Goal: Task Accomplishment & Management: Use online tool/utility

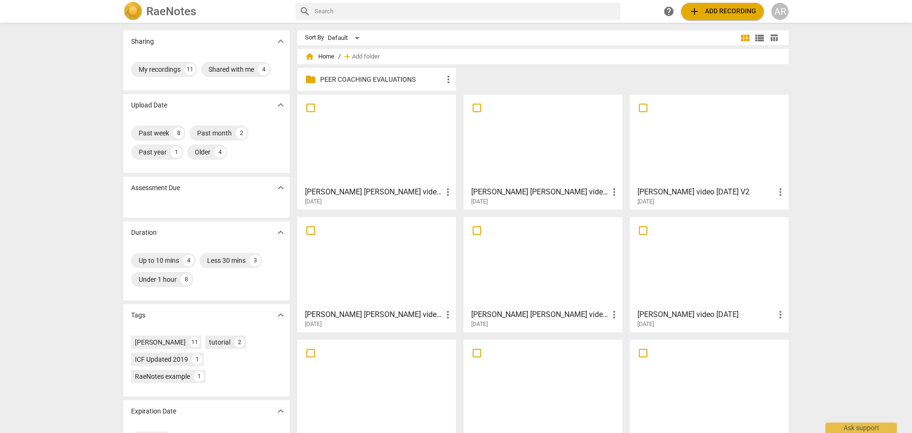
click at [370, 142] on div at bounding box center [377, 140] width 152 height 84
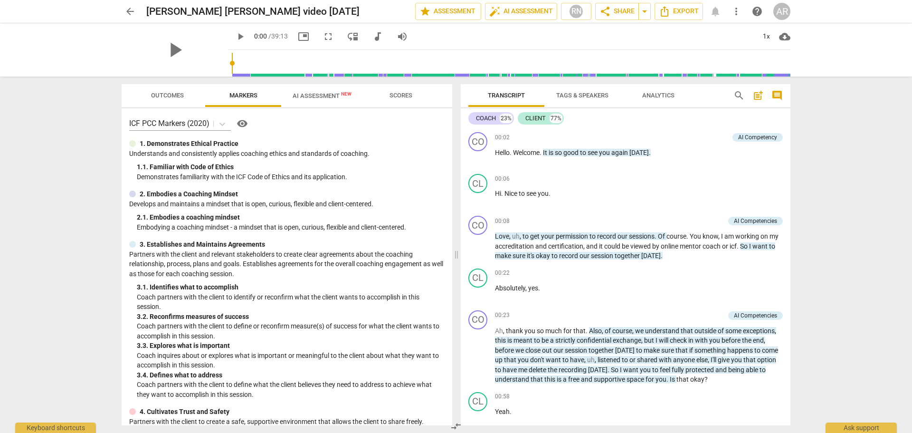
click at [657, 95] on span "Analytics" at bounding box center [658, 95] width 32 height 7
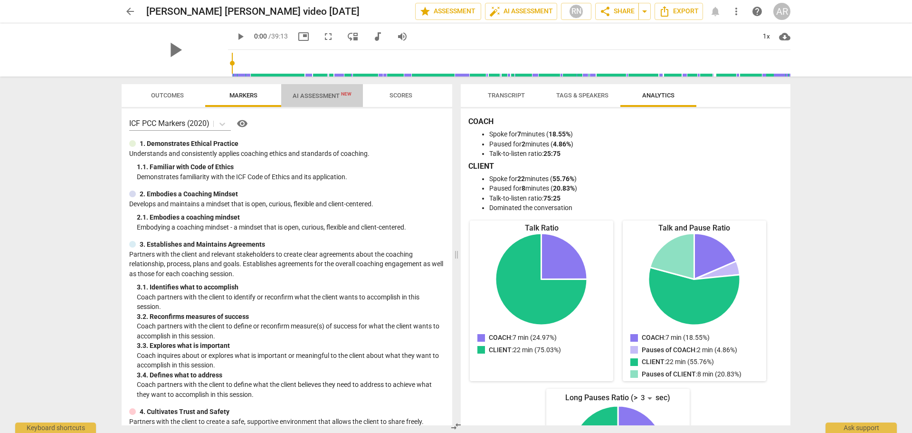
click at [316, 96] on span "AI Assessment New" at bounding box center [322, 95] width 59 height 7
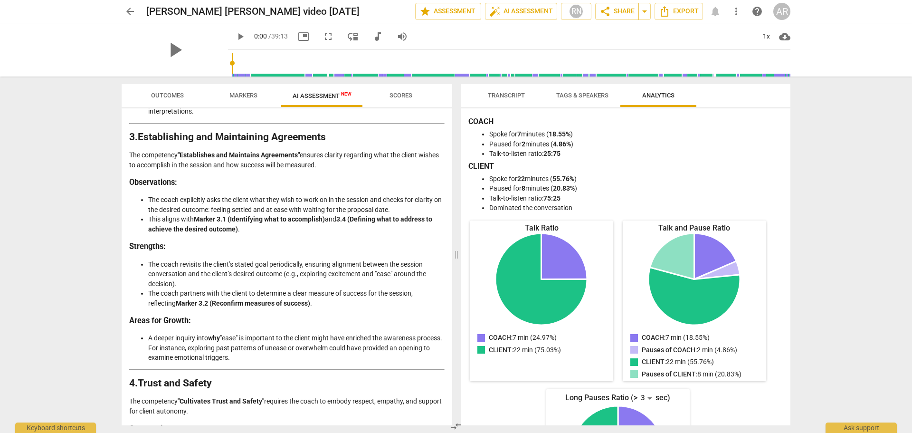
scroll to position [666, 0]
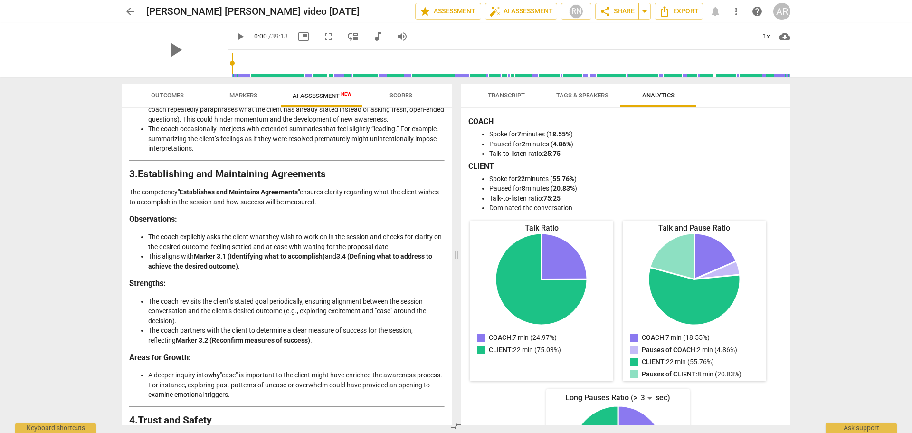
click at [567, 96] on span "Tags & Speakers" at bounding box center [582, 95] width 52 height 7
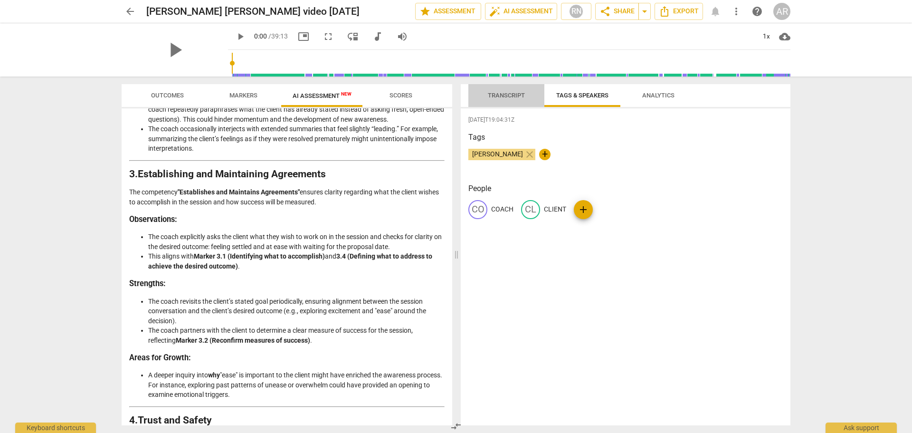
click at [503, 93] on span "Transcript" at bounding box center [506, 95] width 37 height 7
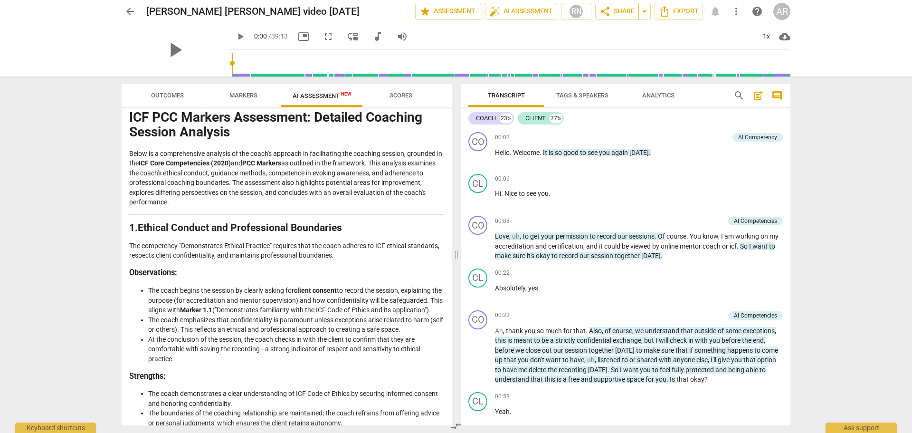
scroll to position [0, 0]
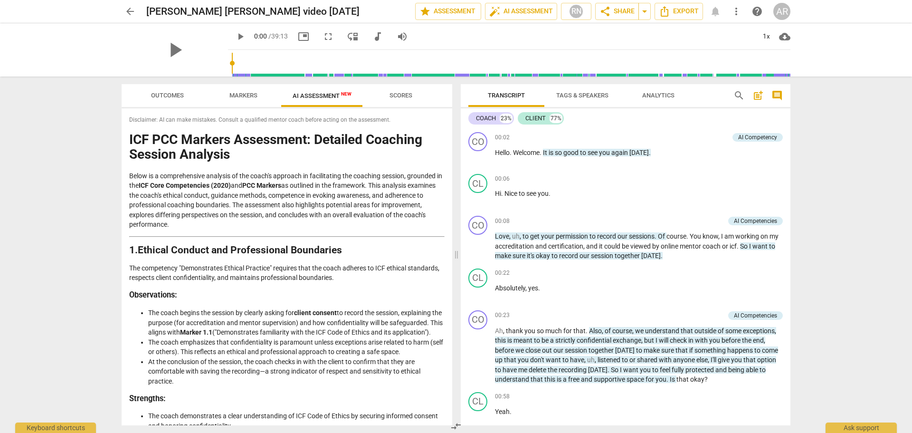
click at [128, 11] on span "arrow_back" at bounding box center [129, 11] width 11 height 11
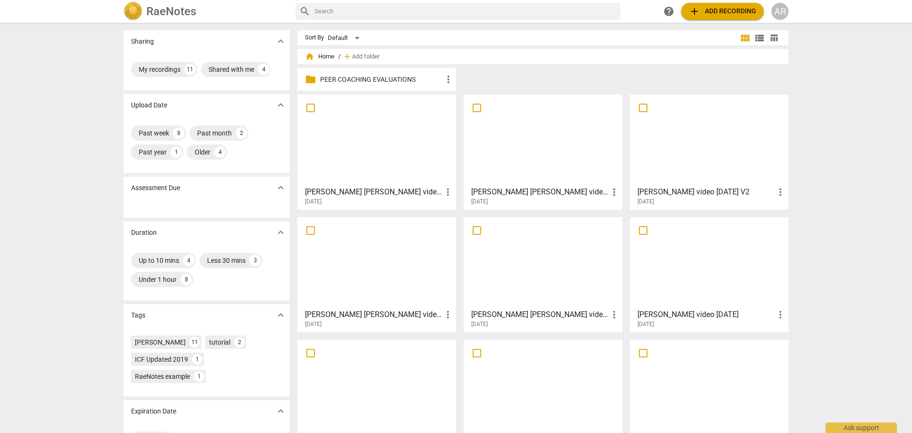
click at [515, 137] on div at bounding box center [543, 140] width 152 height 84
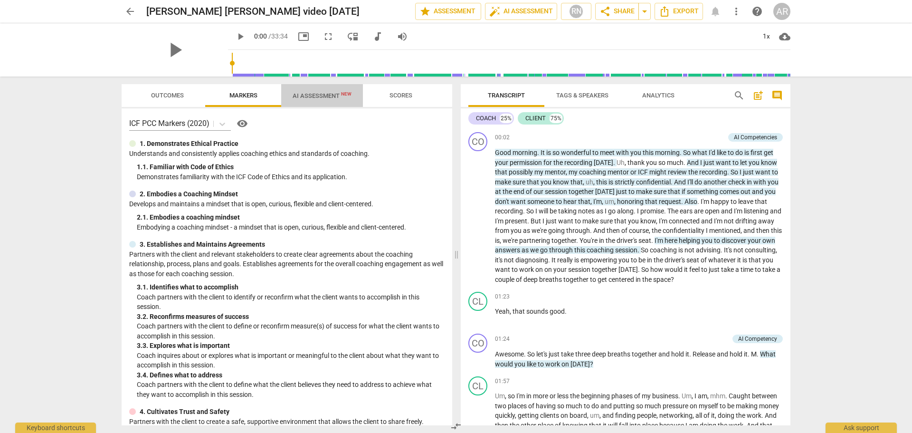
click at [312, 96] on span "AI Assessment New" at bounding box center [322, 95] width 59 height 7
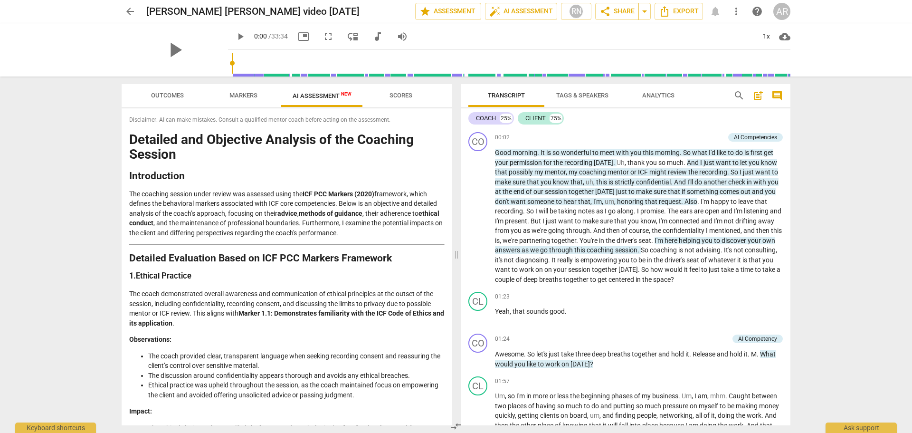
click at [129, 11] on span "arrow_back" at bounding box center [129, 11] width 11 height 11
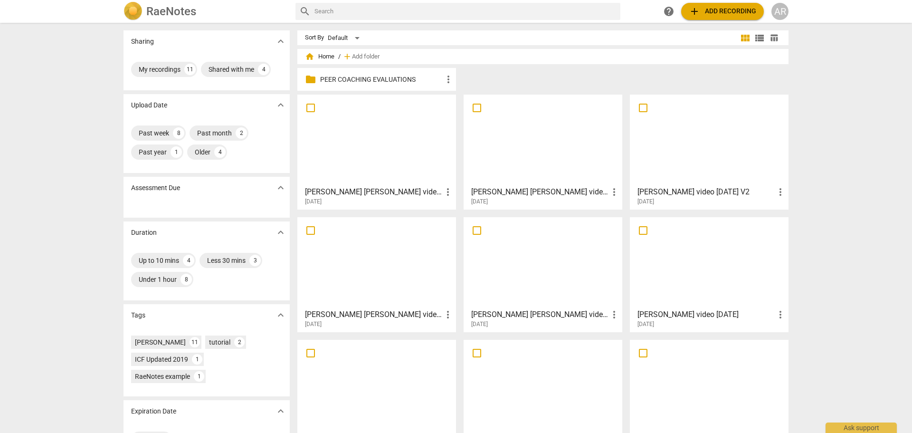
click at [687, 153] on div at bounding box center [709, 140] width 152 height 84
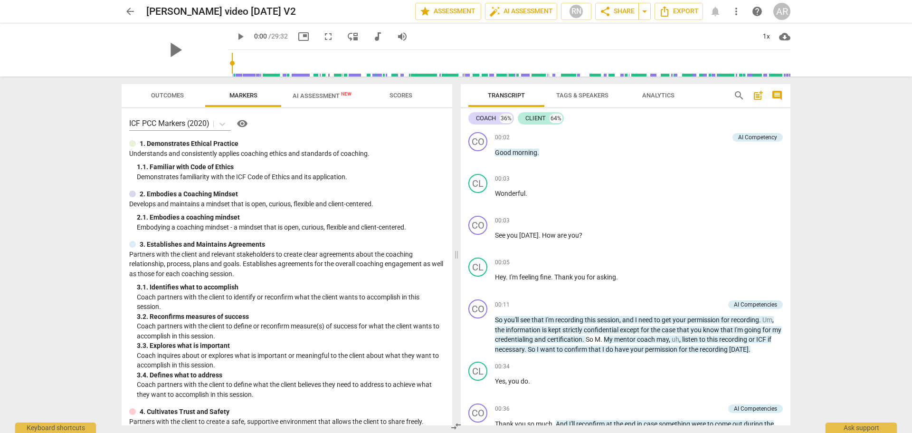
click at [312, 94] on span "AI Assessment New" at bounding box center [322, 95] width 59 height 7
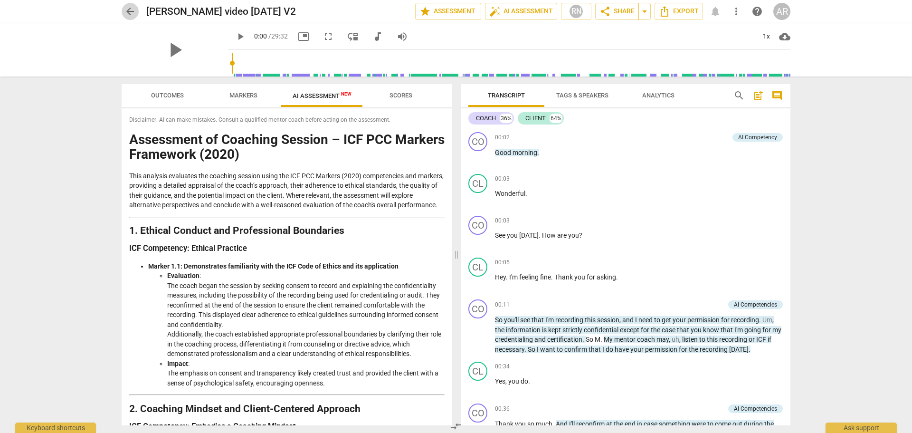
click at [131, 11] on span "arrow_back" at bounding box center [129, 11] width 11 height 11
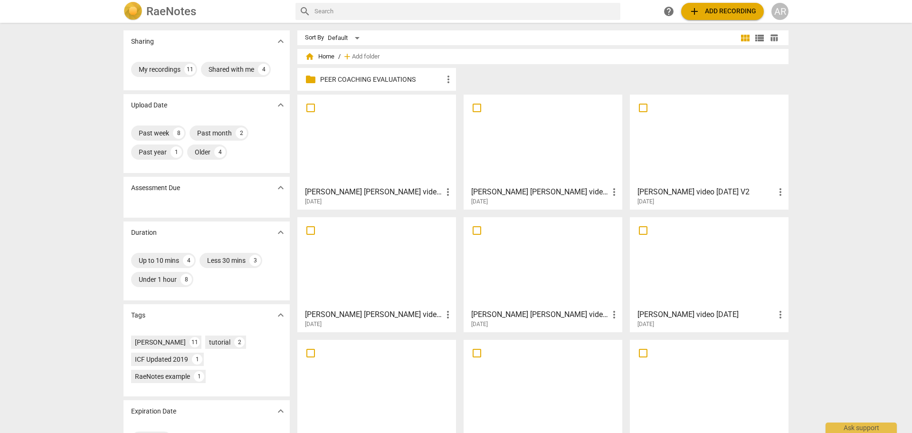
click at [393, 259] on div at bounding box center [377, 262] width 152 height 84
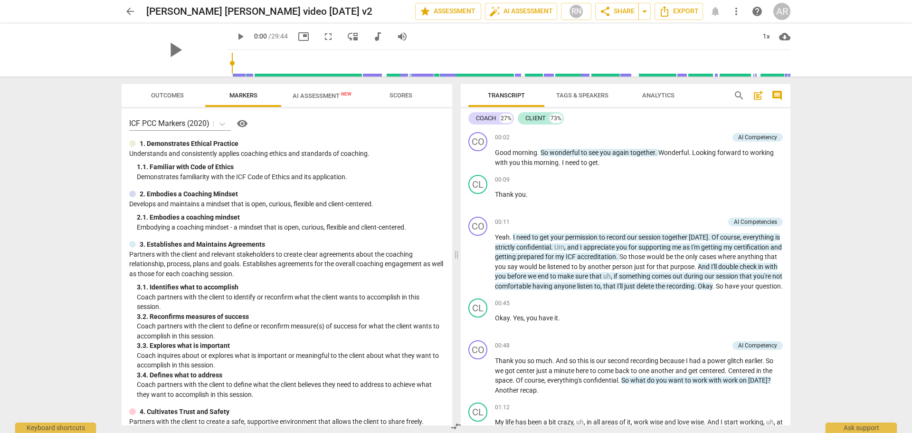
click at [316, 96] on span "AI Assessment New" at bounding box center [322, 95] width 59 height 7
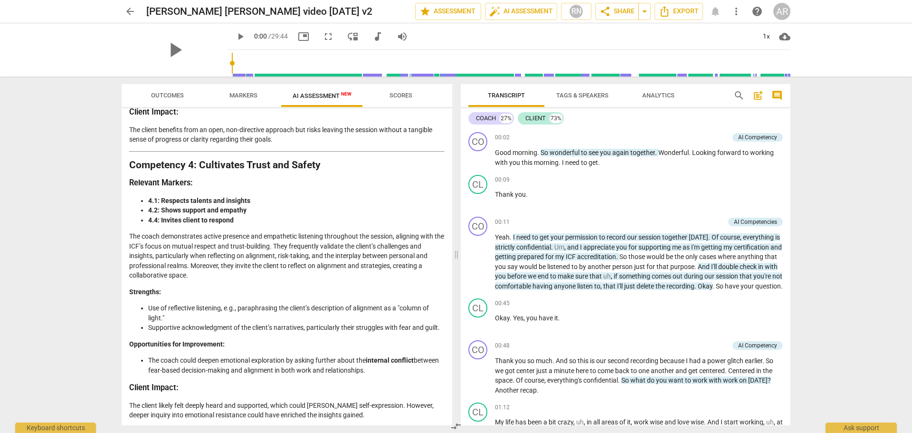
scroll to position [728, 0]
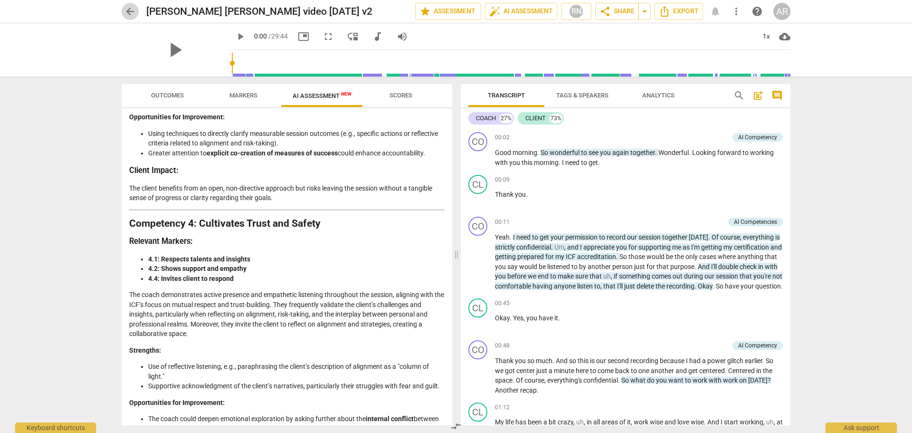
click at [135, 9] on span "arrow_back" at bounding box center [129, 11] width 11 height 11
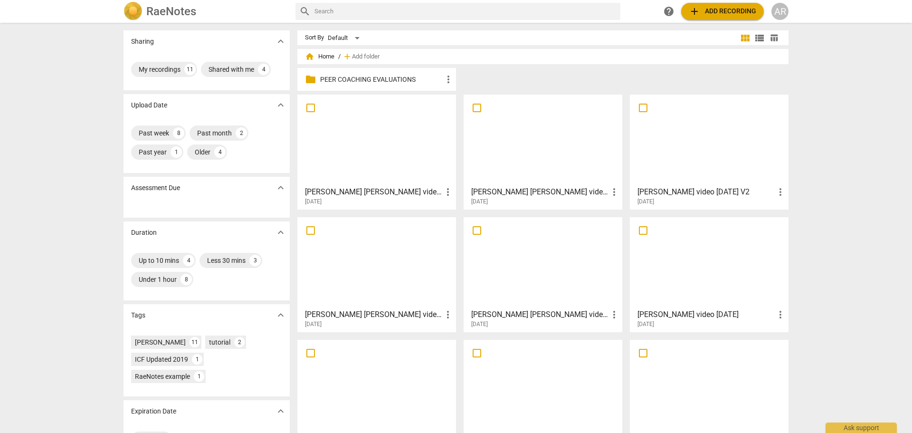
click at [527, 273] on div at bounding box center [543, 262] width 152 height 84
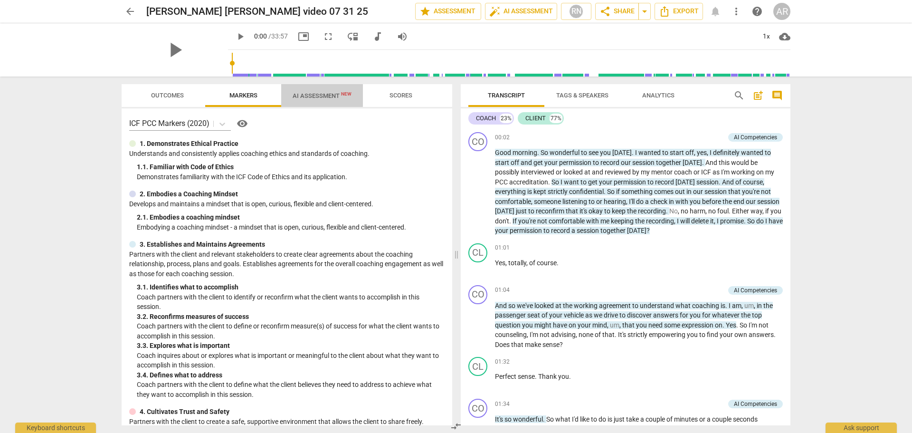
click at [310, 94] on span "AI Assessment New" at bounding box center [322, 95] width 59 height 7
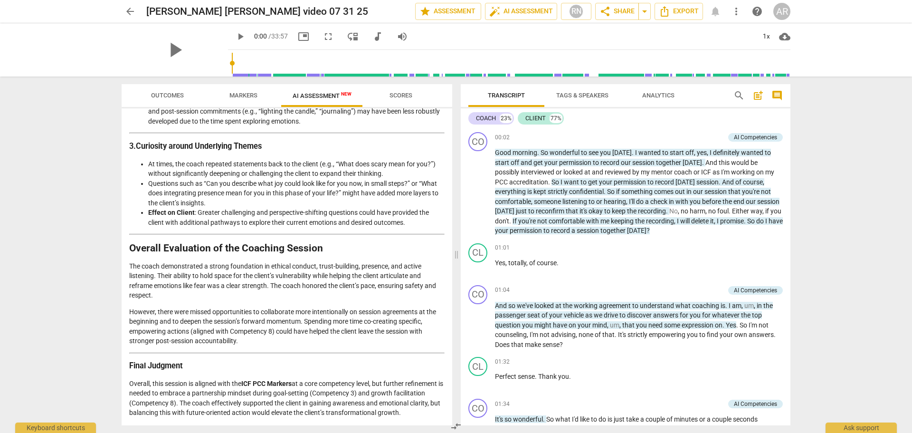
scroll to position [1096, 0]
click at [128, 11] on span "arrow_back" at bounding box center [129, 11] width 11 height 11
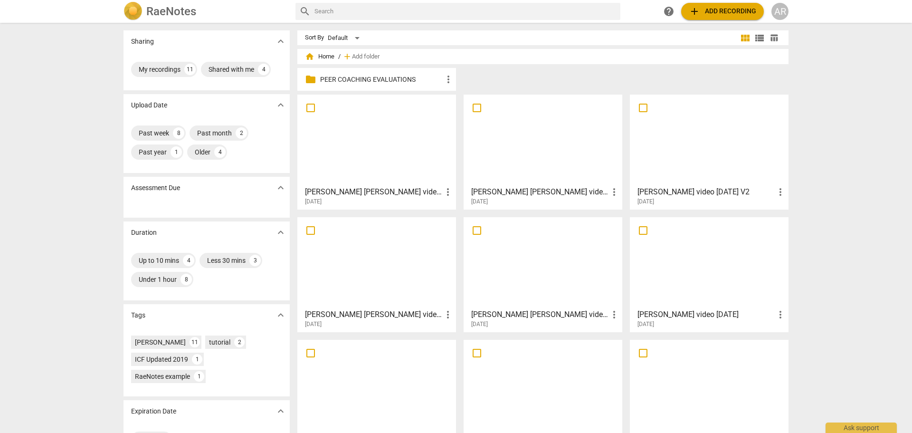
click at [517, 271] on div at bounding box center [543, 262] width 152 height 84
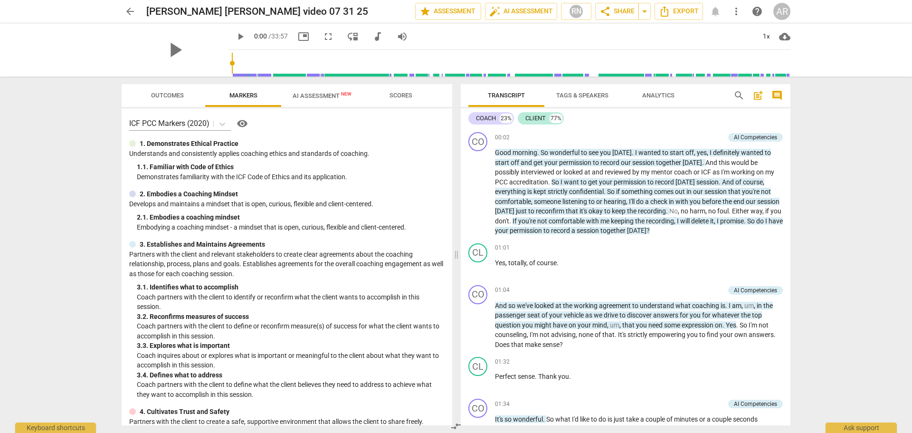
click at [310, 94] on span "AI Assessment New" at bounding box center [322, 95] width 59 height 7
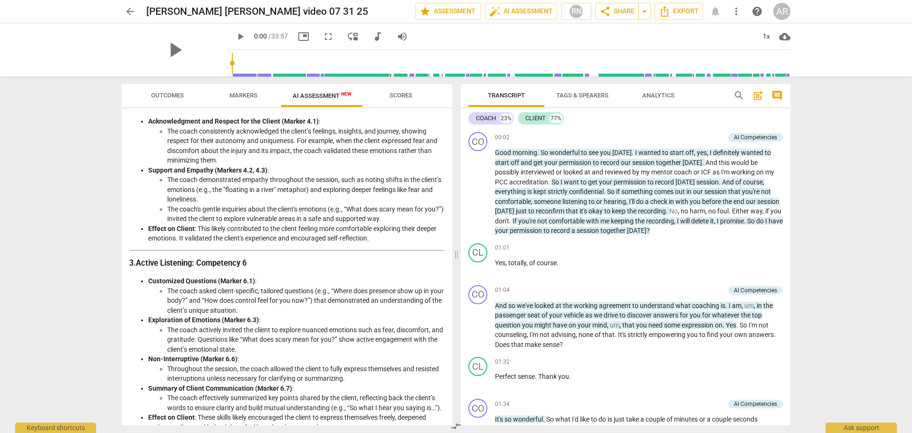
scroll to position [51, 0]
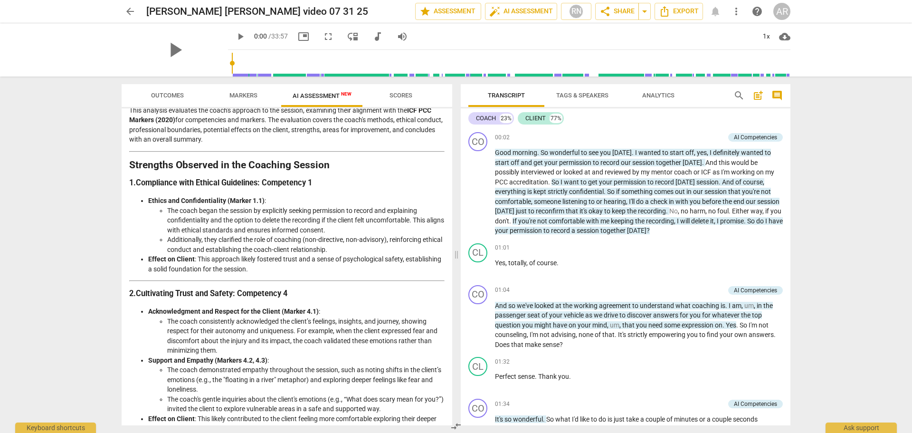
click at [128, 10] on span "arrow_back" at bounding box center [129, 11] width 11 height 11
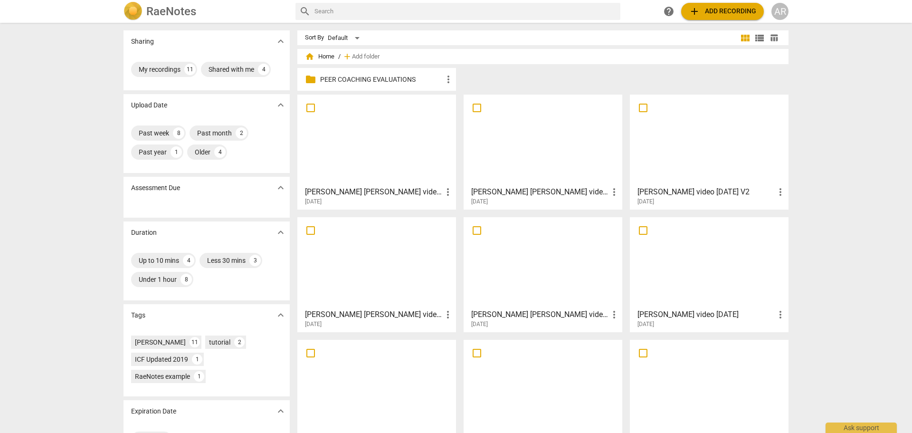
click at [691, 259] on div at bounding box center [709, 262] width 152 height 84
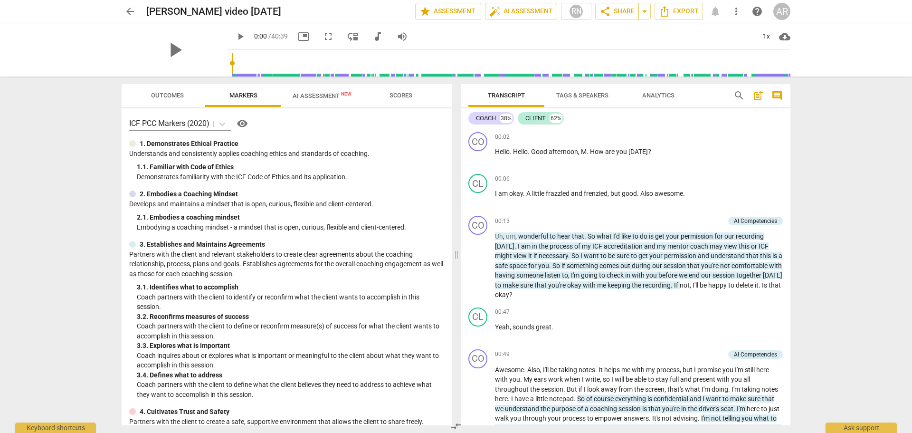
click at [310, 97] on span "AI Assessment New" at bounding box center [322, 95] width 59 height 7
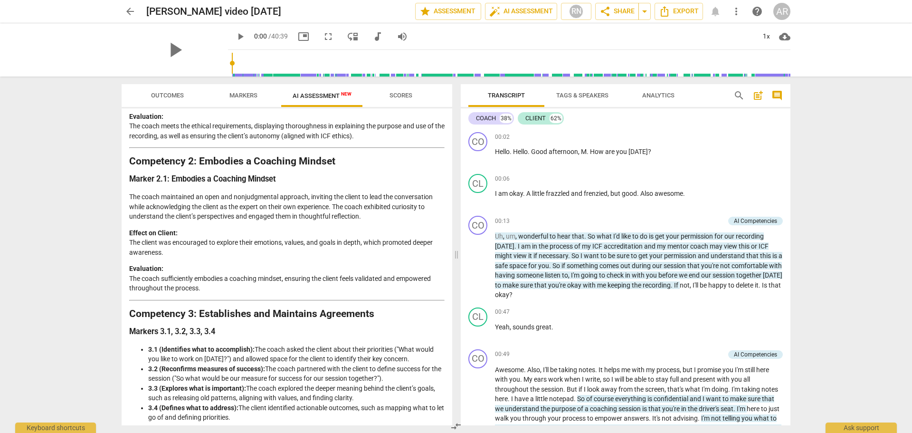
scroll to position [121, 0]
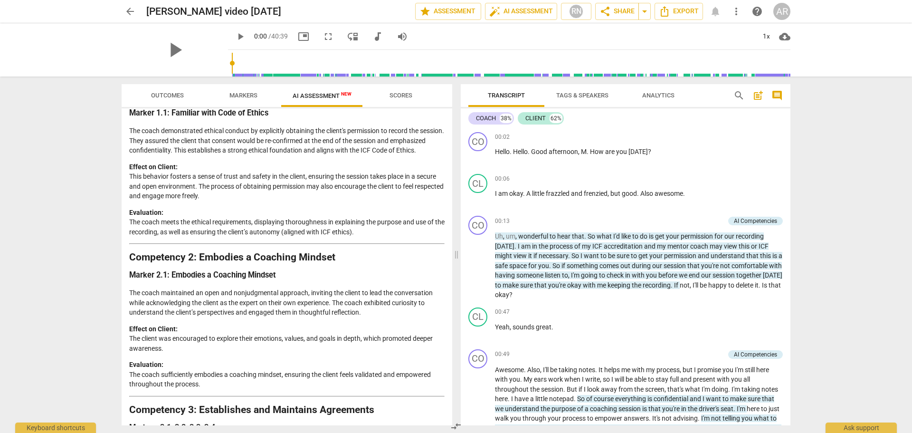
click at [129, 10] on span "arrow_back" at bounding box center [129, 11] width 11 height 11
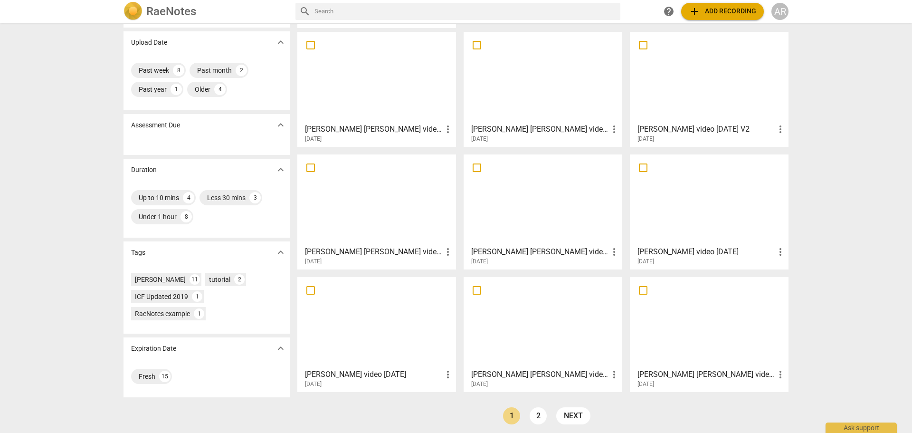
scroll to position [67, 0]
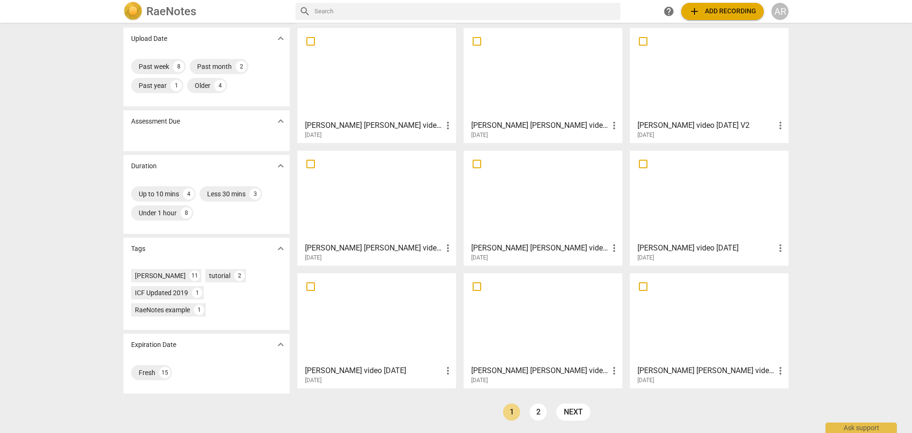
click at [510, 319] on div at bounding box center [543, 319] width 152 height 84
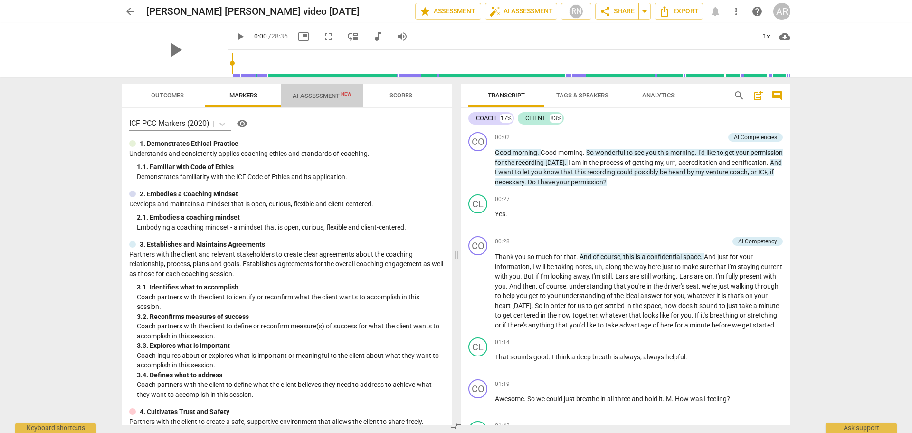
click at [318, 96] on span "AI Assessment New" at bounding box center [322, 95] width 59 height 7
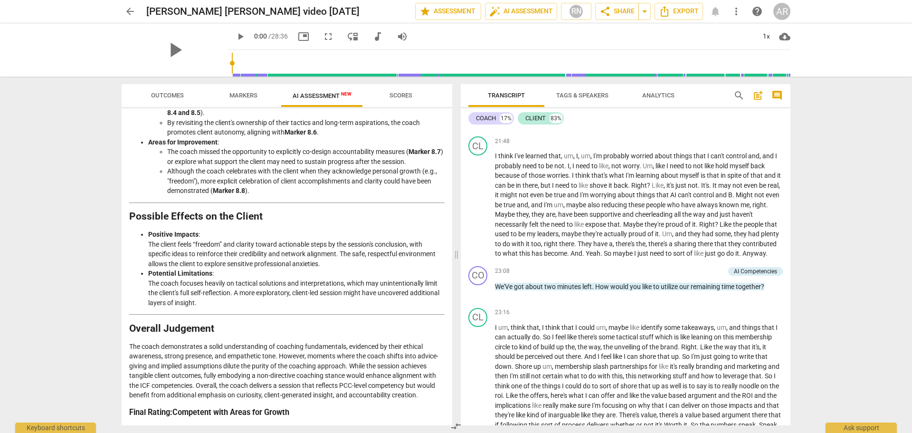
scroll to position [2518, 0]
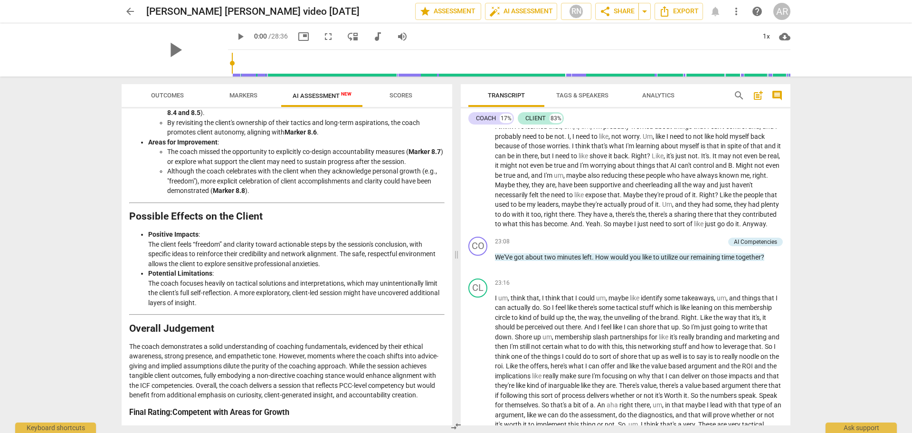
click at [348, 368] on p "The coach demonstrates a solid understanding of coaching fundamentals, evidence…" at bounding box center [287, 371] width 316 height 58
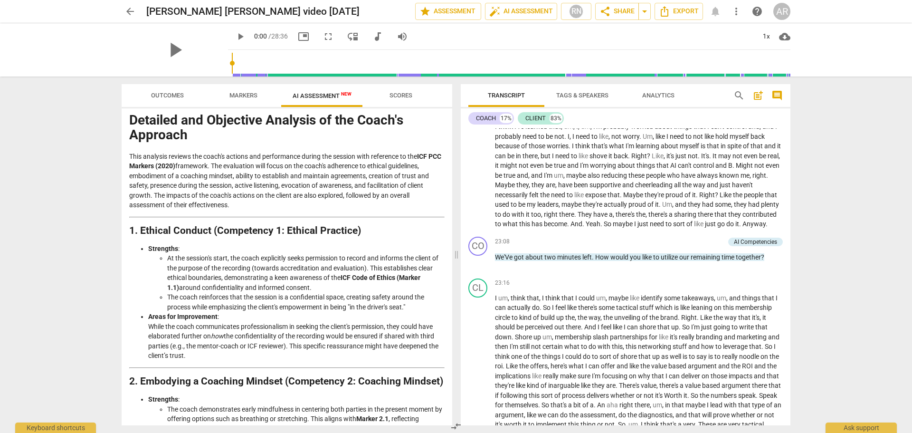
scroll to position [0, 0]
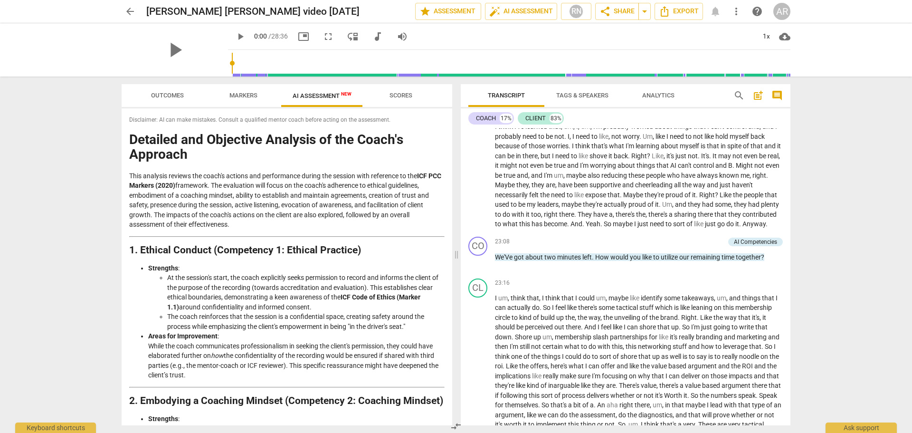
click at [134, 10] on span "arrow_back" at bounding box center [129, 11] width 11 height 11
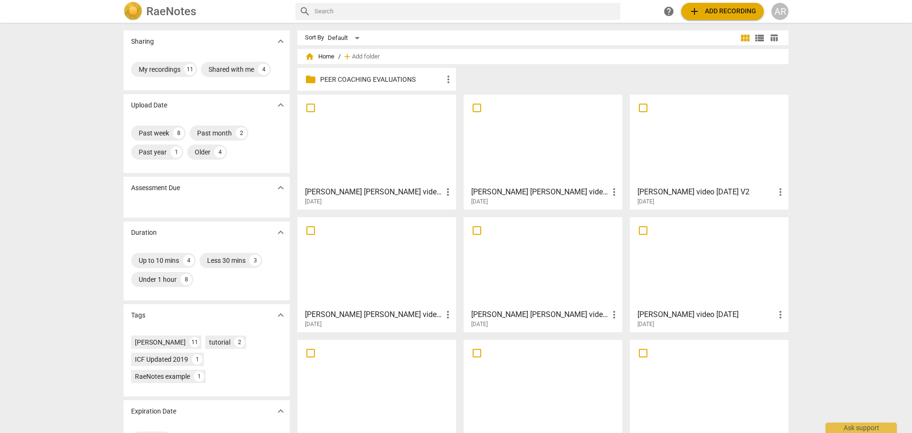
click at [365, 142] on div at bounding box center [377, 140] width 152 height 84
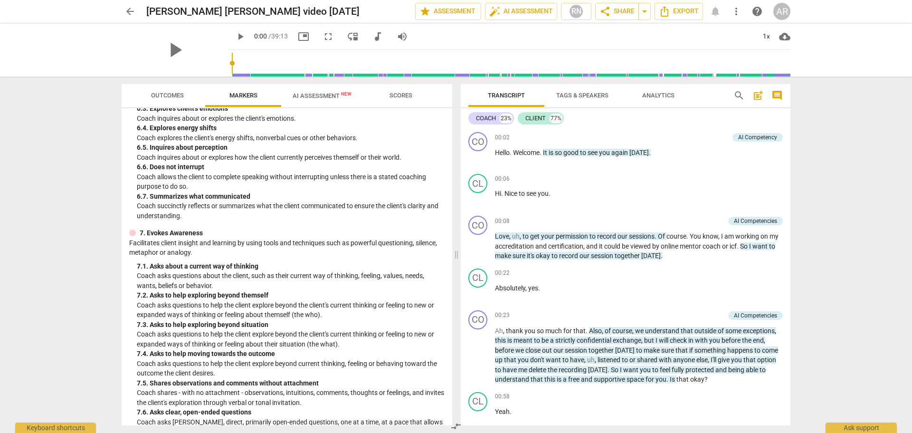
scroll to position [641, 0]
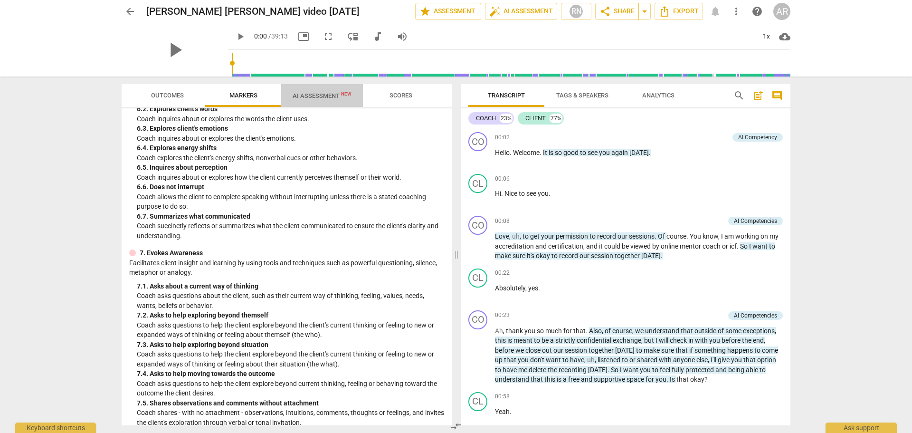
click at [314, 96] on span "AI Assessment New" at bounding box center [322, 95] width 59 height 7
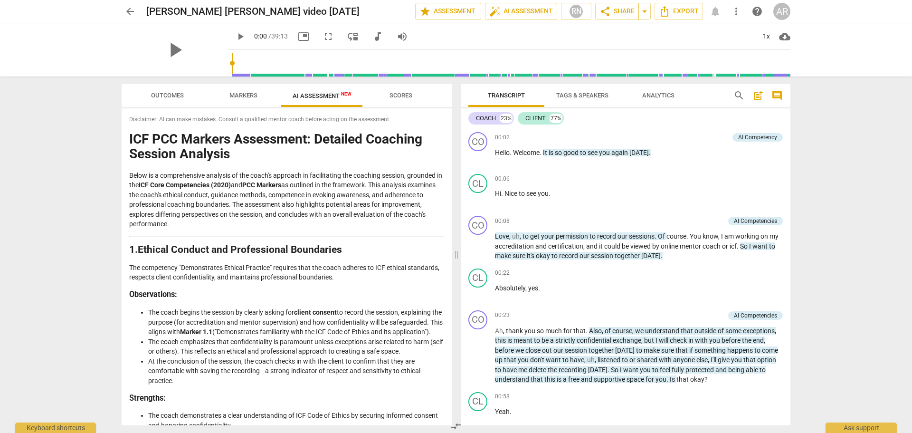
scroll to position [0, 0]
click at [133, 9] on span "arrow_back" at bounding box center [129, 11] width 11 height 11
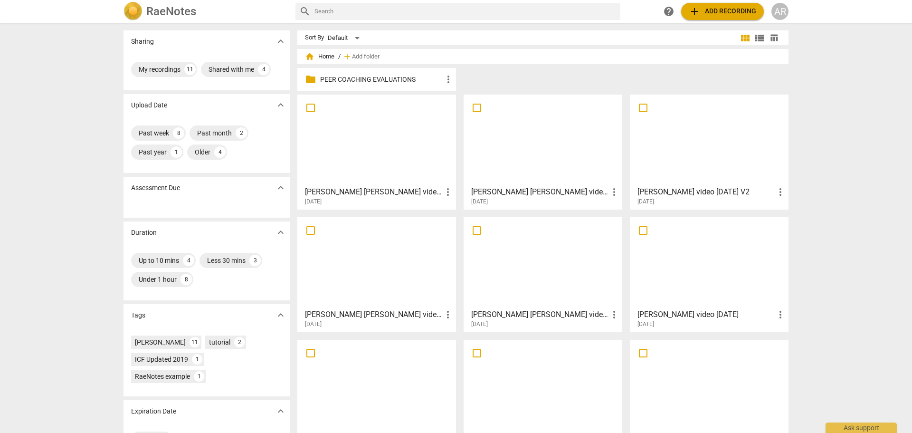
click at [730, 135] on div at bounding box center [709, 140] width 152 height 84
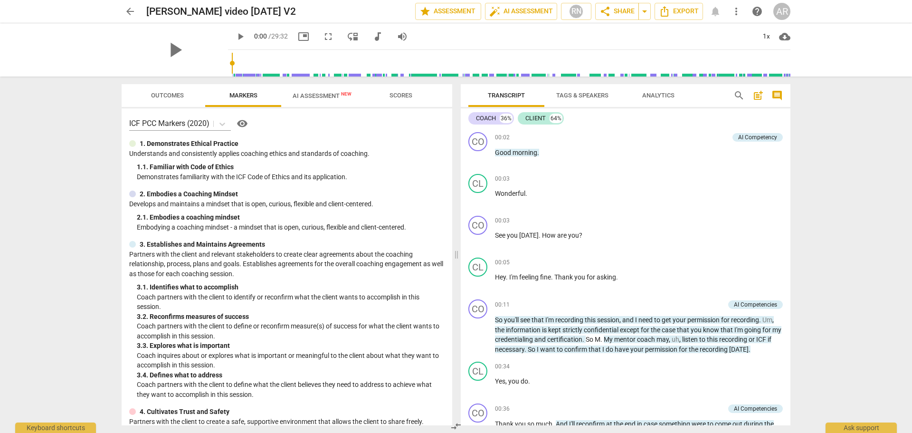
click at [310, 95] on span "AI Assessment New" at bounding box center [322, 95] width 59 height 7
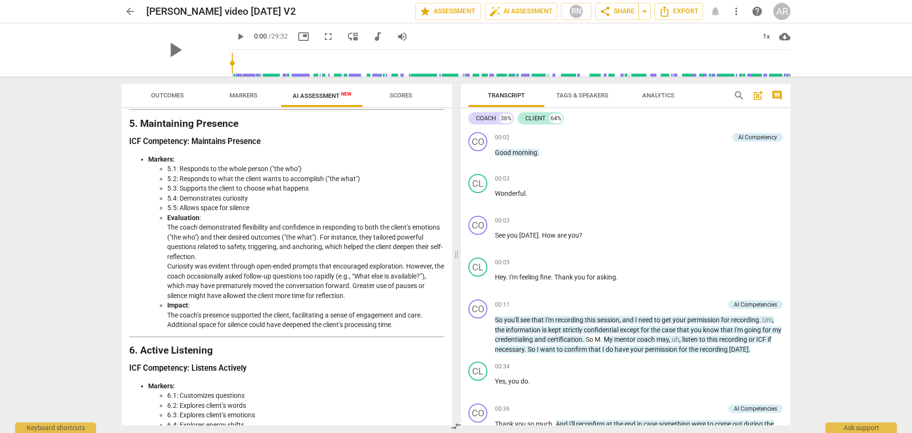
scroll to position [950, 0]
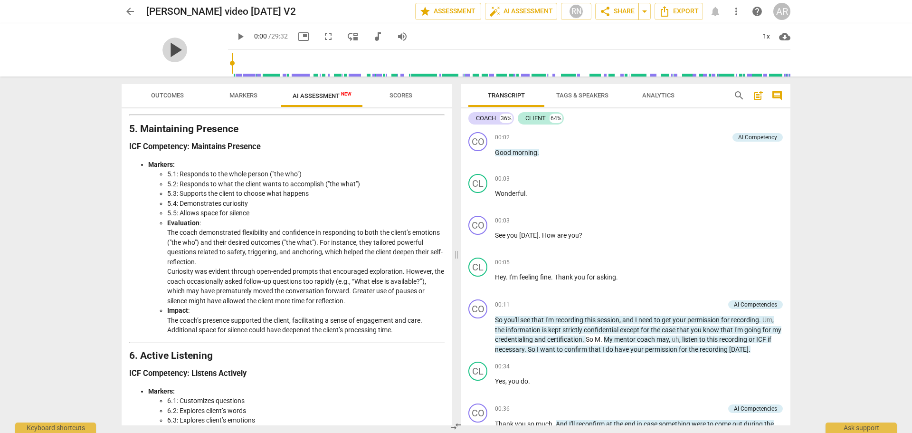
click at [170, 50] on span "play_arrow" at bounding box center [175, 50] width 25 height 25
click at [167, 49] on span "pause" at bounding box center [175, 50] width 25 height 25
type input "6"
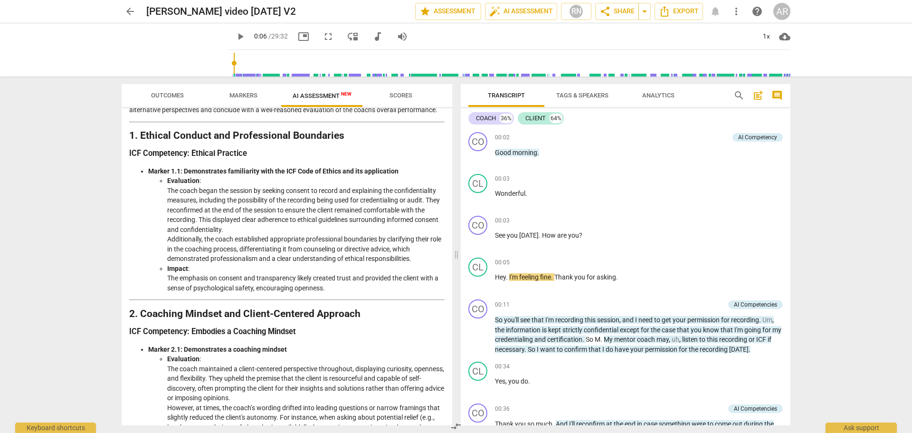
scroll to position [0, 0]
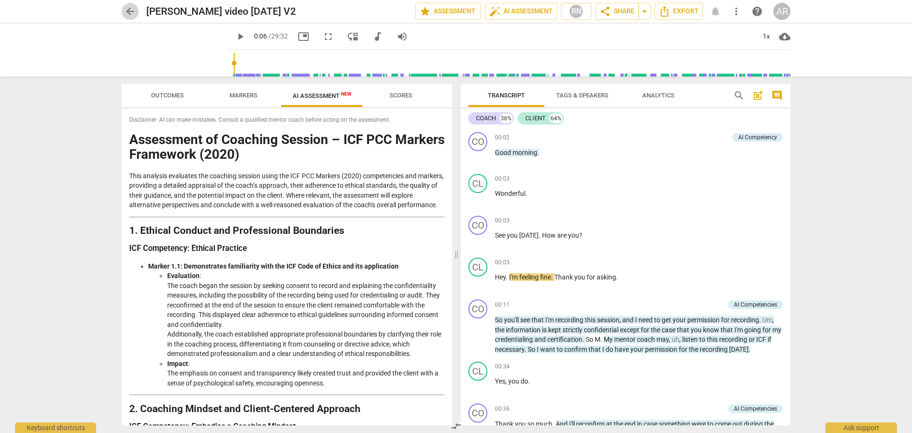
click at [133, 9] on span "arrow_back" at bounding box center [129, 11] width 11 height 11
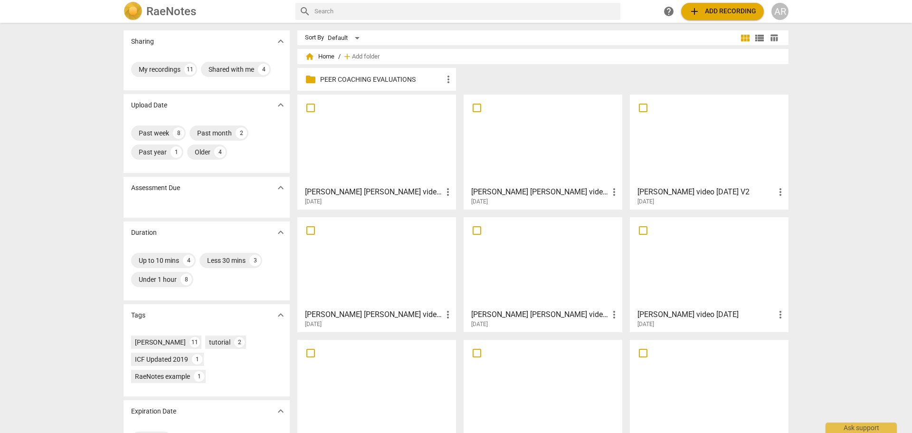
click at [353, 126] on div at bounding box center [377, 140] width 152 height 84
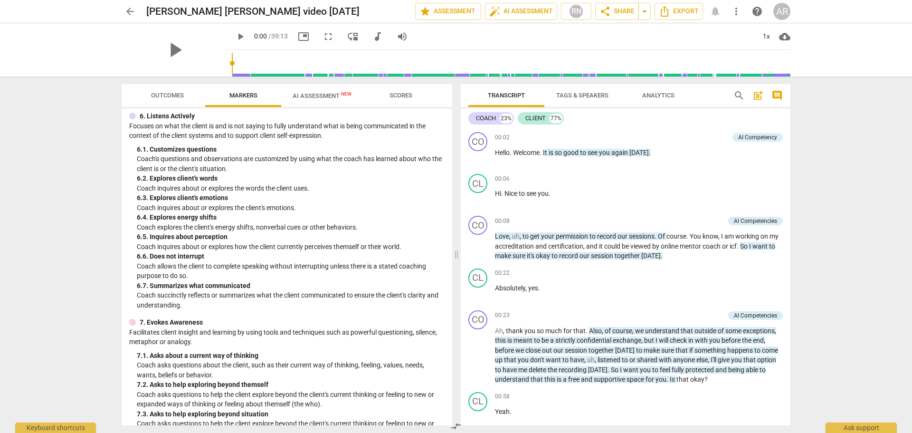
scroll to position [570, 0]
click at [323, 95] on span "AI Assessment New" at bounding box center [322, 95] width 59 height 7
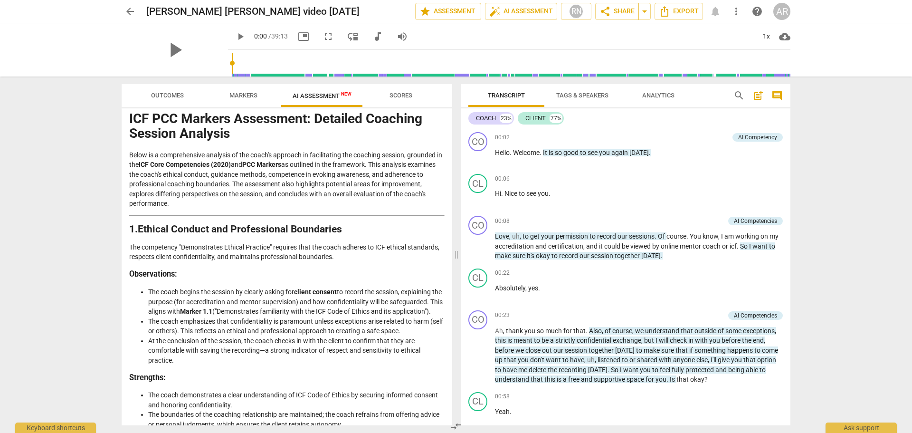
scroll to position [0, 0]
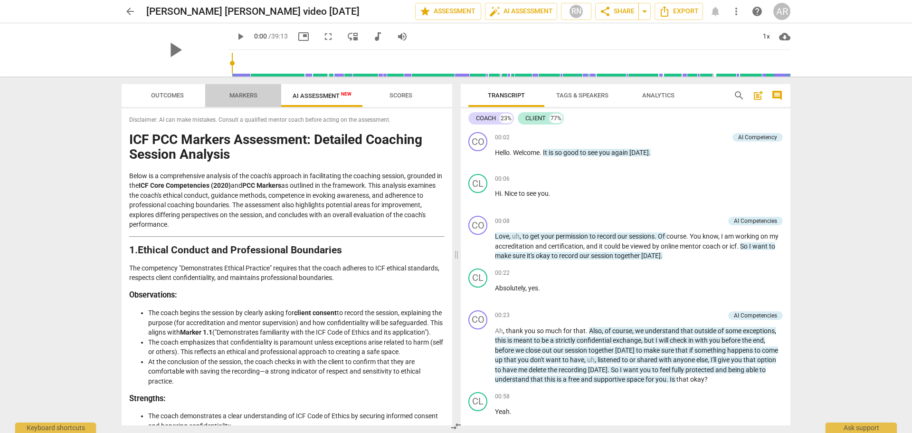
click at [242, 96] on span "Markers" at bounding box center [244, 95] width 28 height 7
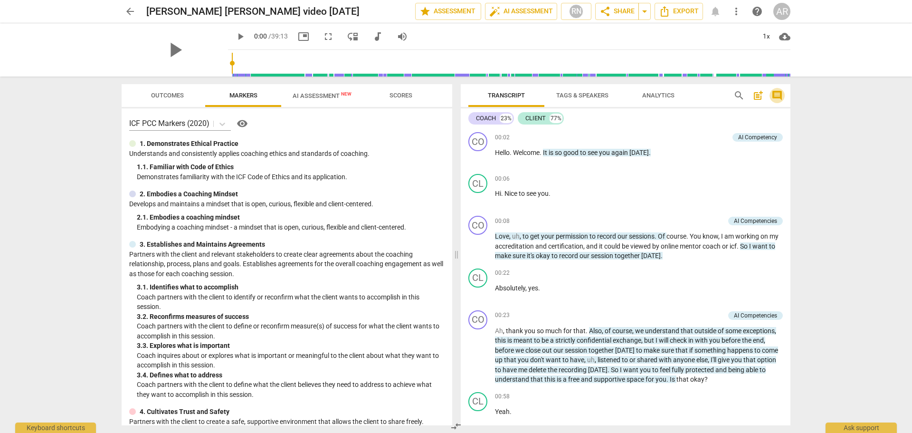
click at [778, 95] on span "comment" at bounding box center [777, 95] width 11 height 11
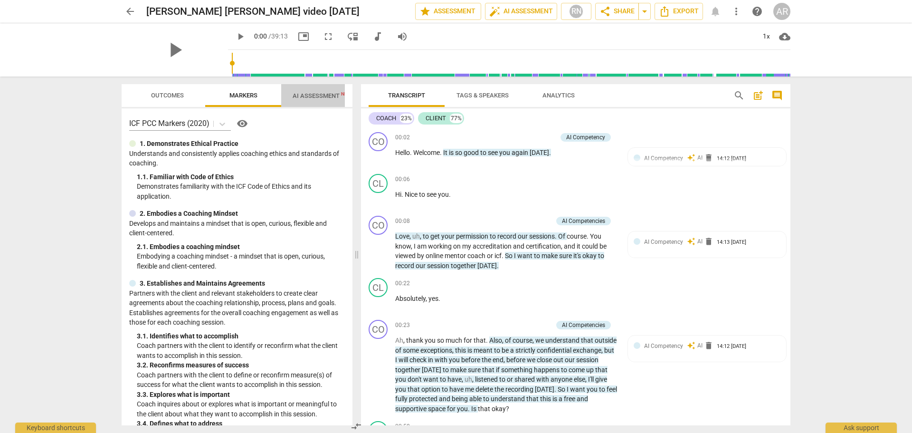
click at [315, 95] on span "AI Assessment New" at bounding box center [322, 95] width 59 height 7
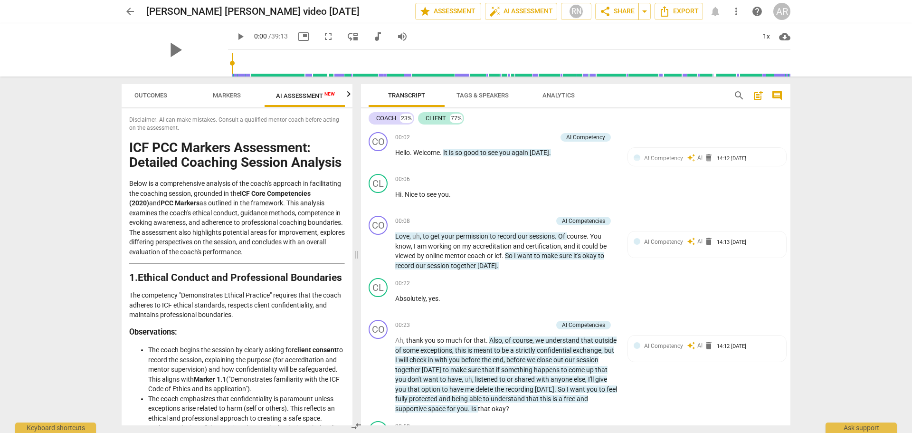
scroll to position [0, 18]
click at [225, 96] on span "Markers" at bounding box center [226, 95] width 28 height 7
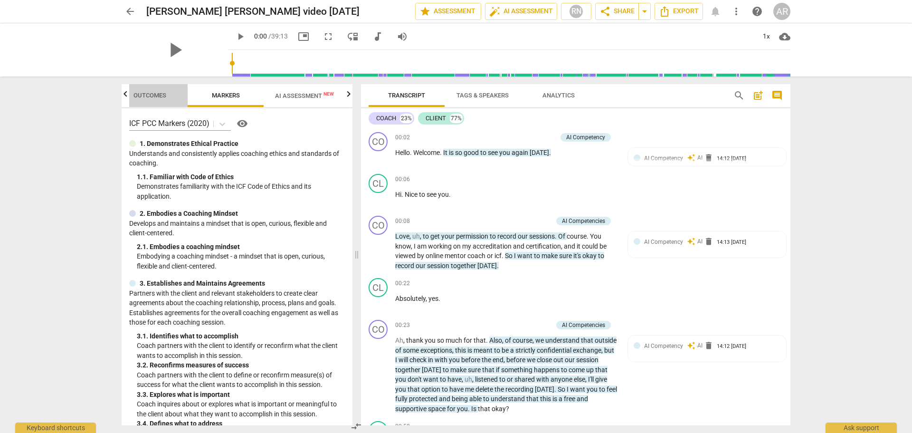
click at [144, 94] on span "Outcomes" at bounding box center [150, 95] width 33 height 7
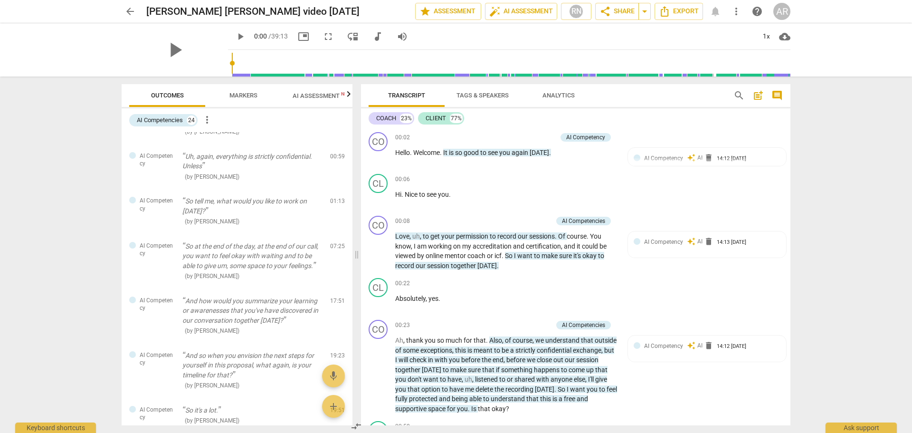
scroll to position [0, 0]
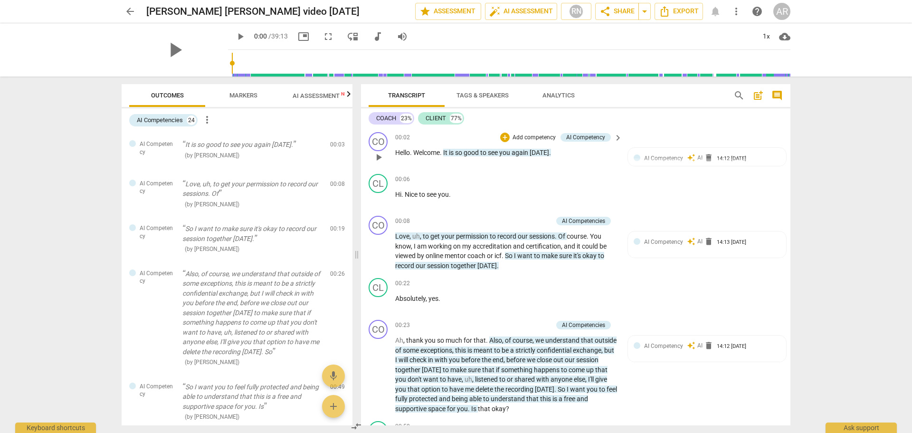
click at [527, 135] on p "Add competency" at bounding box center [534, 138] width 45 height 9
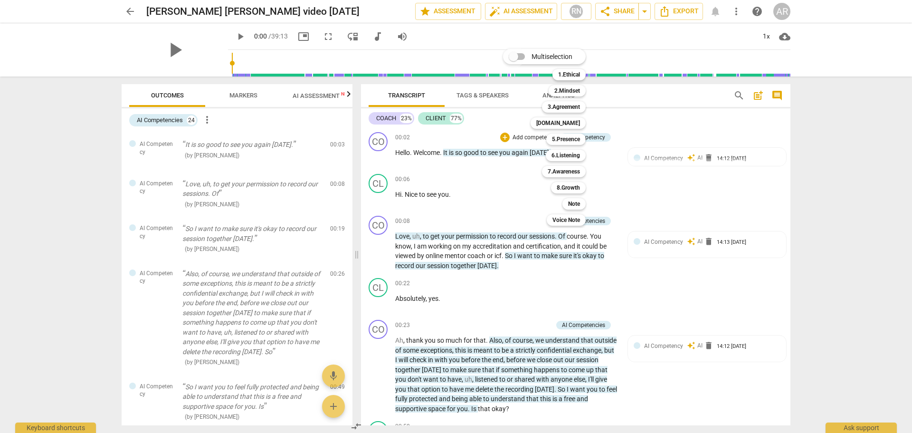
click at [516, 58] on input "Multiselection" at bounding box center [513, 56] width 23 height 23
checkbox input "true"
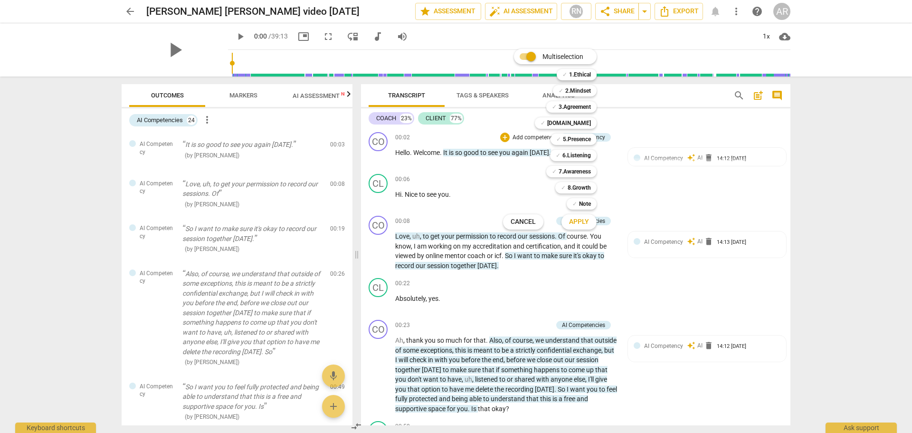
click at [651, 132] on div at bounding box center [456, 216] width 912 height 433
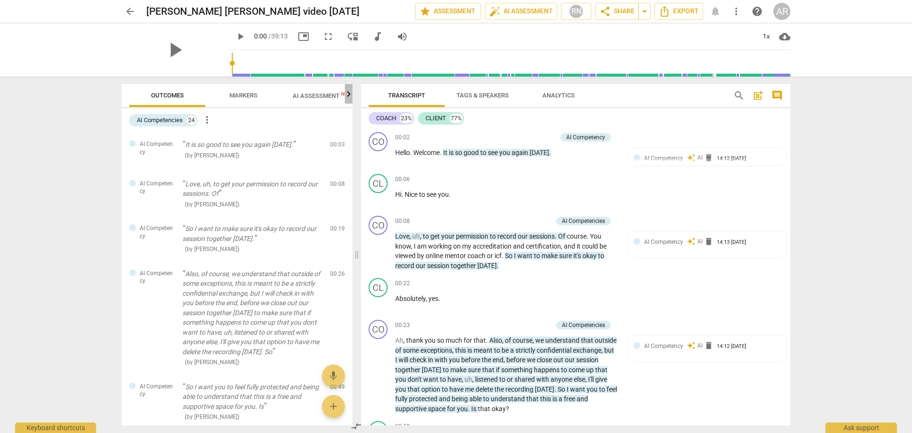
click at [348, 95] on icon "button" at bounding box center [348, 93] width 11 height 11
click at [306, 97] on span "Scores" at bounding box center [307, 95] width 23 height 7
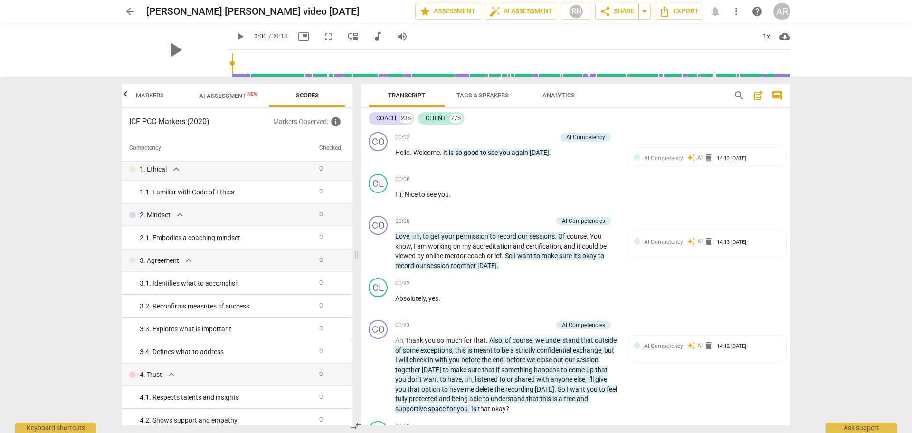
scroll to position [0, 0]
click at [151, 93] on span "Markers" at bounding box center [150, 95] width 28 height 7
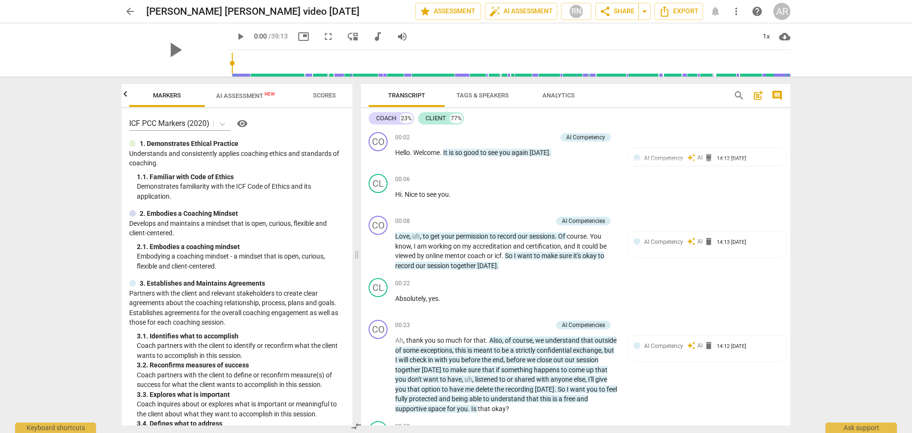
scroll to position [0, 76]
click at [560, 92] on span "Analytics" at bounding box center [559, 95] width 32 height 7
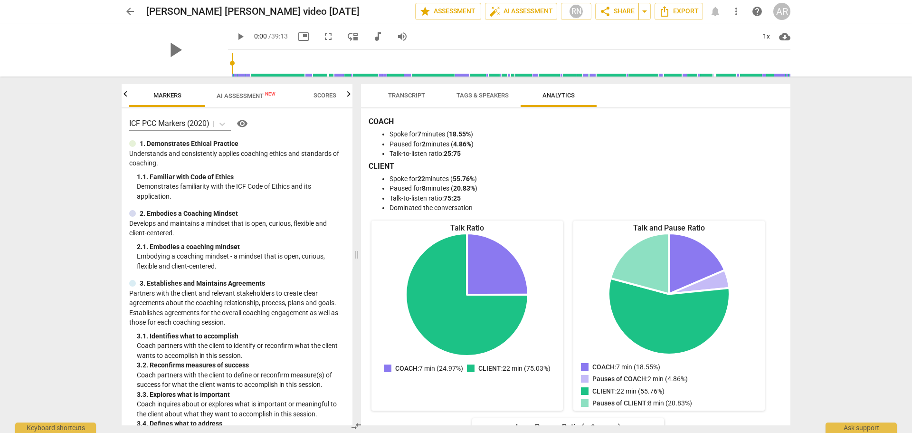
scroll to position [171, 0]
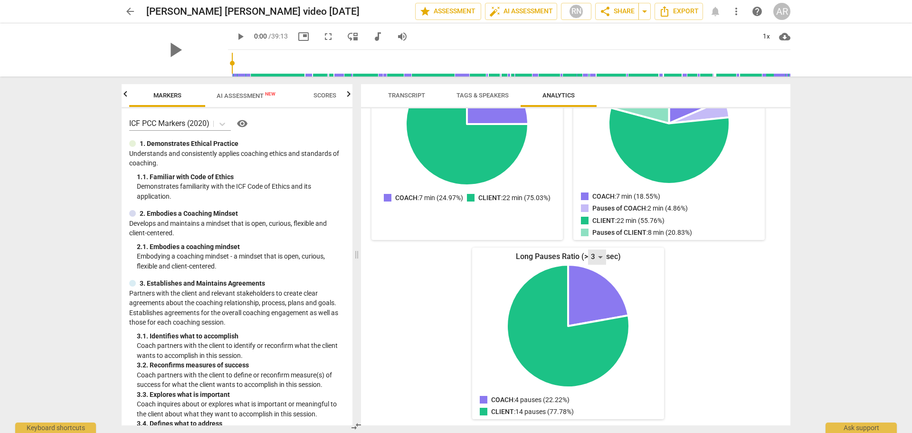
click at [597, 258] on div "3" at bounding box center [597, 256] width 18 height 15
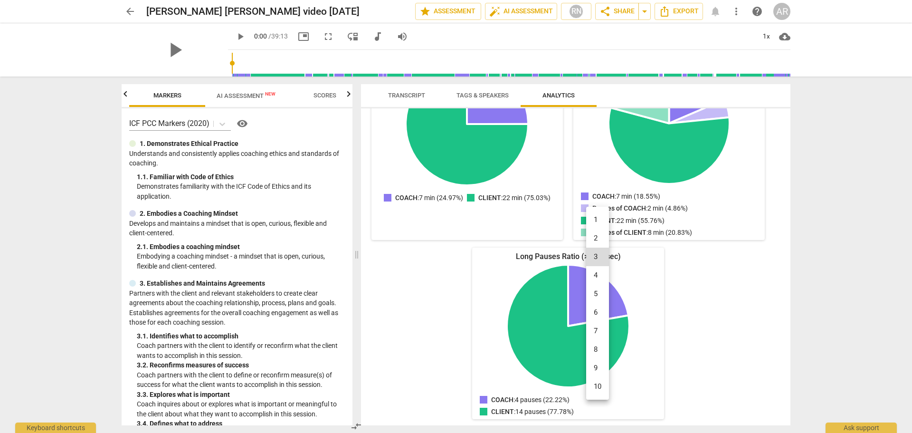
click at [601, 385] on li "10" at bounding box center [597, 386] width 23 height 19
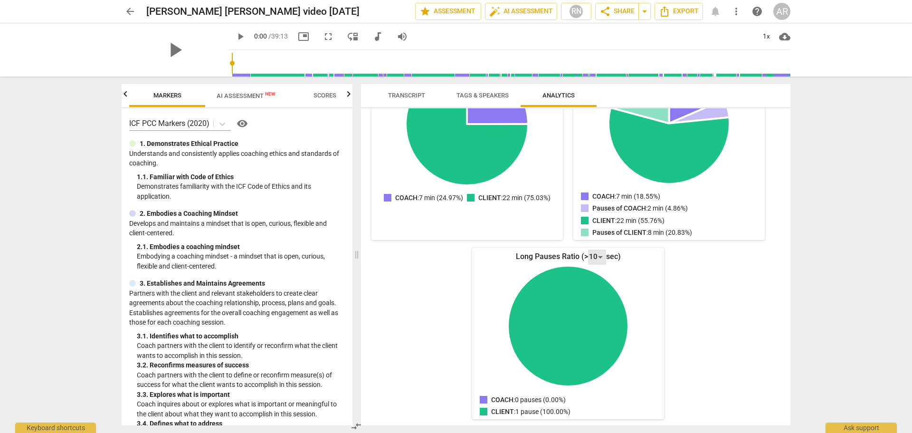
click at [603, 255] on div "10" at bounding box center [597, 256] width 18 height 15
click at [595, 124] on li "3" at bounding box center [597, 127] width 23 height 19
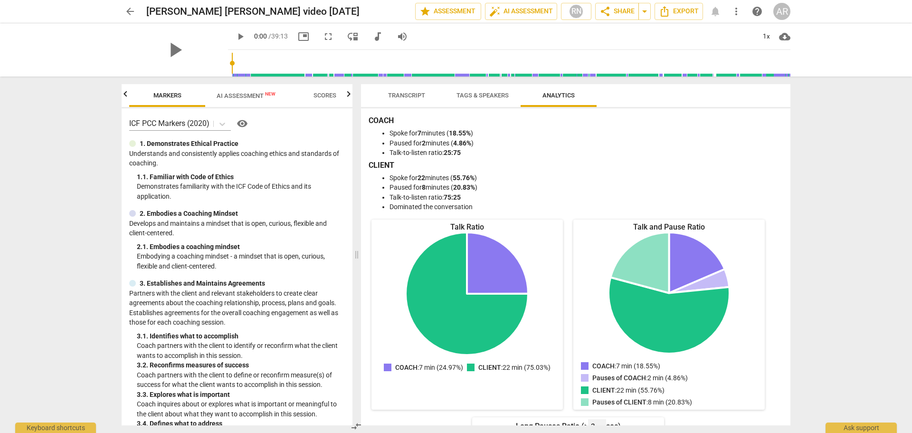
scroll to position [0, 0]
click at [126, 96] on icon "button" at bounding box center [125, 94] width 3 height 6
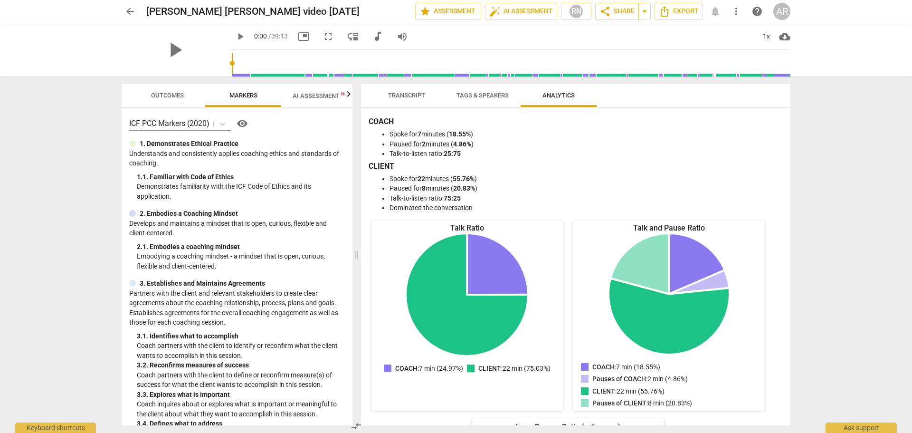
click at [239, 96] on span "Markers" at bounding box center [244, 95] width 28 height 7
click at [410, 96] on span "Transcript" at bounding box center [406, 95] width 37 height 7
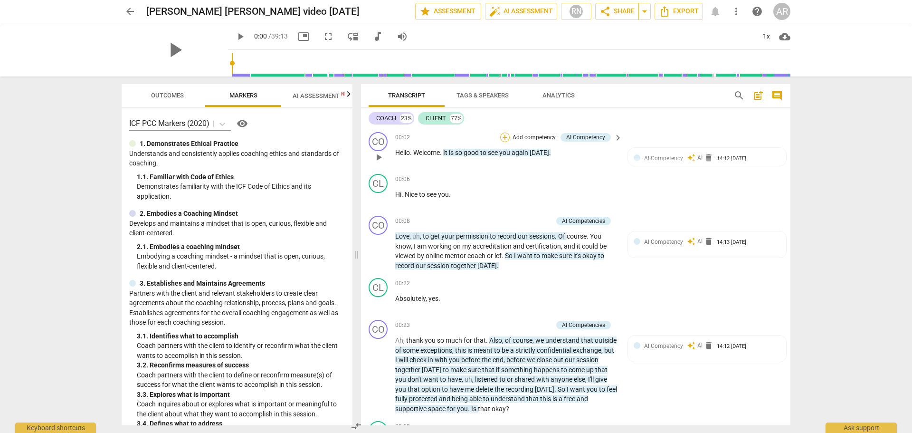
click at [505, 135] on div "+" at bounding box center [505, 138] width 10 height 10
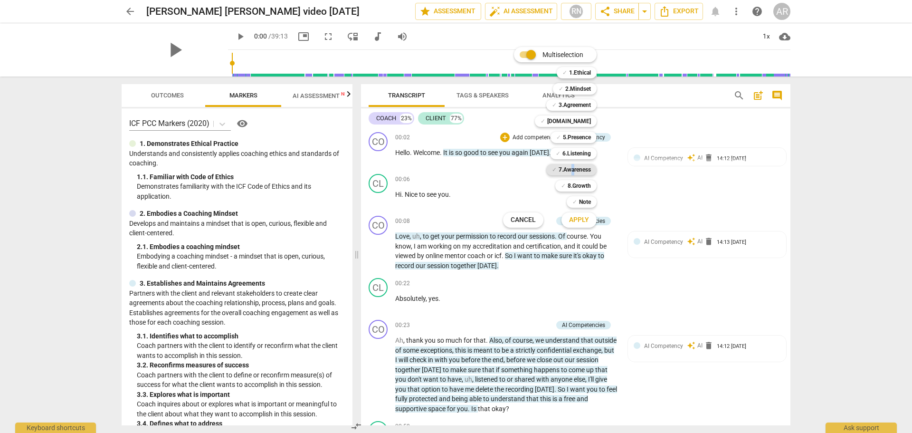
click at [572, 167] on b "7.Awareness" at bounding box center [575, 169] width 32 height 11
click at [580, 167] on b "7.Awareness" at bounding box center [575, 169] width 32 height 11
click at [574, 166] on b "7.Awareness" at bounding box center [575, 169] width 32 height 11
click at [670, 156] on div at bounding box center [456, 216] width 912 height 433
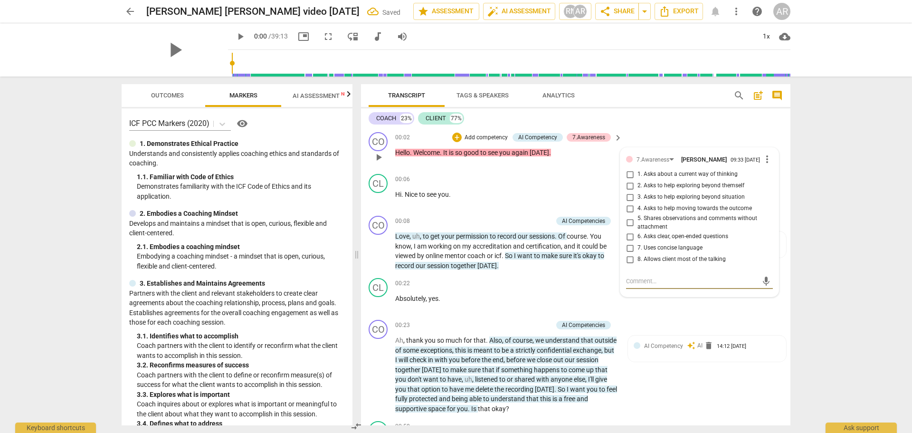
click at [632, 262] on input "8. Allows client most of the talking" at bounding box center [629, 259] width 15 height 11
checkbox input "true"
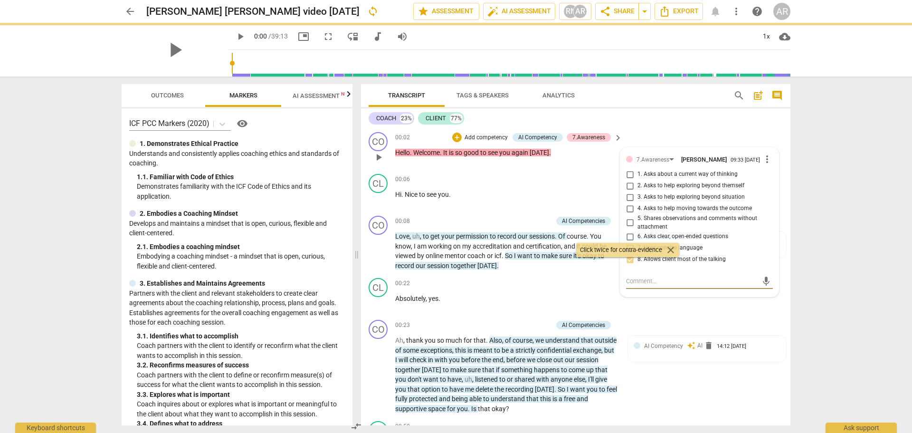
click at [635, 286] on textarea at bounding box center [692, 281] width 132 height 9
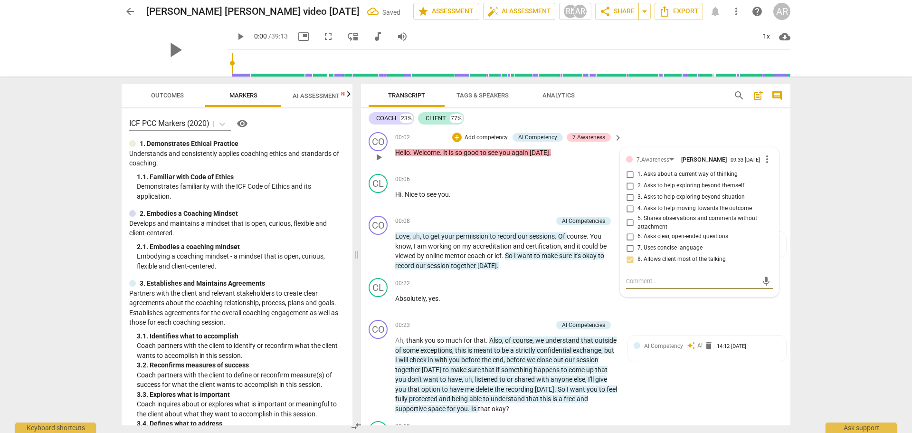
type textarea "C"
type textarea "Co"
type textarea "Coa"
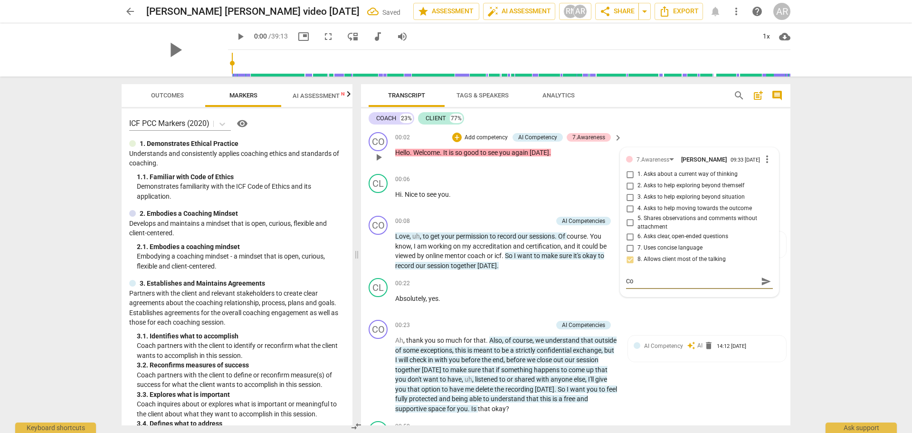
type textarea "Coa"
type textarea "Coac"
type textarea "Coach"
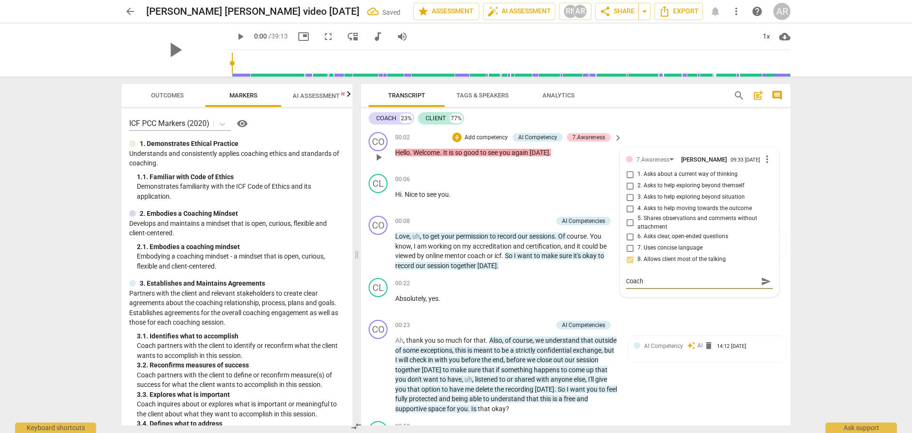
type textarea "Coach"
type textarea "Coach s"
type textarea "Coach sp"
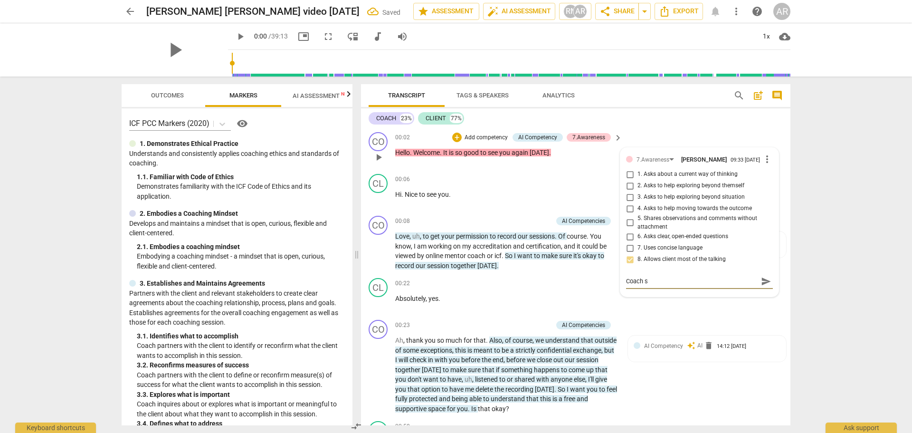
type textarea "Coach sp"
type textarea "Coach spe"
type textarea "Coach spea"
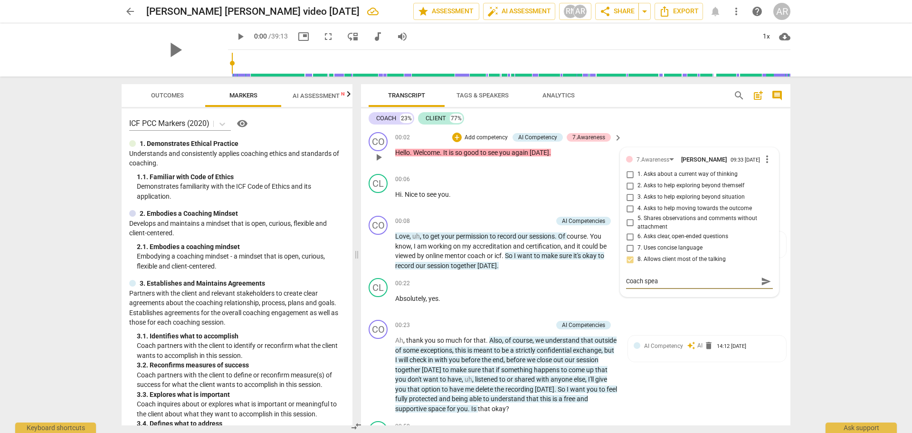
type textarea "Coach speac"
type textarea "Coach speack"
type textarea "Coach speac"
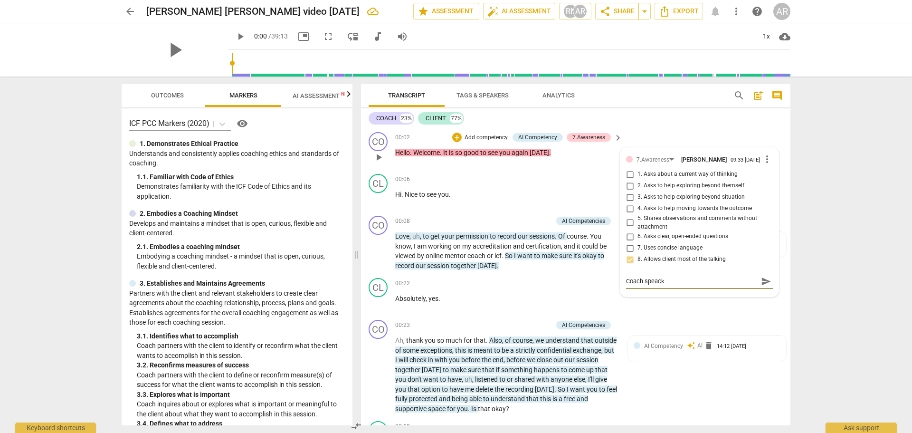
type textarea "Coach speac"
type textarea "Coach spea"
type textarea "Coach speak"
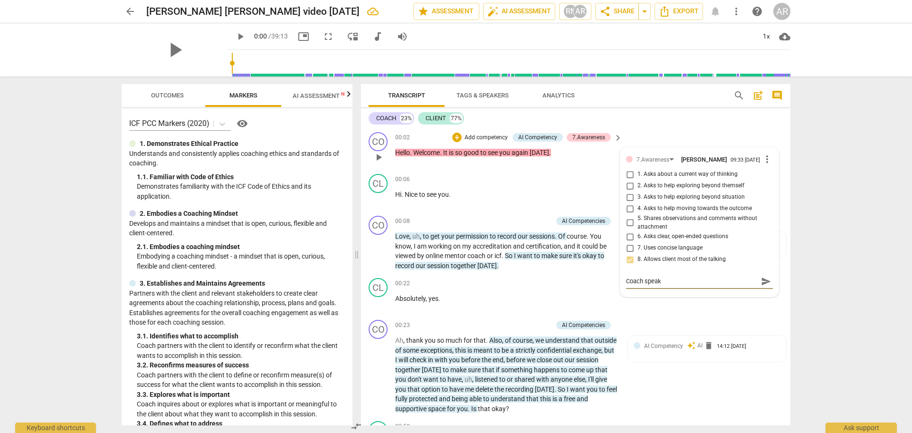
type textarea "Coach speaks"
type textarea "Coach speaks 2"
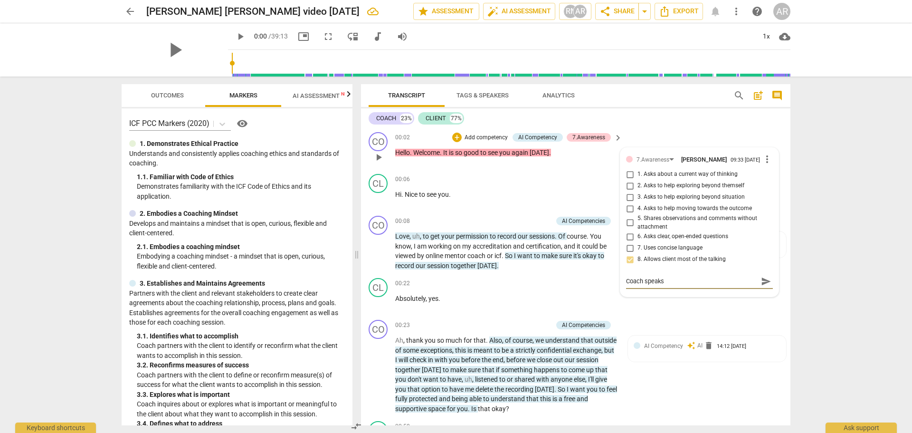
type textarea "Coach speaks 2"
type textarea "Coach speaks 23"
type textarea "Coach speaks 23%"
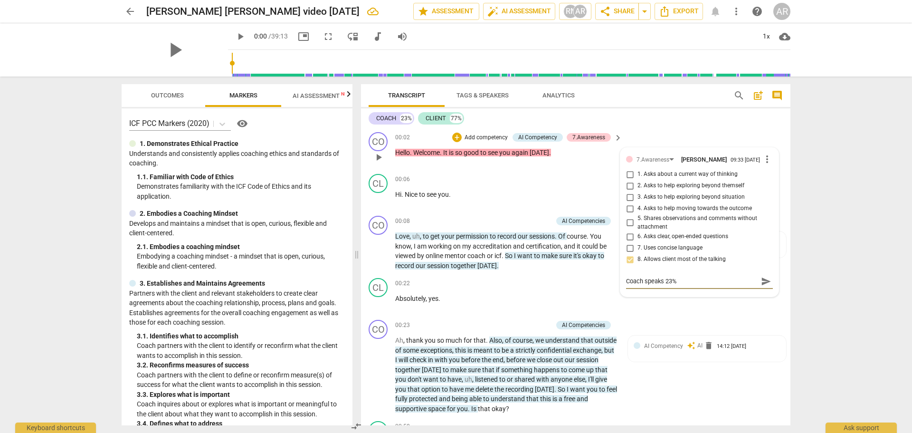
type textarea "Coach speaks 23%"
type textarea "Coach speaks 23% -"
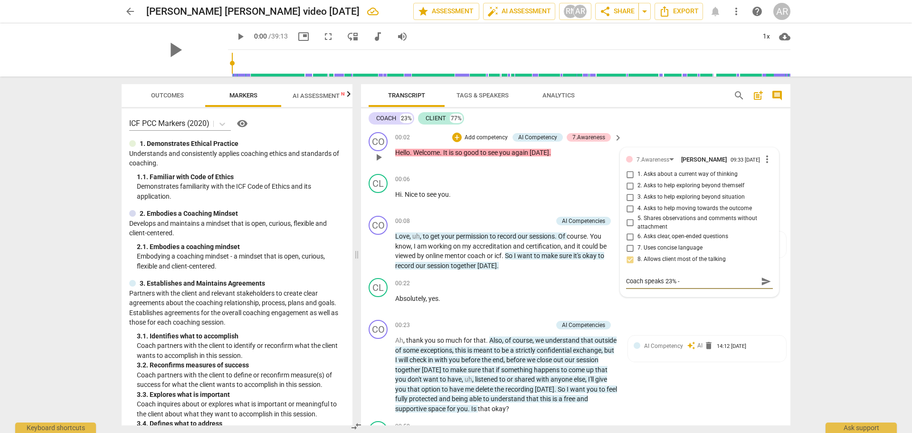
type textarea "Coach speaks 23% -"
type textarea "Coach speaks 23% - C"
type textarea "Coach speaks 23% - Cl"
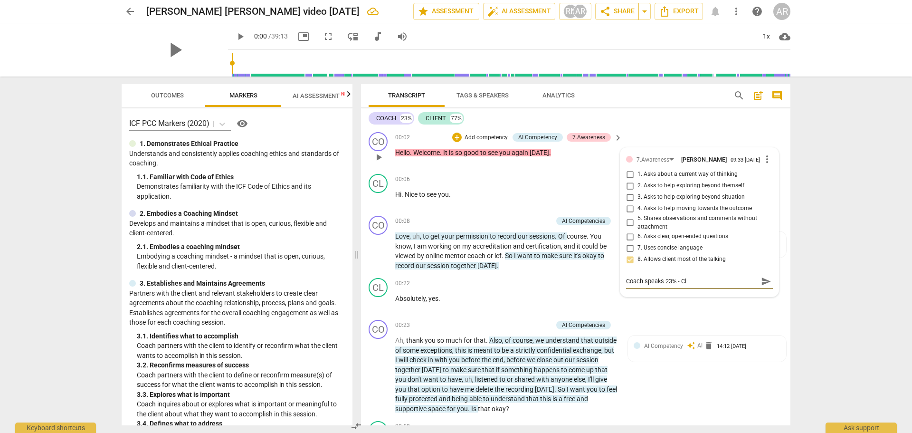
type textarea "Coach speaks 23% - Cli"
type textarea "Coach speaks 23% - Clie"
type textarea "Coach speaks 23% - Clien"
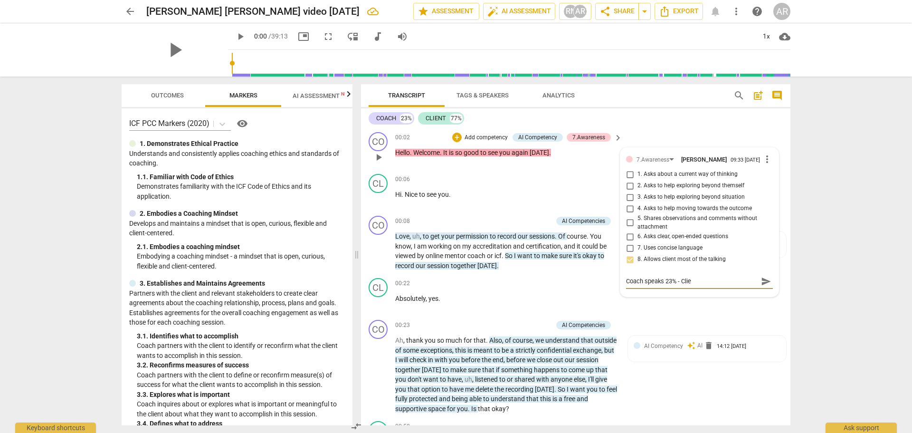
type textarea "Coach speaks 23% - Clien"
type textarea "Coach speaks 23% - Client"
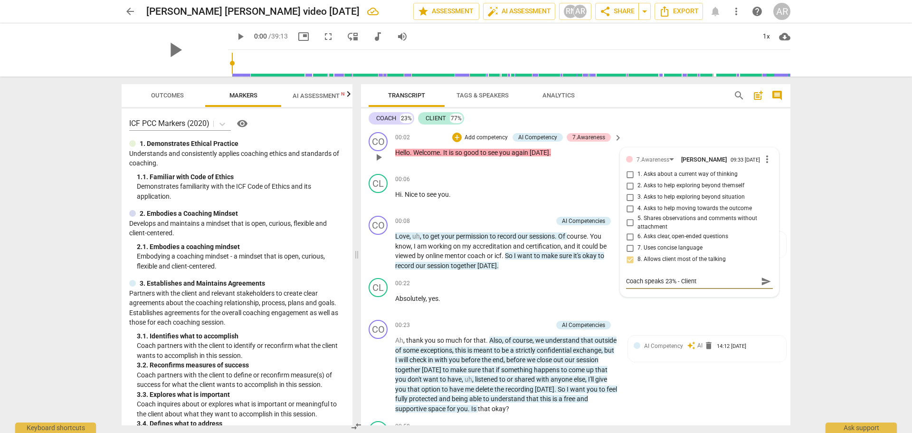
type textarea "Coach speaks 23% - Client s"
type textarea "Coach speaks 23% - Client sp"
type textarea "Coach speaks 23% - Client spe"
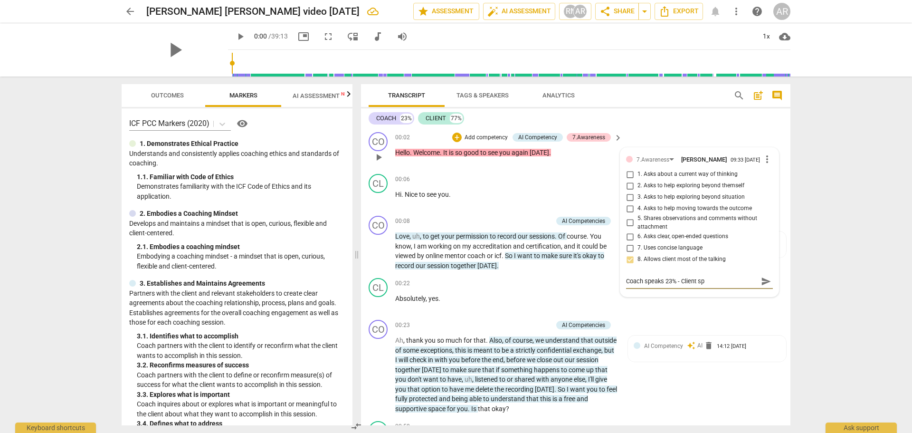
type textarea "Coach speaks 23% - Client spe"
type textarea "Coach speaks 23% - Client spea"
type textarea "Coach speaks 23% - Client speak"
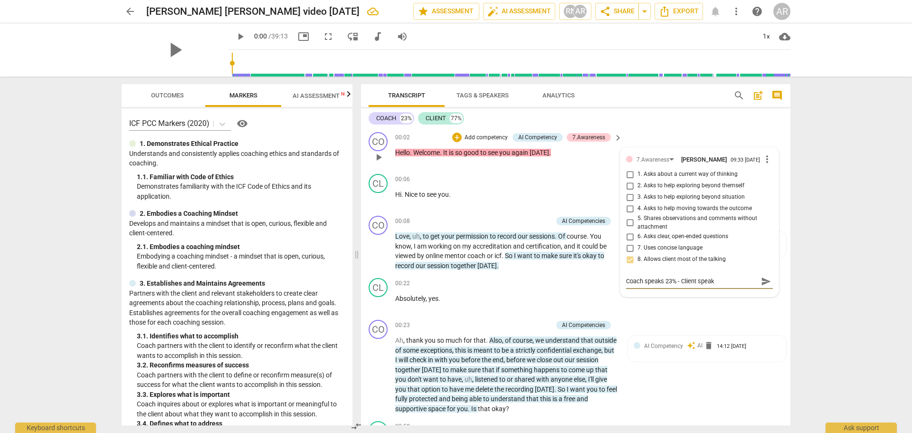
type textarea "Coach speaks 23% - Client speaks"
type textarea "Coach speaks 23% - Client speaks 7"
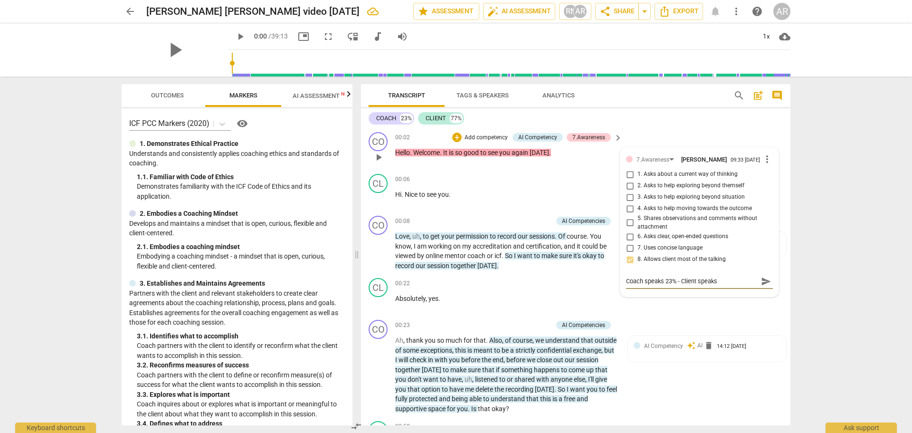
type textarea "Coach speaks 23% - Client speaks 7"
type textarea "Coach speaks 23% - Client speaks 77"
type textarea "Coach speaks 23% - Client speaks 77%"
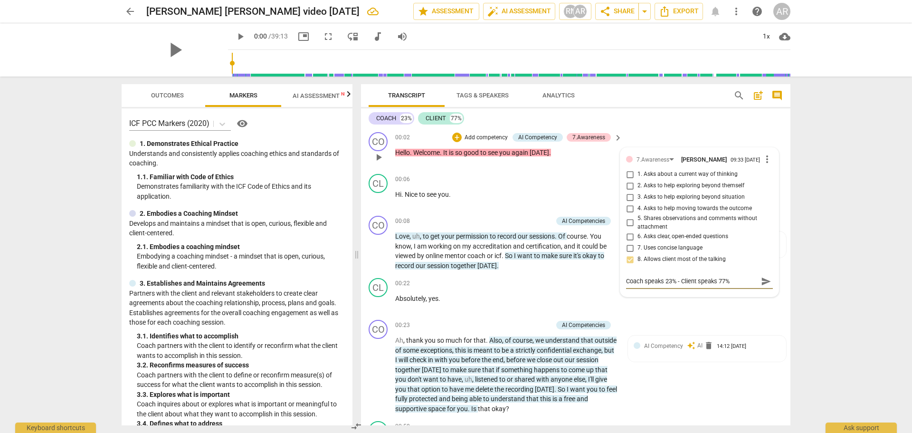
click at [762, 285] on span "send" at bounding box center [766, 281] width 10 height 10
click at [246, 94] on span "Markers" at bounding box center [244, 95] width 28 height 7
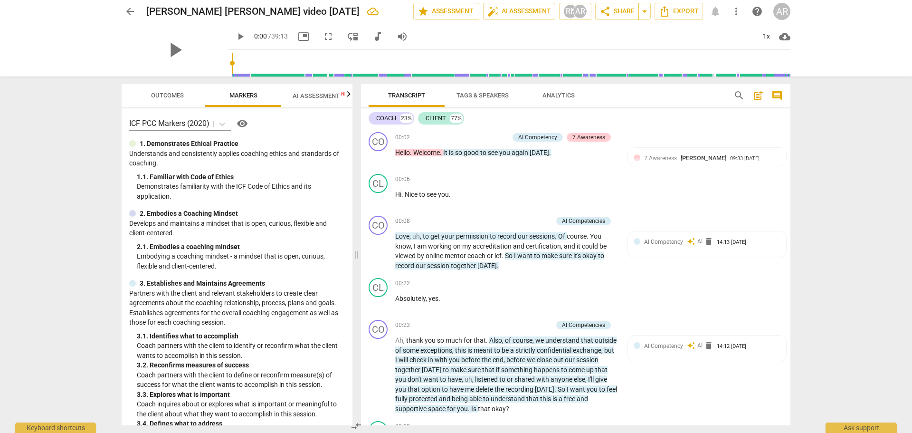
click at [349, 95] on icon "button" at bounding box center [348, 94] width 3 height 6
click at [301, 95] on span "Scores" at bounding box center [307, 95] width 23 height 7
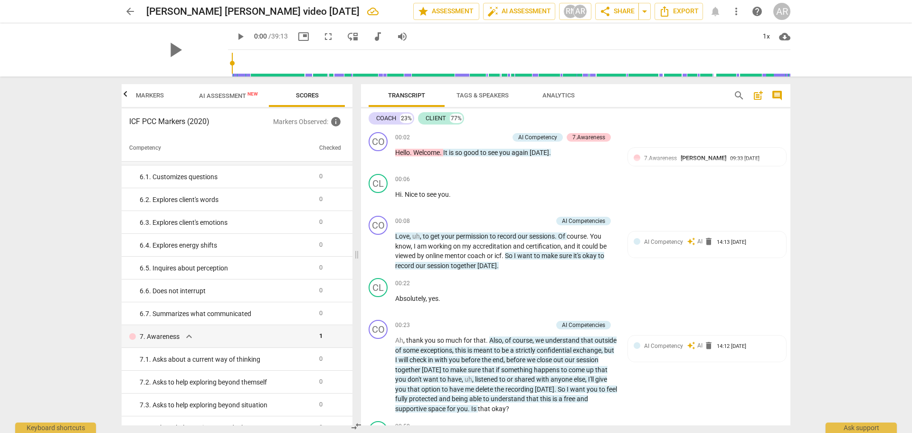
scroll to position [523, 0]
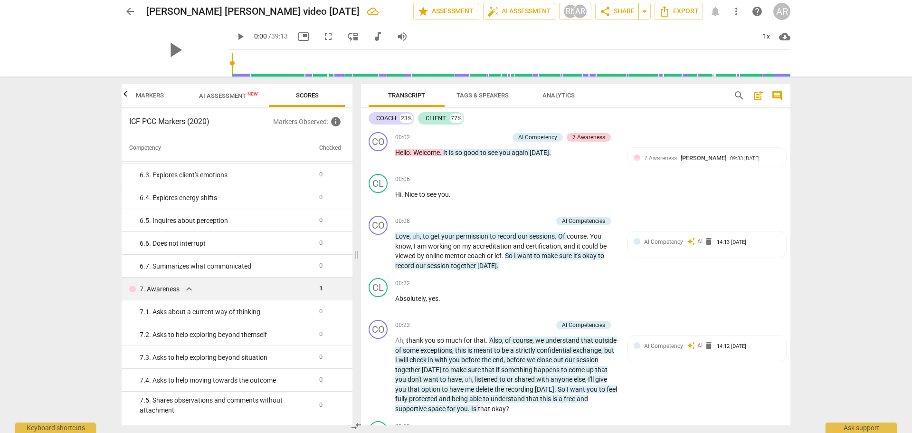
click at [188, 288] on span "expand_more" at bounding box center [188, 288] width 11 height 11
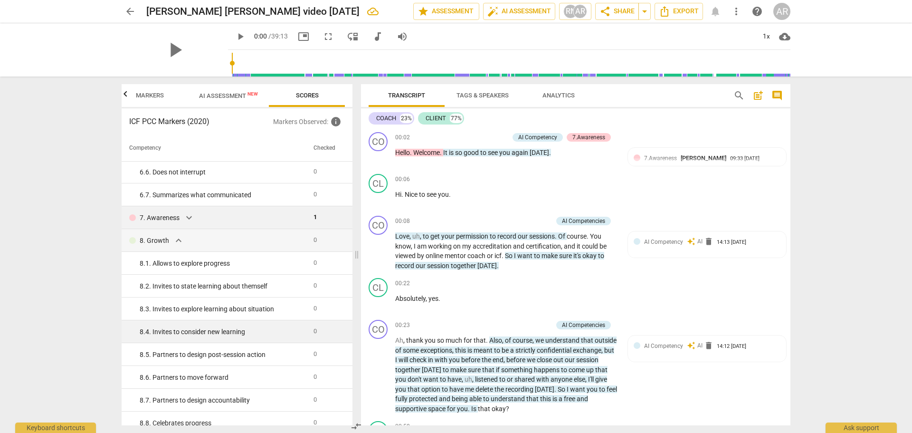
scroll to position [579, 0]
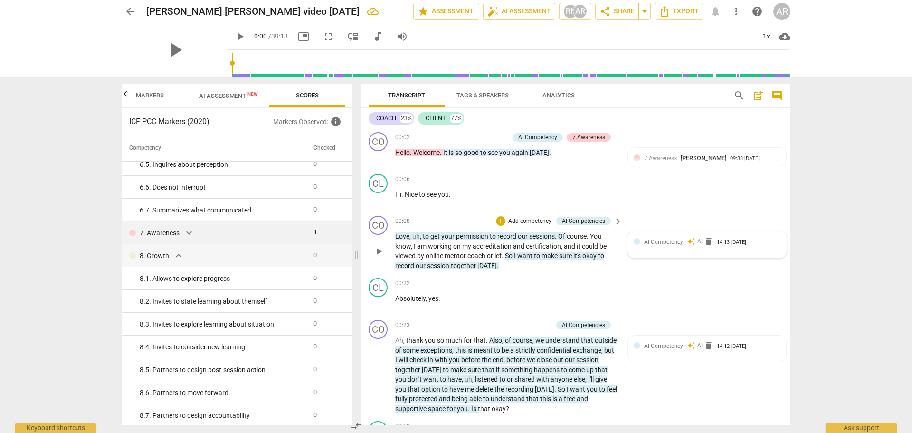
click at [636, 241] on div at bounding box center [637, 241] width 7 height 7
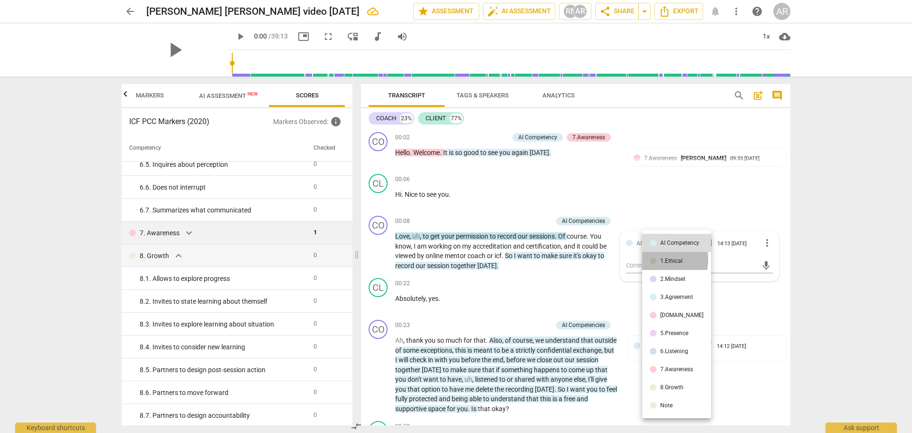
click at [652, 259] on div at bounding box center [653, 261] width 7 height 7
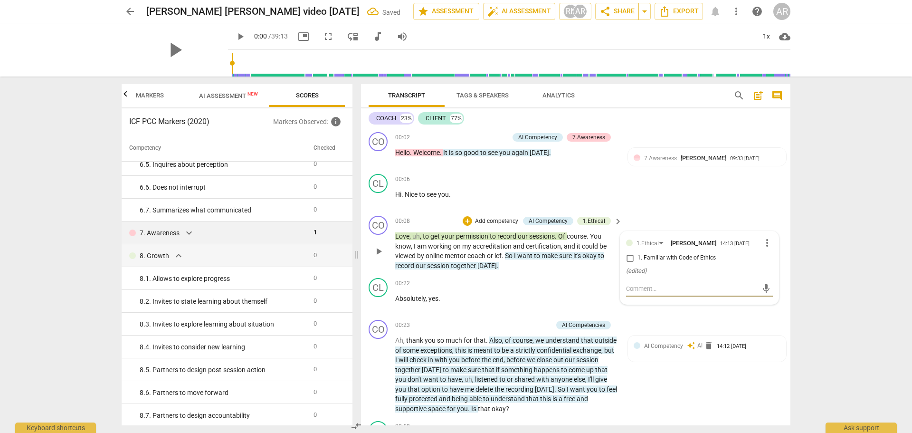
click at [629, 259] on input "1. Familiar with Code of Ethics" at bounding box center [629, 257] width 15 height 11
checkbox input "true"
click at [730, 204] on div "CL play_arrow pause 00:06 + Add competency keyboard_arrow_right Hi . [GEOGRAPHI…" at bounding box center [576, 191] width 430 height 42
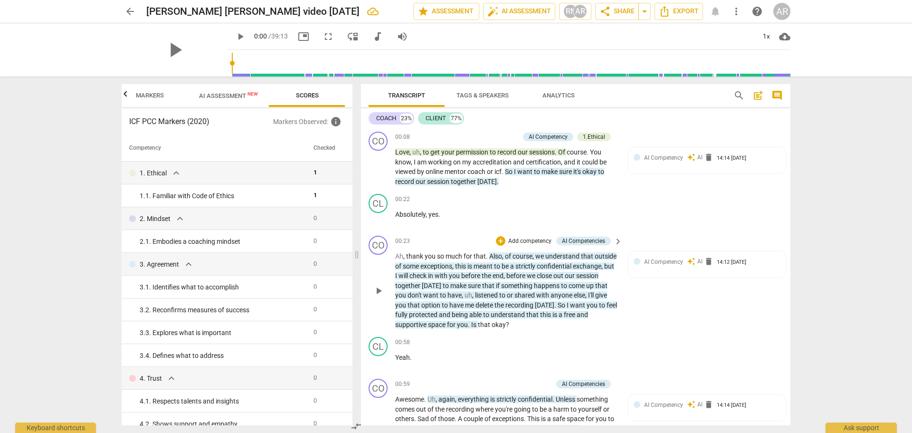
scroll to position [95, 0]
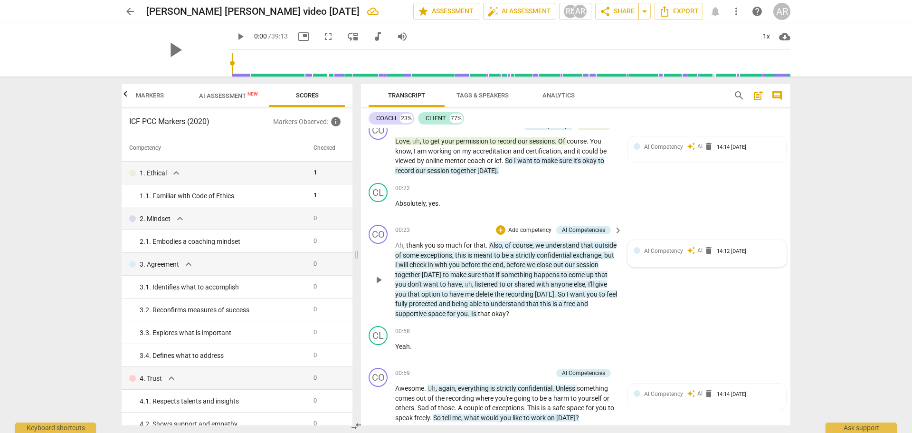
click at [636, 250] on div at bounding box center [637, 250] width 7 height 7
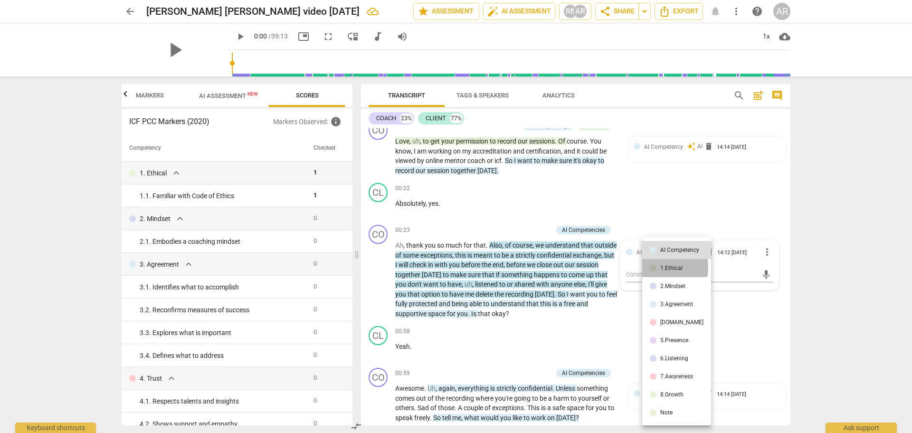
click at [656, 267] on div at bounding box center [653, 268] width 7 height 7
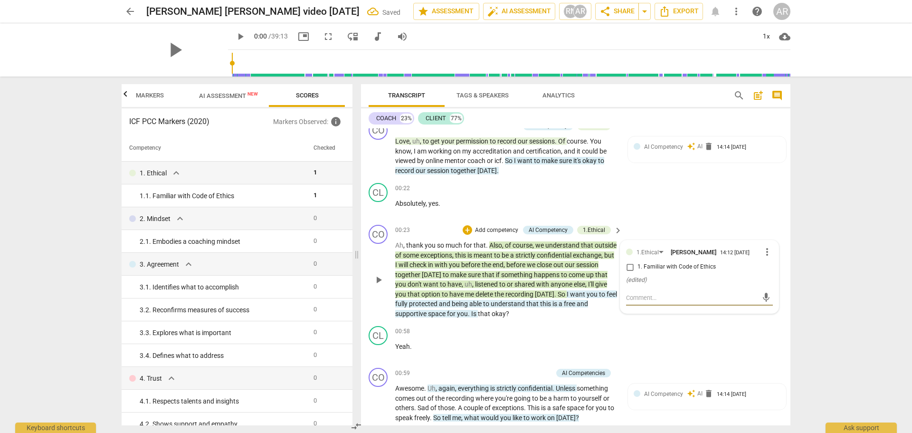
click at [629, 267] on input "1. Familiar with Code of Ethics" at bounding box center [629, 266] width 15 height 11
checkbox input "true"
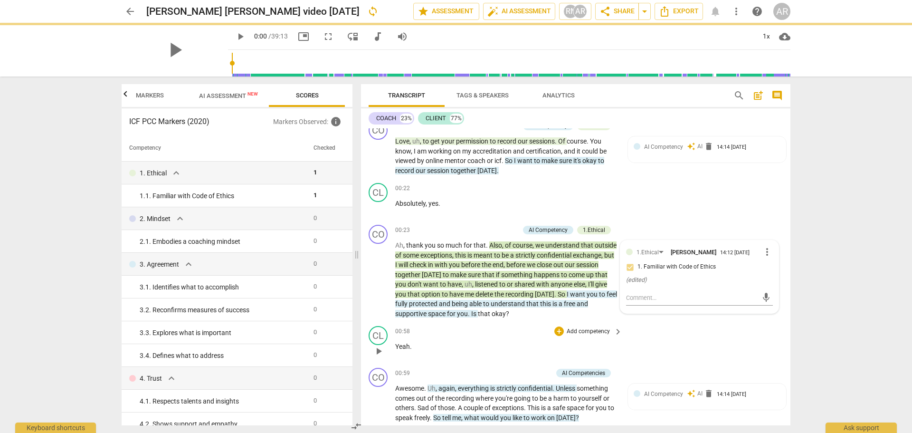
click at [498, 340] on div "00:58 + Add competency keyboard_arrow_right Yeah ." at bounding box center [509, 343] width 228 height 34
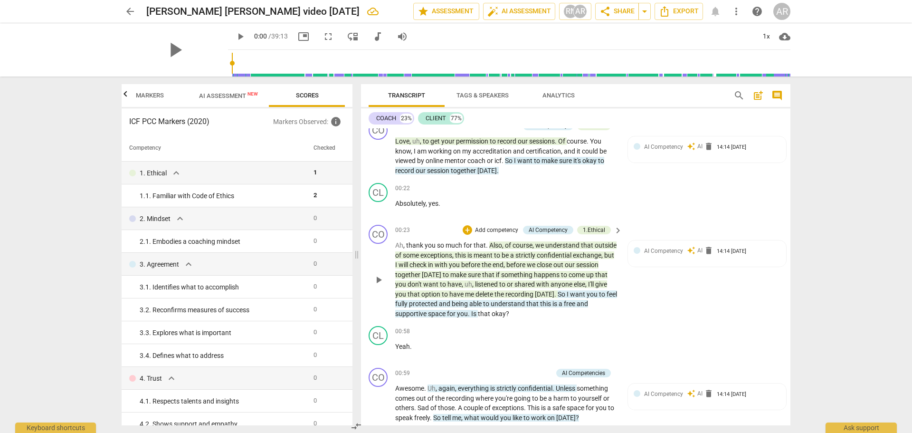
click at [439, 304] on span "protected" at bounding box center [424, 304] width 30 height 8
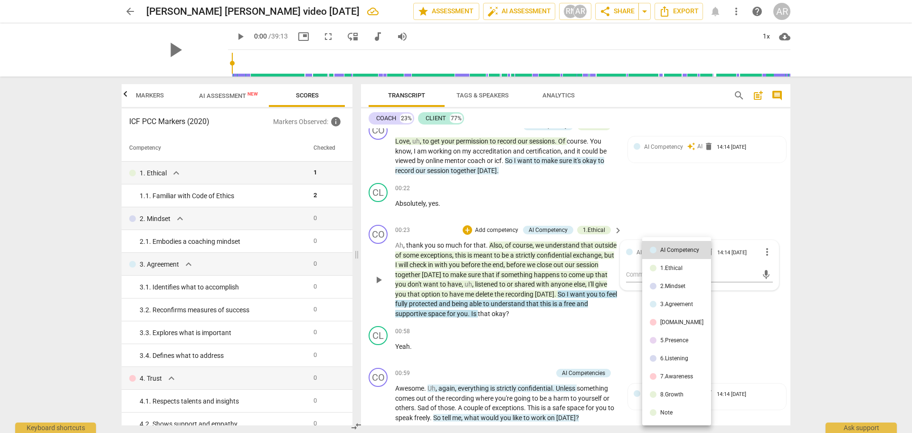
click at [670, 267] on div "1.Ethical" at bounding box center [672, 268] width 22 height 6
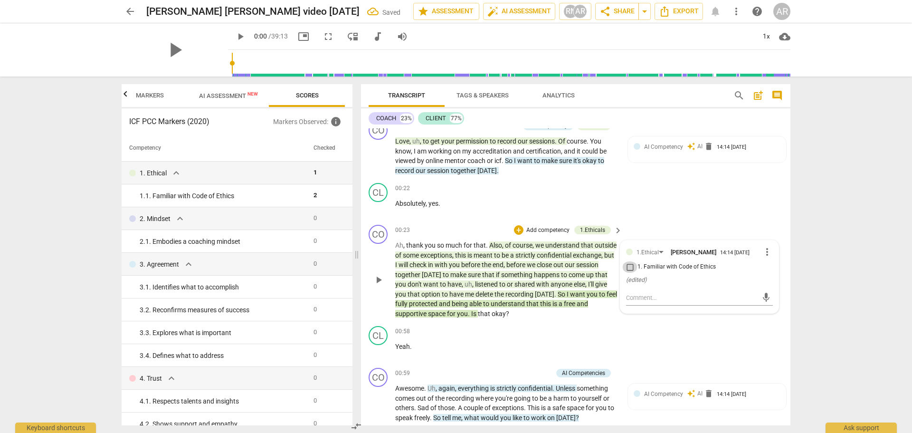
click at [632, 265] on input "1. Familiar with Code of Ethics" at bounding box center [629, 266] width 15 height 11
checkbox input "true"
click at [580, 312] on p "Ah , thank you so much for that . Also , of course , we understand that outside…" at bounding box center [506, 279] width 222 height 78
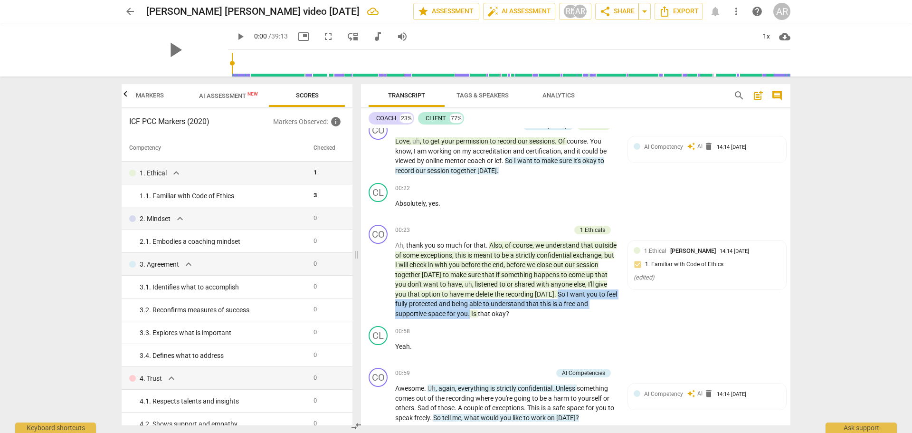
drag, startPoint x: 592, startPoint y: 294, endPoint x: 496, endPoint y: 310, distance: 97.3
click at [496, 310] on p "Ah , thank you so much for that . Also , of course , we understand that outside…" at bounding box center [506, 279] width 222 height 78
click at [507, 300] on div "+" at bounding box center [506, 302] width 10 height 10
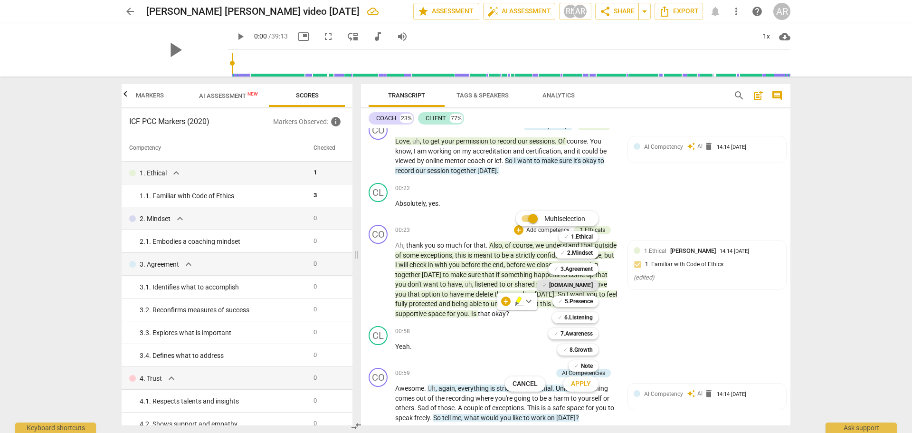
click at [583, 285] on b "[DOMAIN_NAME]" at bounding box center [571, 284] width 44 height 11
click at [579, 237] on b "1.Ethical" at bounding box center [582, 236] width 22 height 11
click at [669, 317] on div at bounding box center [456, 216] width 912 height 433
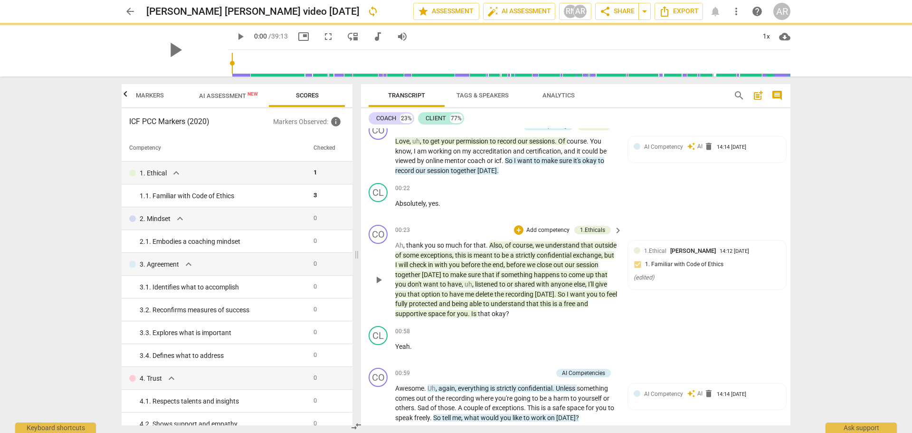
click at [617, 230] on span "keyboard_arrow_right" at bounding box center [618, 230] width 11 height 11
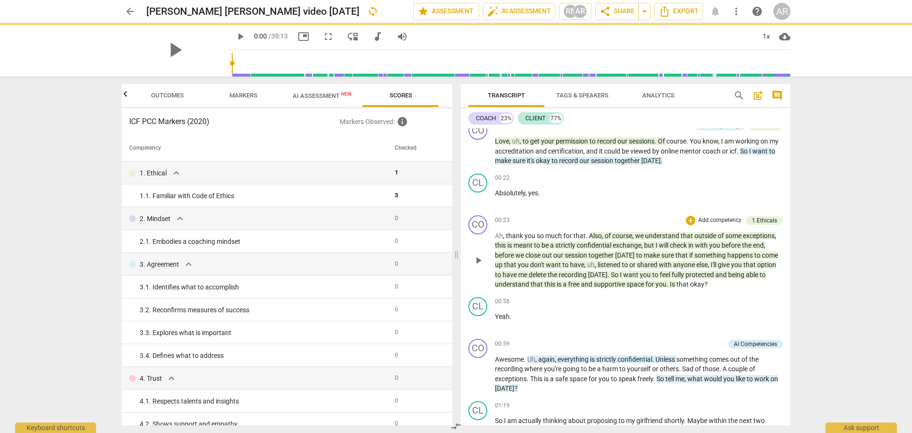
scroll to position [0, 0]
click at [778, 94] on span "comment" at bounding box center [777, 95] width 11 height 11
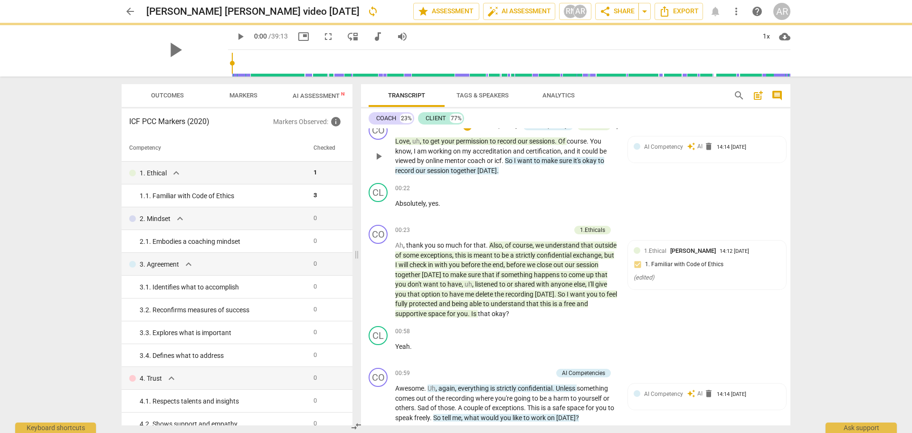
scroll to position [95, 0]
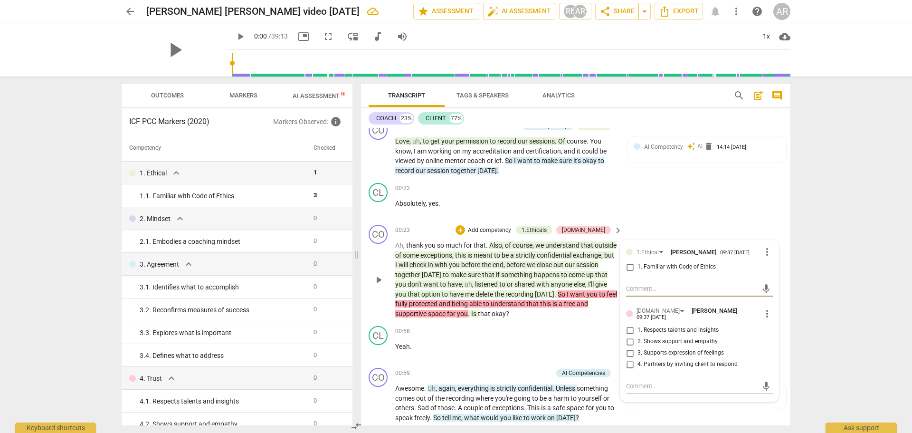
click at [630, 337] on input "2. Shows support and empathy" at bounding box center [629, 341] width 15 height 11
checkbox input "true"
click at [519, 347] on p "Yeah ." at bounding box center [506, 347] width 222 height 10
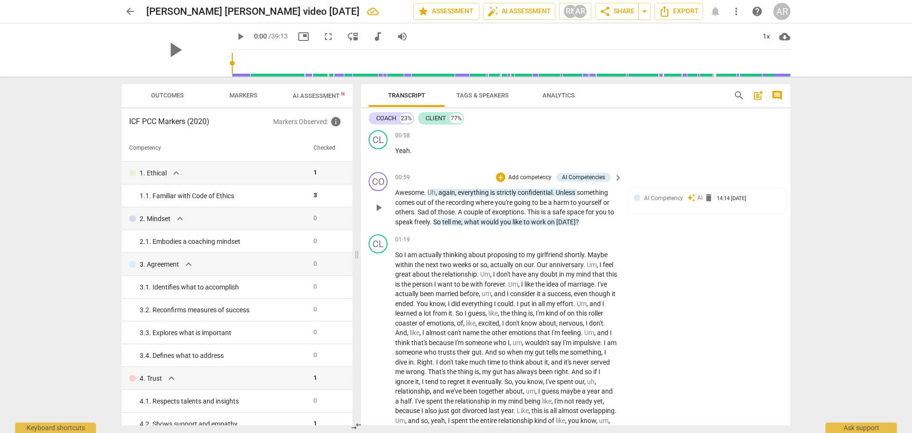
scroll to position [285, 0]
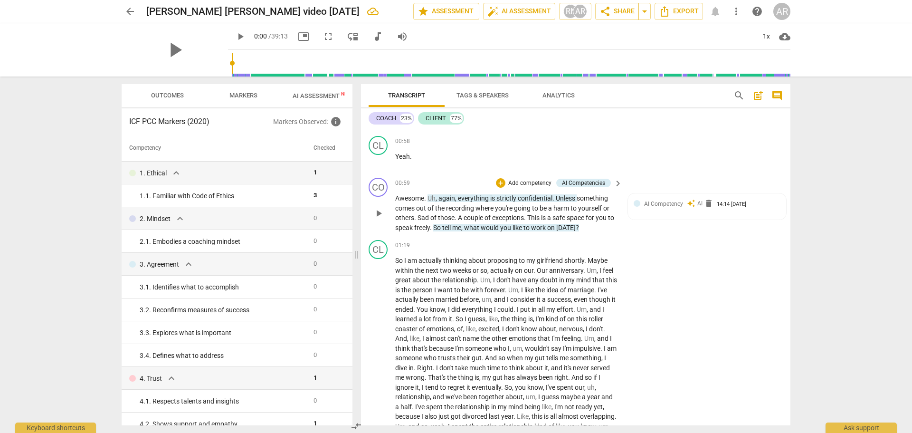
click at [479, 226] on span "what" at bounding box center [472, 228] width 17 height 8
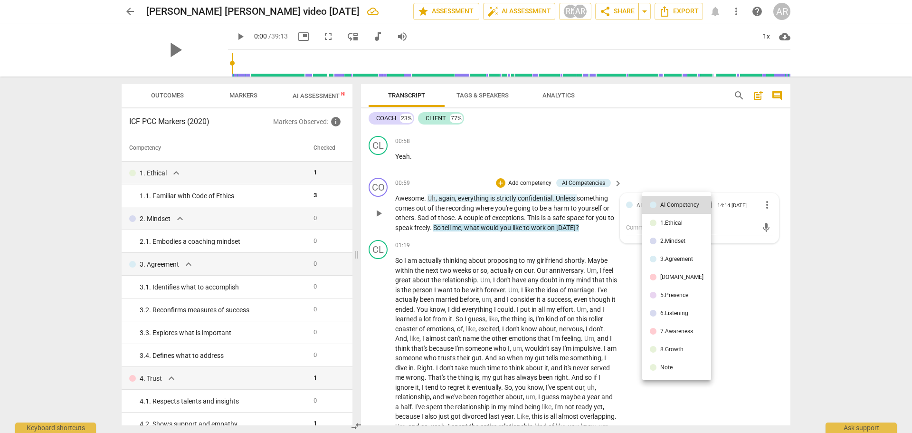
click at [673, 256] on div "3.Agreement" at bounding box center [677, 259] width 33 height 6
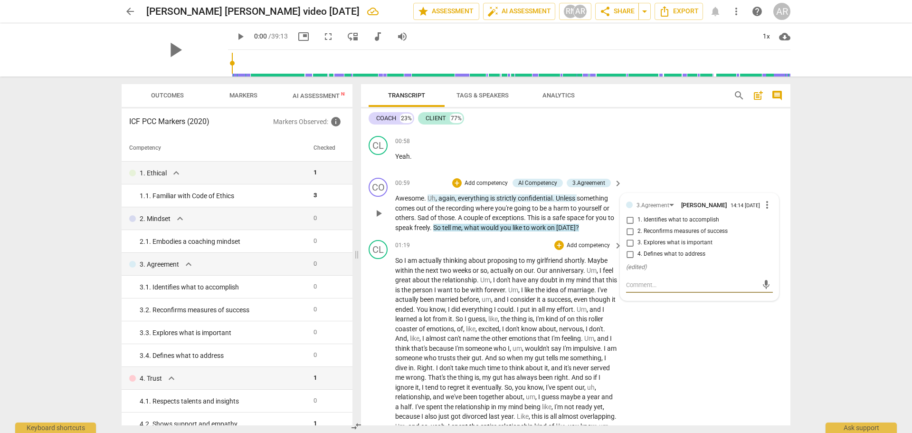
click at [517, 241] on div "01:19 + Add competency keyboard_arrow_right" at bounding box center [509, 245] width 228 height 10
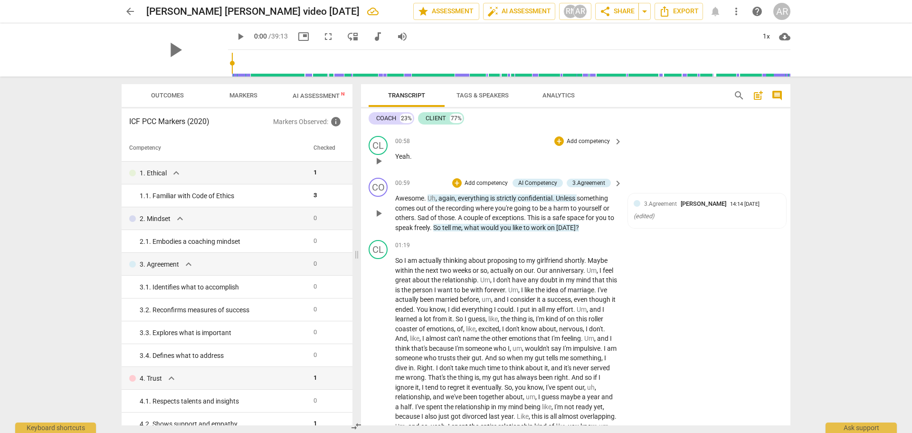
scroll to position [333, 0]
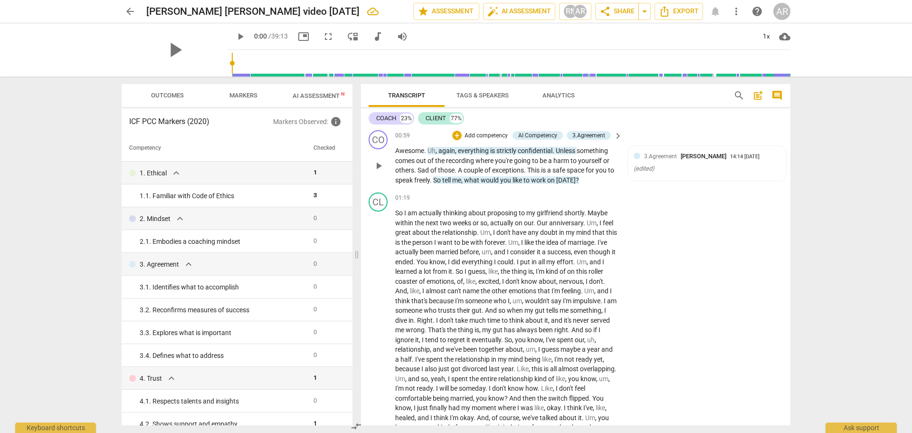
click at [482, 93] on span "Tags & Speakers" at bounding box center [483, 95] width 52 height 7
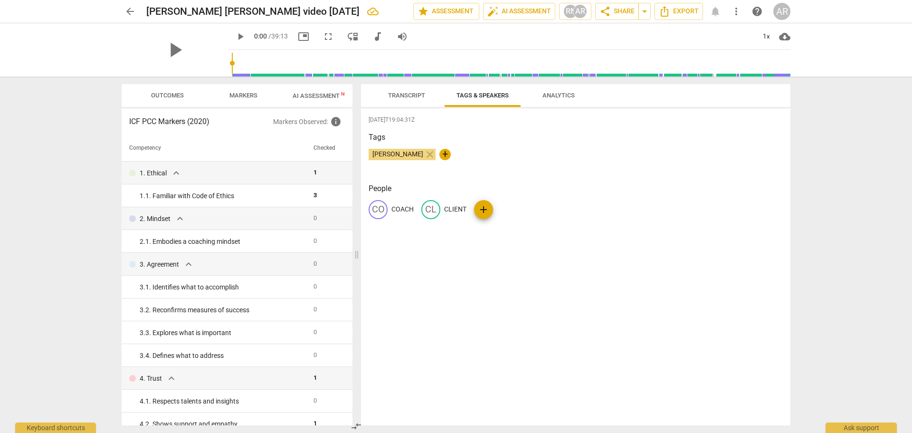
drag, startPoint x: 404, startPoint y: 92, endPoint x: 416, endPoint y: 101, distance: 15.3
click at [403, 93] on span "Transcript" at bounding box center [406, 95] width 37 height 7
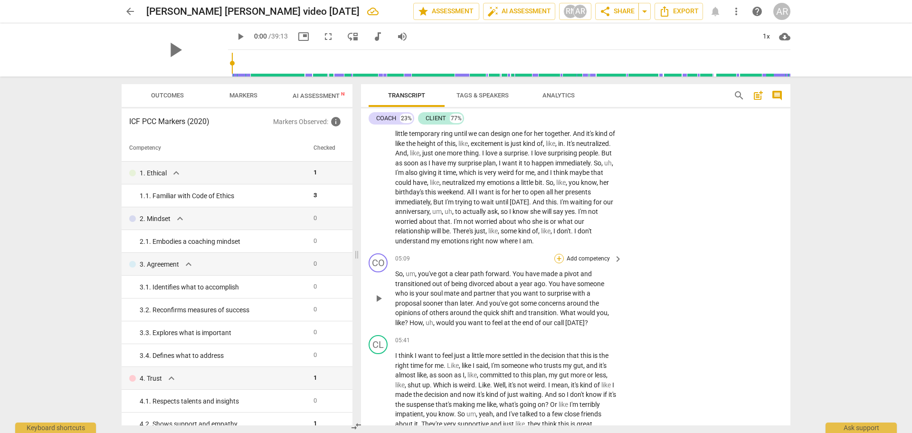
scroll to position [713, 0]
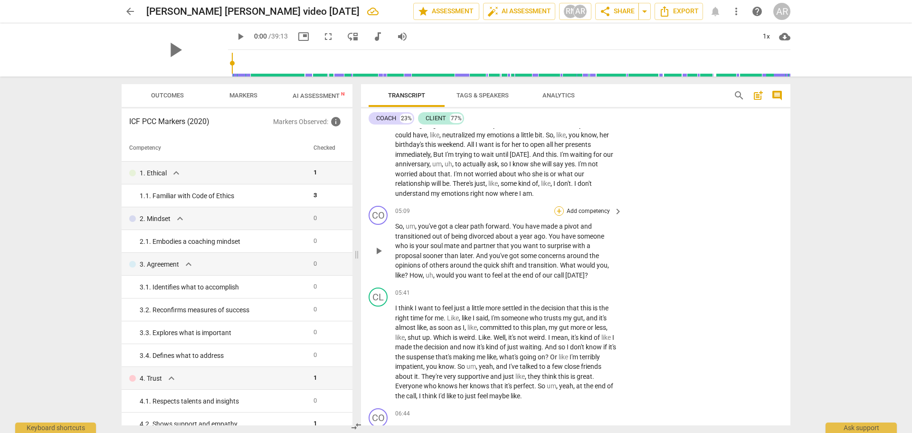
click at [558, 211] on div "+" at bounding box center [560, 211] width 10 height 10
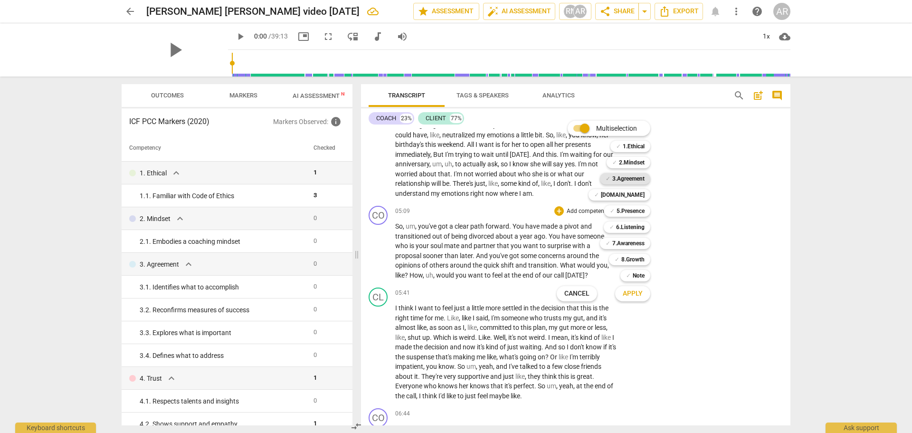
click at [625, 175] on b "3.Agreement" at bounding box center [629, 178] width 32 height 11
click at [626, 224] on b "6.Listening" at bounding box center [630, 226] width 29 height 11
click at [630, 293] on span "Apply" at bounding box center [633, 294] width 20 height 10
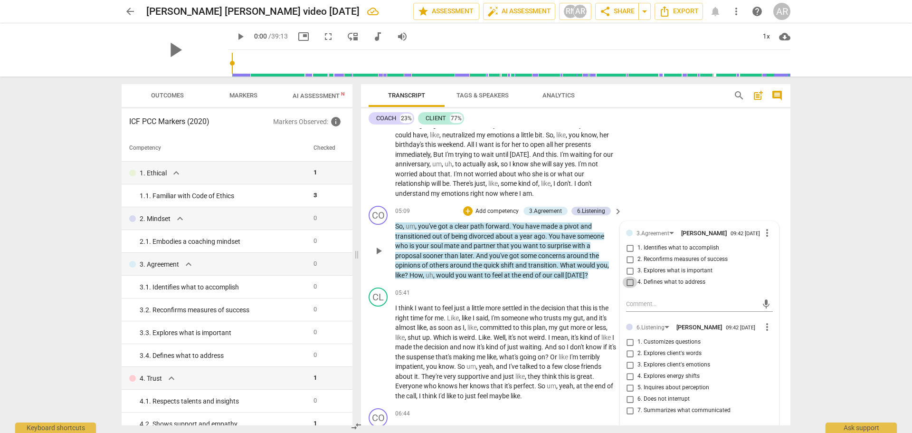
click at [629, 285] on input "4. Defines what to address" at bounding box center [629, 282] width 15 height 11
checkbox input "true"
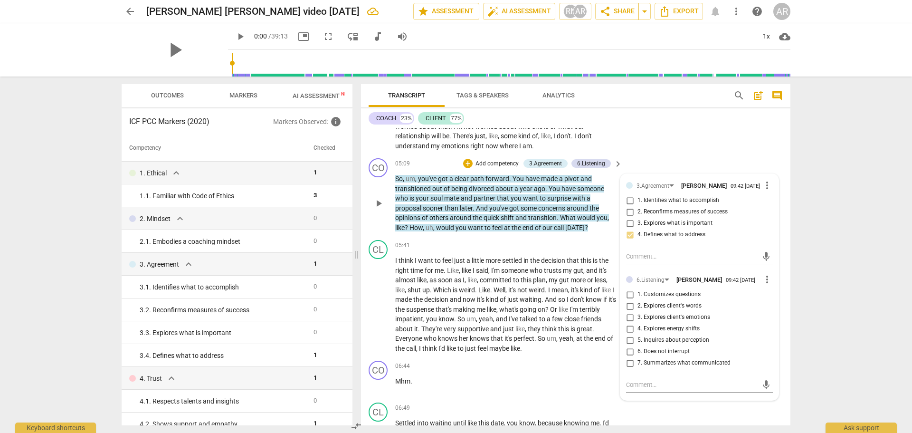
click at [627, 369] on input "7. Summarizes what communicated" at bounding box center [629, 362] width 15 height 11
checkbox input "true"
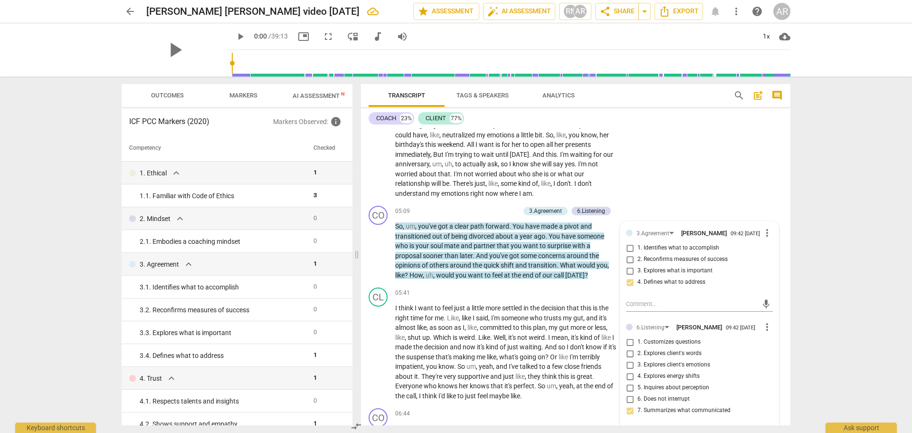
click at [685, 157] on div "CL play_arrow pause 01:19 + Add competency keyboard_arrow_right So I am actuall…" at bounding box center [576, 4] width 430 height 393
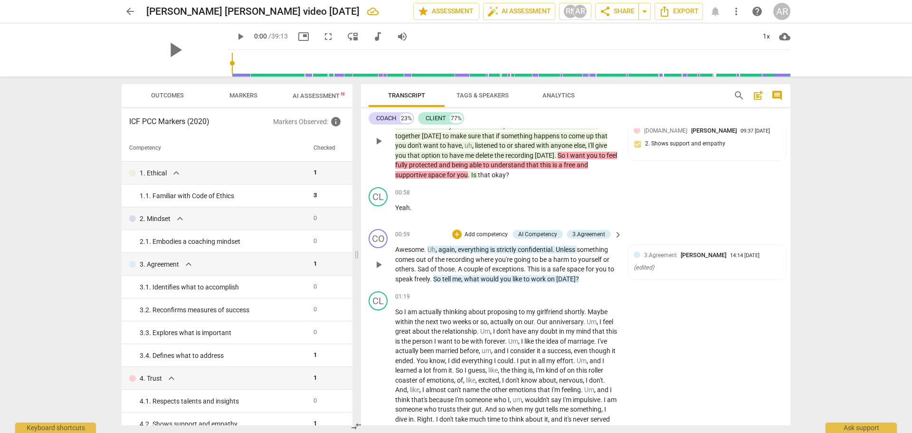
scroll to position [238, 0]
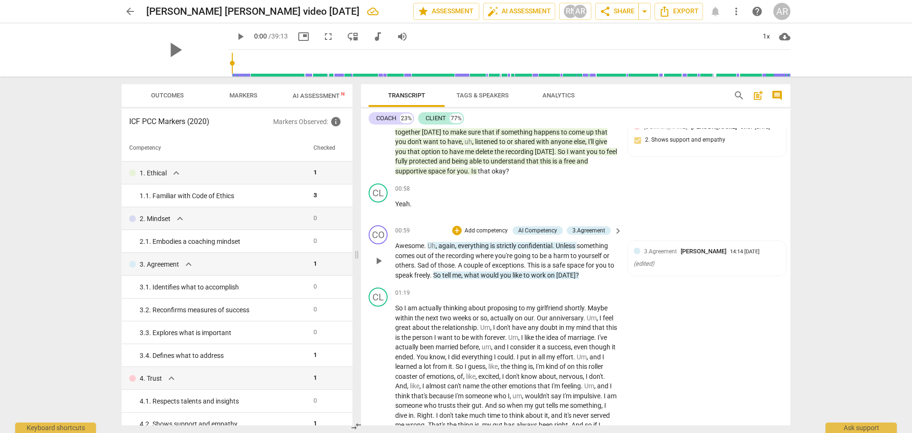
click at [504, 252] on span "you're" at bounding box center [504, 256] width 19 height 8
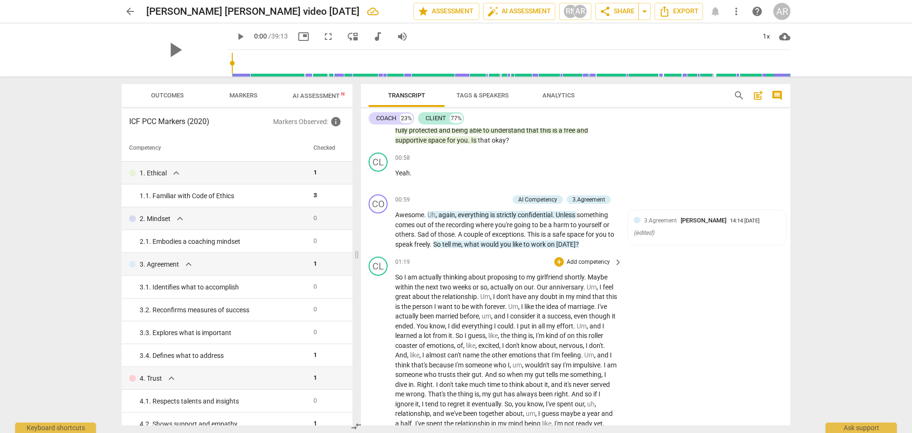
scroll to position [285, 0]
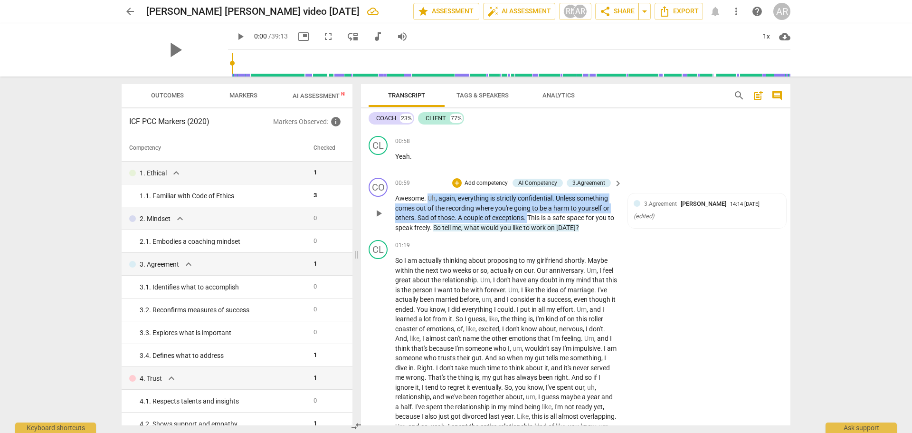
drag, startPoint x: 429, startPoint y: 198, endPoint x: 528, endPoint y: 215, distance: 101.2
click at [528, 215] on p "Awesome . Uh , again , everything is strictly confidential . Unless something c…" at bounding box center [506, 212] width 222 height 39
click at [537, 207] on div "+" at bounding box center [538, 206] width 10 height 10
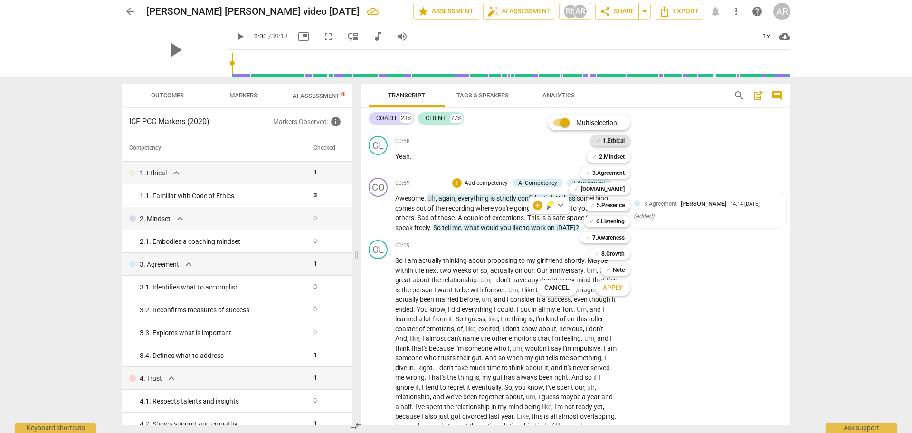
click at [622, 140] on b "1.Ethical" at bounding box center [614, 140] width 22 height 11
click at [709, 255] on div at bounding box center [456, 216] width 912 height 433
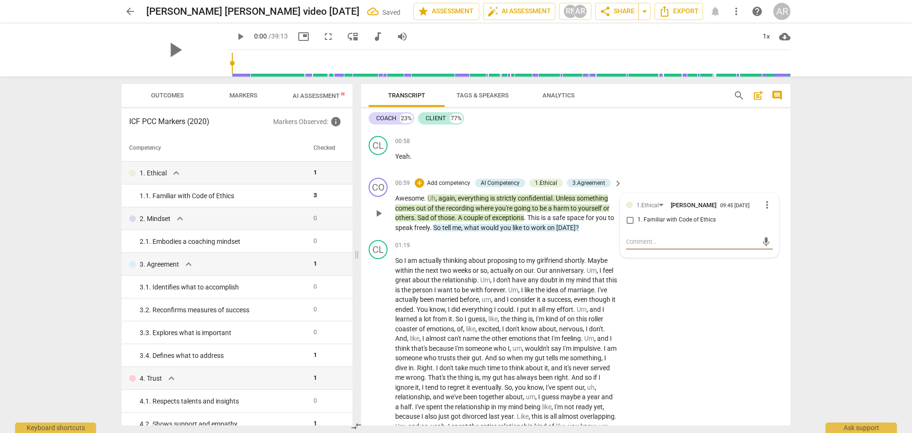
click at [629, 221] on input "1. Familiar with Code of Ethics" at bounding box center [629, 219] width 15 height 11
checkbox input "true"
click at [695, 293] on div "CL play_arrow pause 01:19 + Add competency keyboard_arrow_right So I am actuall…" at bounding box center [576, 432] width 430 height 393
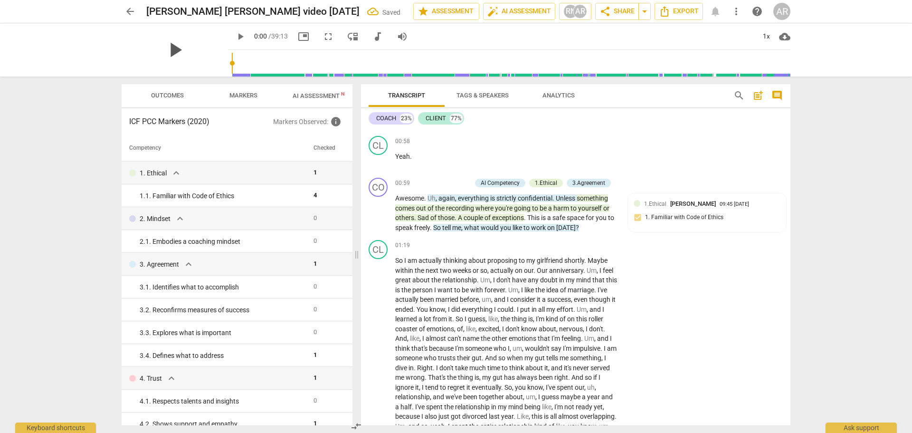
click at [180, 49] on span "play_arrow" at bounding box center [175, 50] width 25 height 25
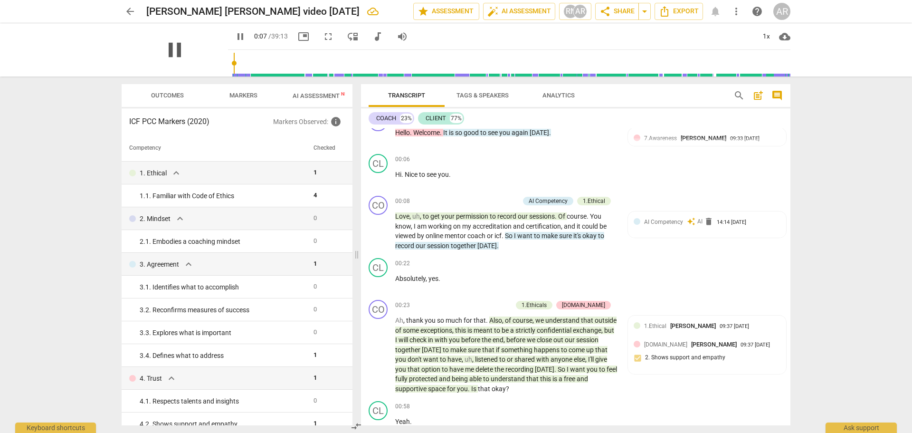
click at [175, 44] on span "pause" at bounding box center [175, 50] width 25 height 25
type input "8"
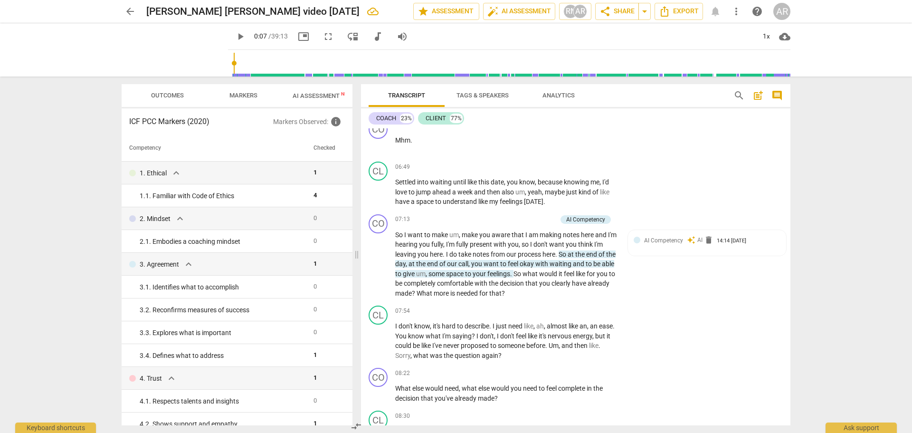
scroll to position [1018, 0]
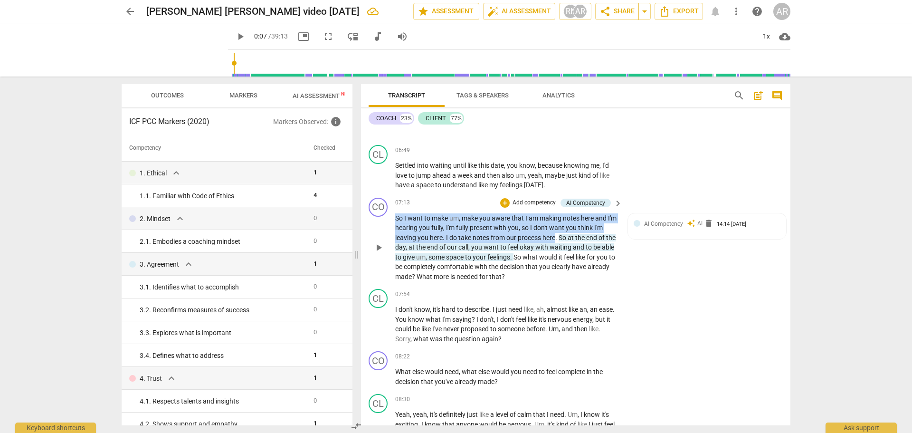
drag, startPoint x: 519, startPoint y: 223, endPoint x: 395, endPoint y: 216, distance: 124.2
click at [395, 216] on div "CO play_arrow pause 07:13 + Add competency AI Competency keyboard_arrow_right S…" at bounding box center [576, 240] width 430 height 92
click at [566, 227] on div "+" at bounding box center [566, 225] width 10 height 10
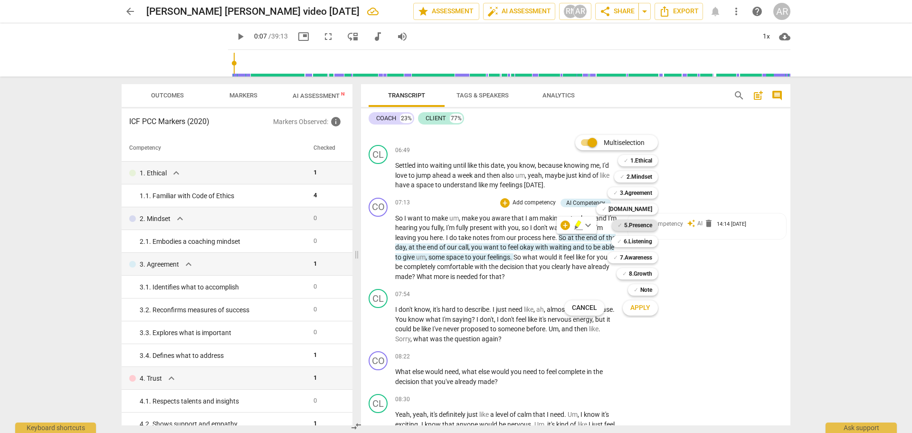
click at [641, 224] on b "5.Presence" at bounding box center [638, 225] width 28 height 11
click at [639, 307] on span "Apply" at bounding box center [641, 308] width 20 height 10
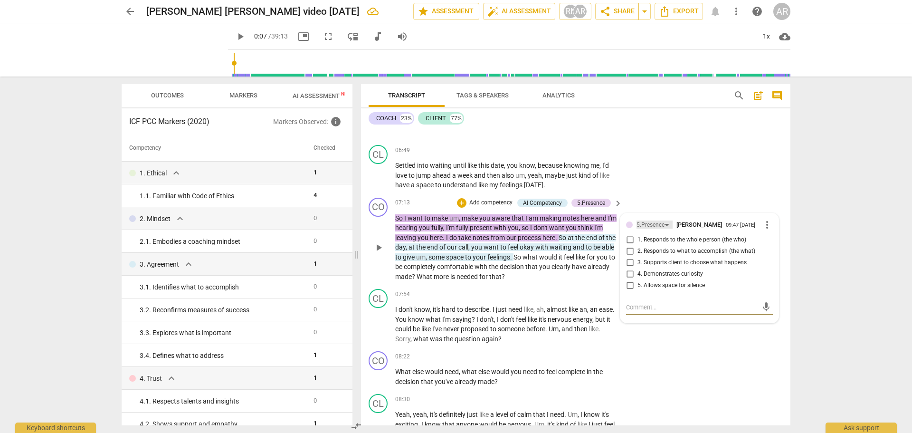
click at [666, 223] on div "5.Presence" at bounding box center [655, 224] width 36 height 8
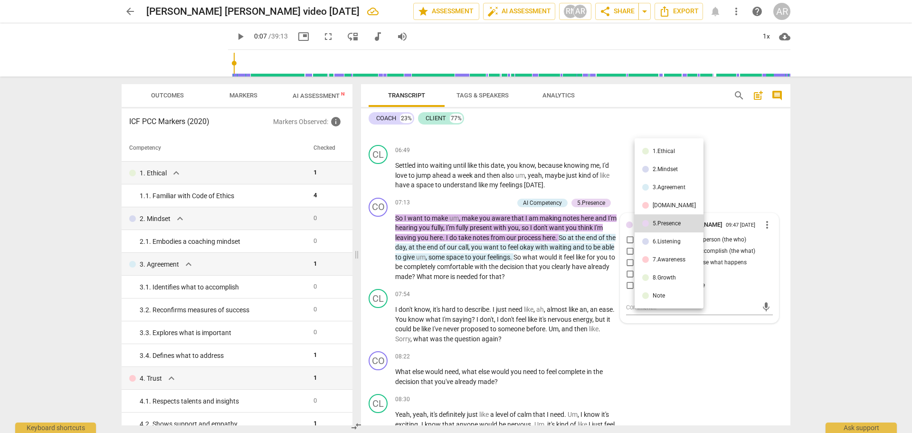
click at [662, 203] on div "[DOMAIN_NAME]" at bounding box center [674, 205] width 43 height 6
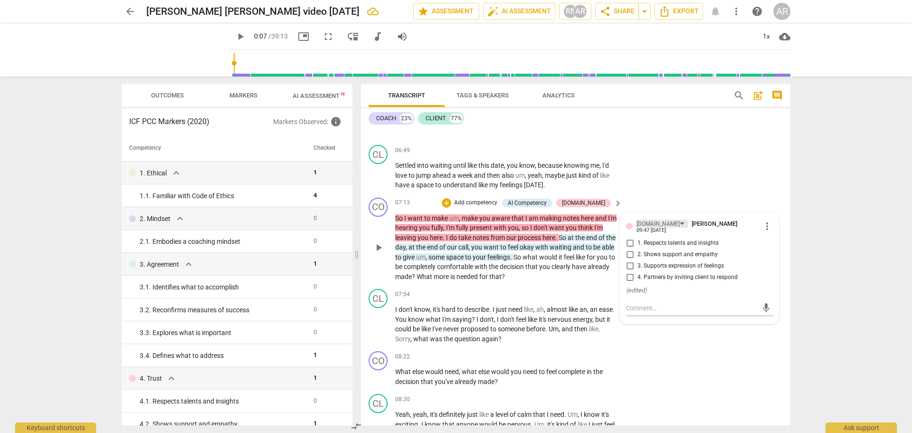
click at [653, 224] on div "[DOMAIN_NAME]" at bounding box center [662, 224] width 51 height 8
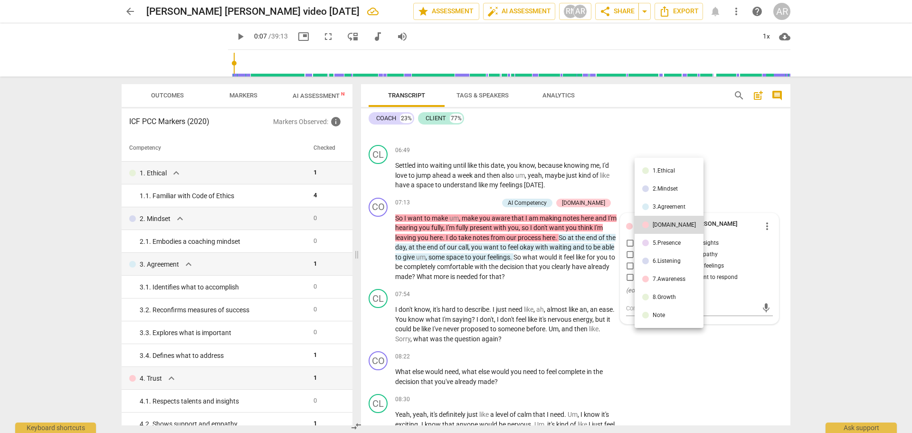
click at [665, 187] on div "2.Mindset" at bounding box center [665, 189] width 25 height 6
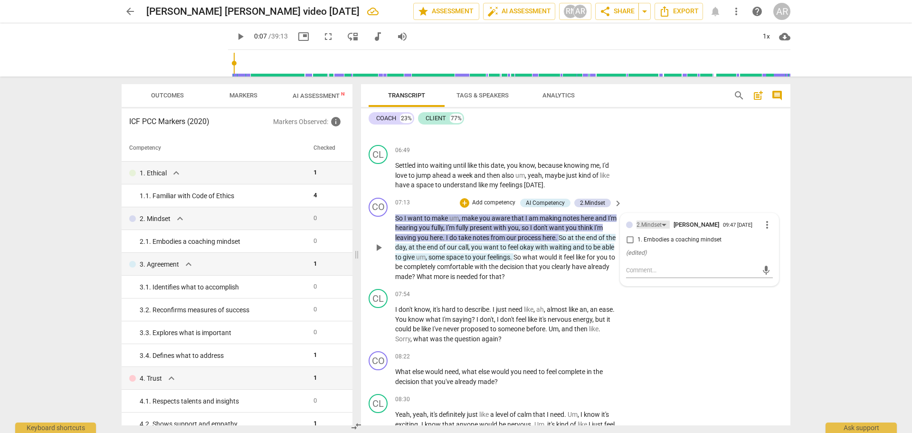
click at [662, 224] on div "2.Mindset" at bounding box center [653, 224] width 33 height 8
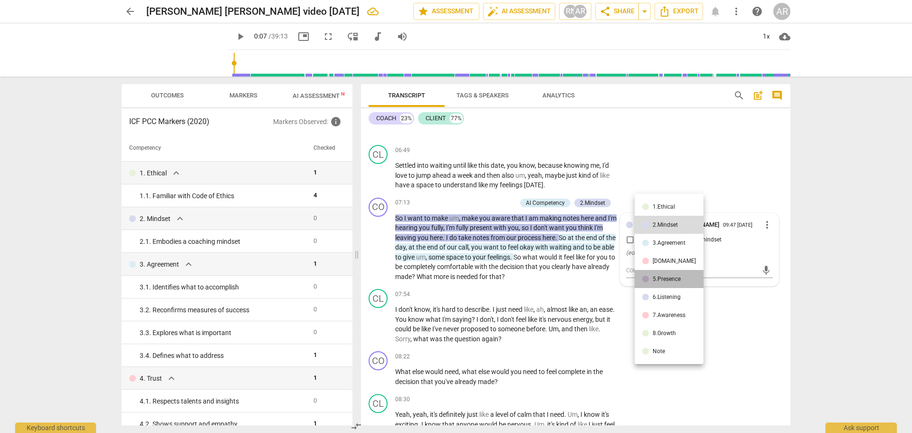
click at [676, 276] on div "5.Presence" at bounding box center [667, 279] width 28 height 6
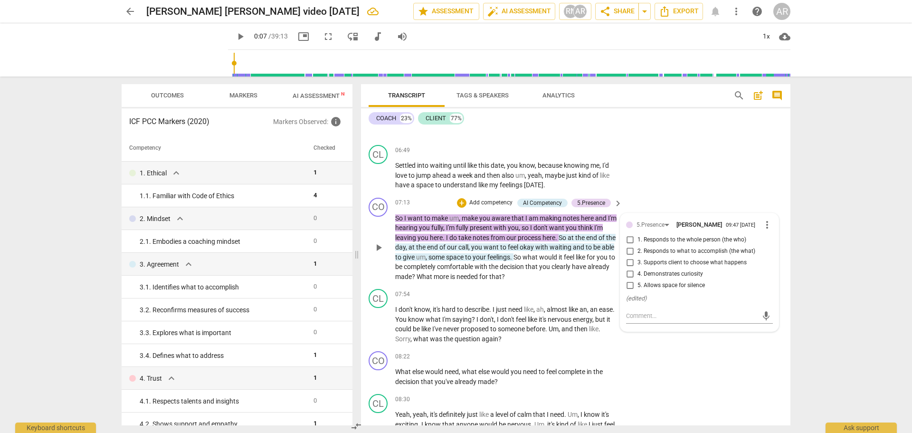
click at [629, 242] on input "1. Responds to the whole person (the who)" at bounding box center [629, 239] width 15 height 11
checkbox input "true"
click at [695, 365] on div "CO play_arrow pause 08:22 + Add competency keyboard_arrow_right What else would…" at bounding box center [576, 368] width 430 height 43
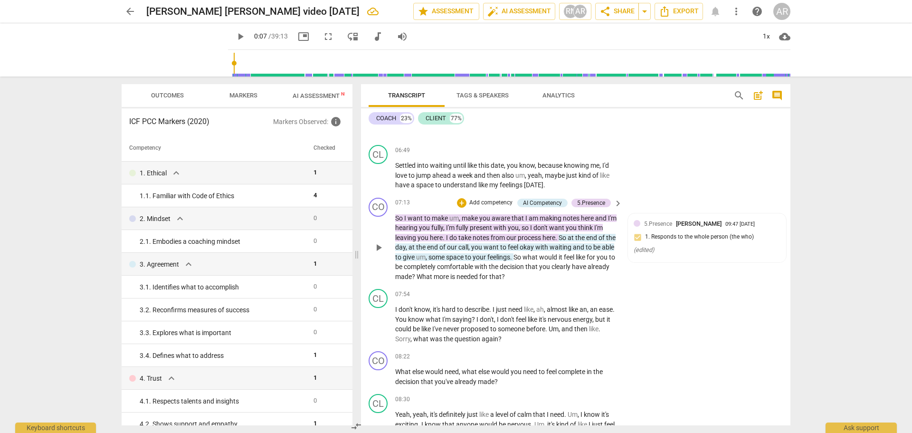
click at [564, 236] on span "So" at bounding box center [563, 238] width 9 height 8
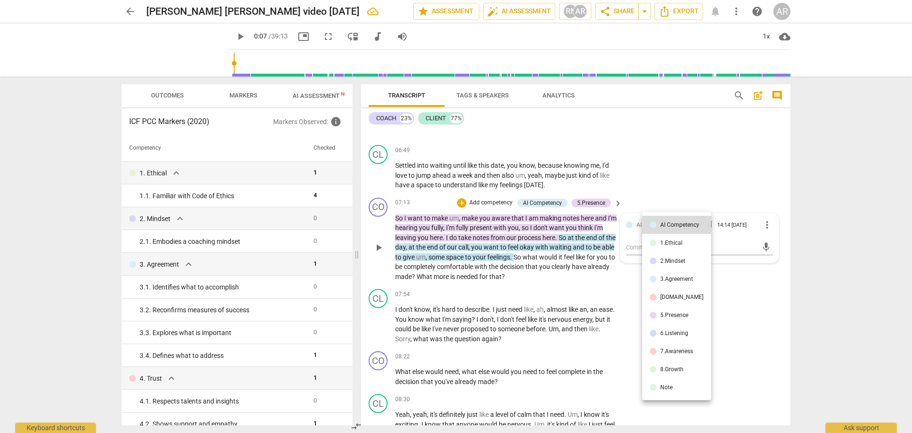
drag, startPoint x: 561, startPoint y: 237, endPoint x: 573, endPoint y: 263, distance: 28.9
click at [573, 263] on div at bounding box center [456, 216] width 912 height 433
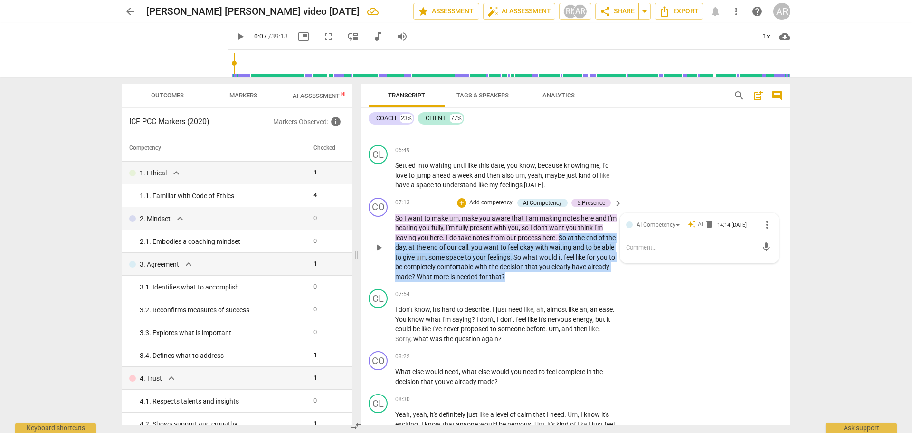
drag, startPoint x: 561, startPoint y: 237, endPoint x: 581, endPoint y: 273, distance: 41.3
click at [581, 273] on p "So I want to make um , make you aware that I am making notes here and I'm heari…" at bounding box center [506, 247] width 222 height 68
click at [536, 264] on div "+" at bounding box center [538, 264] width 10 height 10
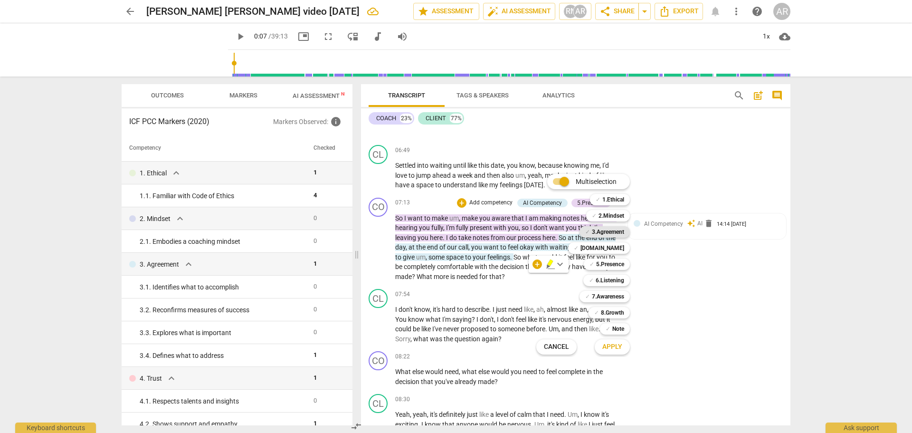
click at [609, 230] on b "3.Agreement" at bounding box center [608, 231] width 32 height 11
click at [616, 296] on b "7.Awareness" at bounding box center [608, 296] width 32 height 11
click at [611, 349] on span "Apply" at bounding box center [613, 347] width 20 height 10
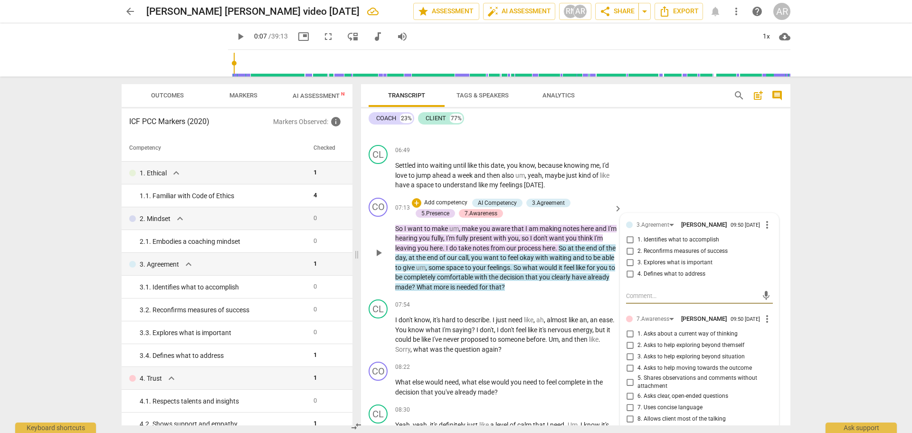
click at [629, 242] on input "1. Identifies what to accomplish" at bounding box center [629, 239] width 15 height 11
checkbox input "true"
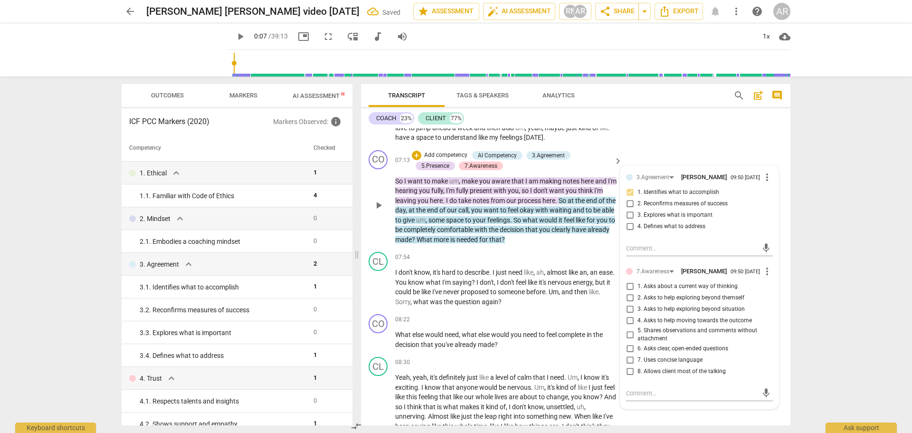
click at [630, 230] on input "4. Defines what to address" at bounding box center [629, 226] width 15 height 11
checkbox input "true"
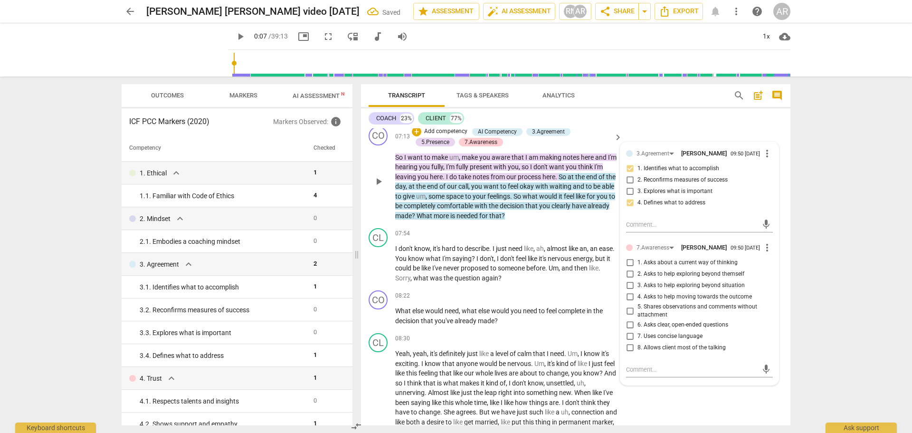
scroll to position [1113, 0]
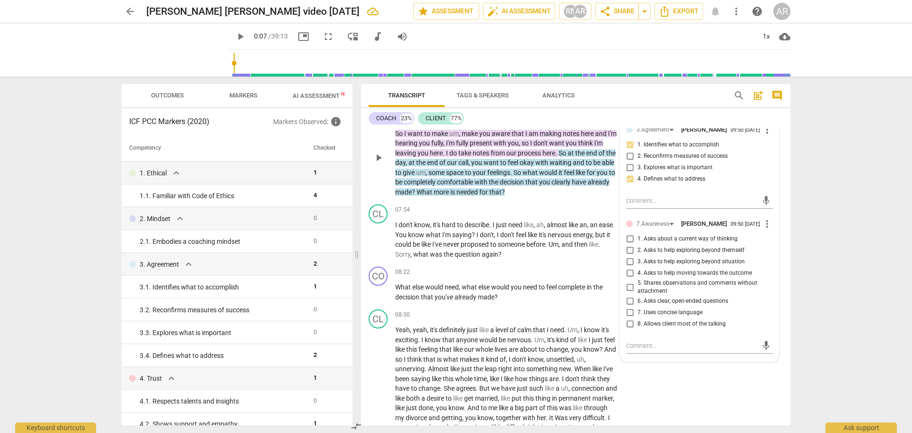
click at [631, 268] on input "3. Asks to help exploring beyond situation" at bounding box center [629, 261] width 15 height 11
checkbox input "true"
drag, startPoint x: 685, startPoint y: 393, endPoint x: 686, endPoint y: 371, distance: 21.9
click at [685, 392] on div "CL play_arrow pause 08:30 + Add competency keyboard_arrow_right Yeah , yeah , i…" at bounding box center [576, 391] width 430 height 170
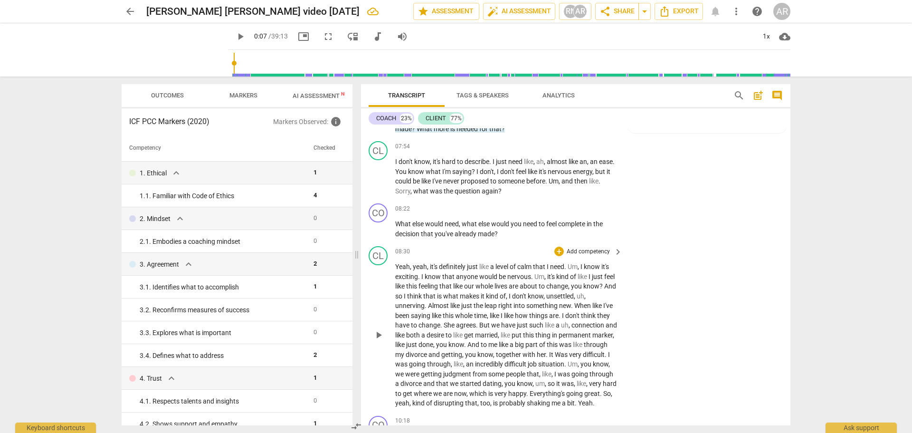
scroll to position [1188, 0]
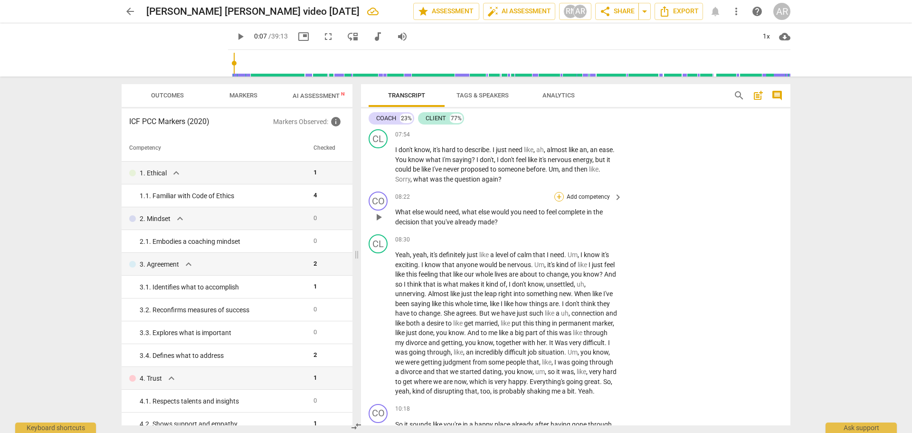
click at [557, 197] on div "+" at bounding box center [560, 197] width 10 height 10
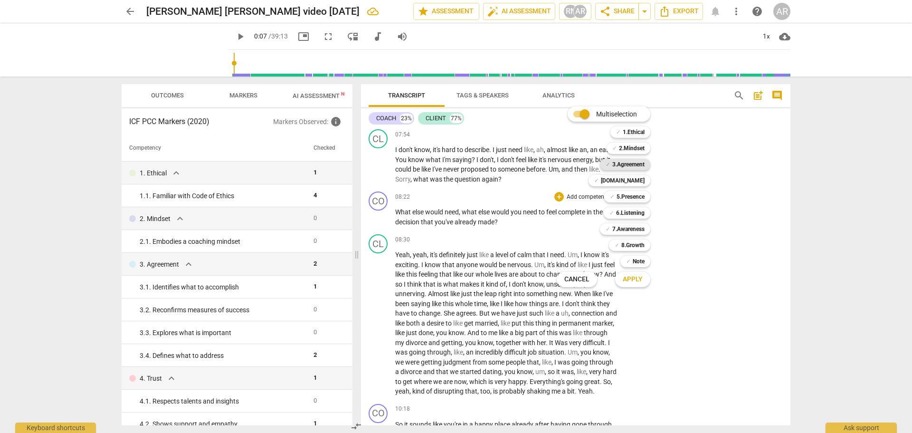
click at [632, 164] on b "3.Agreement" at bounding box center [629, 164] width 32 height 11
click at [628, 230] on b "7.Awareness" at bounding box center [629, 228] width 32 height 11
click at [634, 283] on span "Apply" at bounding box center [633, 280] width 20 height 10
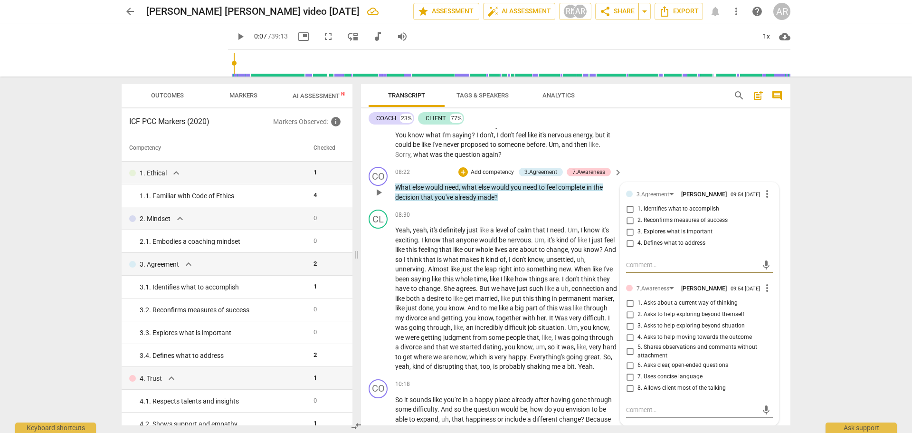
scroll to position [1235, 0]
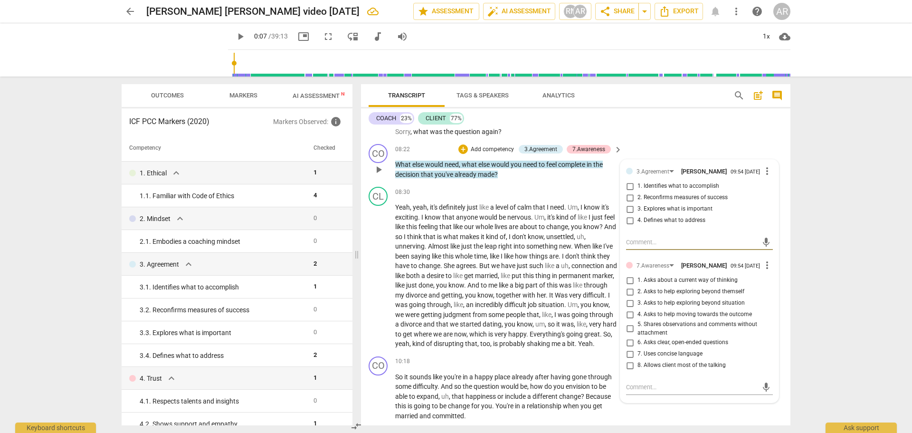
click at [630, 297] on input "2. Asks to help exploring beyond themself" at bounding box center [629, 291] width 15 height 11
checkbox input "true"
click at [670, 172] on div "3.Agreement" at bounding box center [657, 171] width 41 height 8
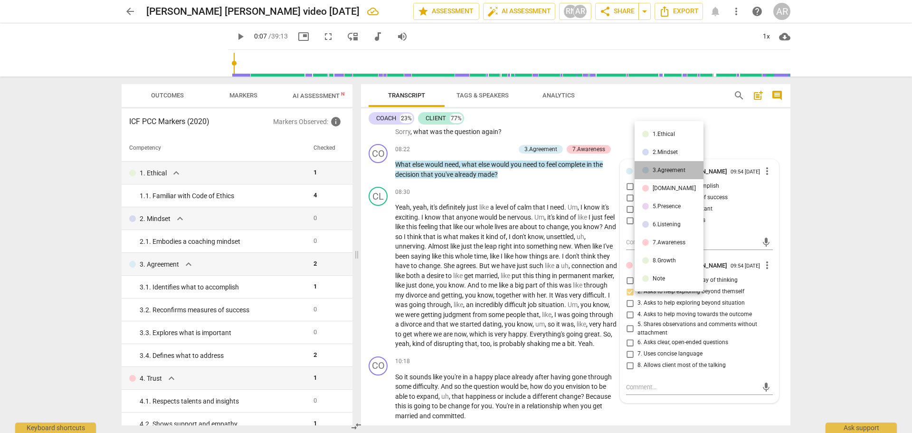
click at [671, 171] on div "3.Agreement" at bounding box center [669, 170] width 33 height 6
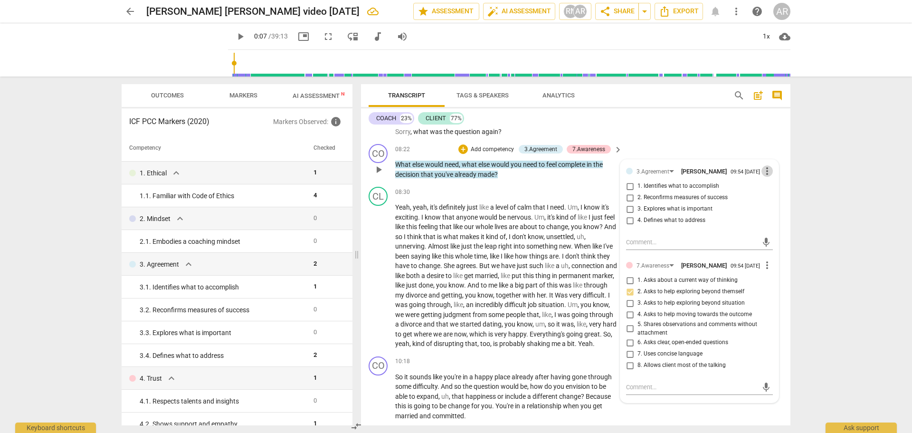
click at [764, 174] on span "more_vert" at bounding box center [767, 170] width 11 height 11
click at [767, 188] on li "Delete" at bounding box center [774, 191] width 33 height 18
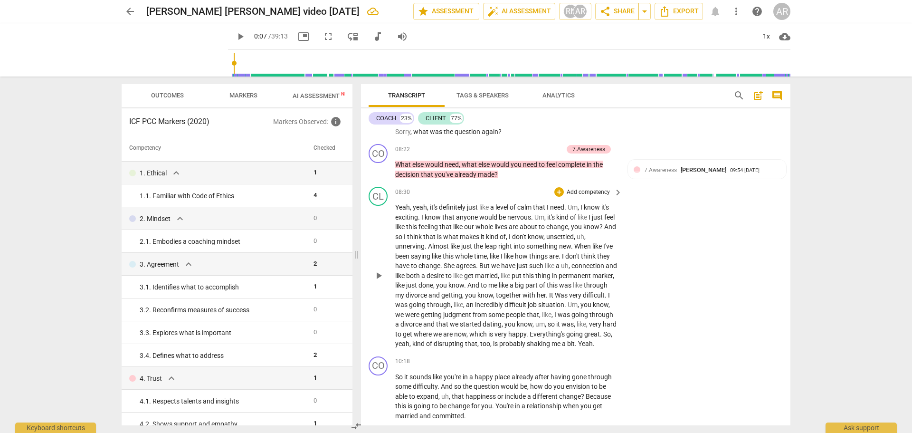
click at [501, 252] on span "like" at bounding box center [495, 256] width 11 height 8
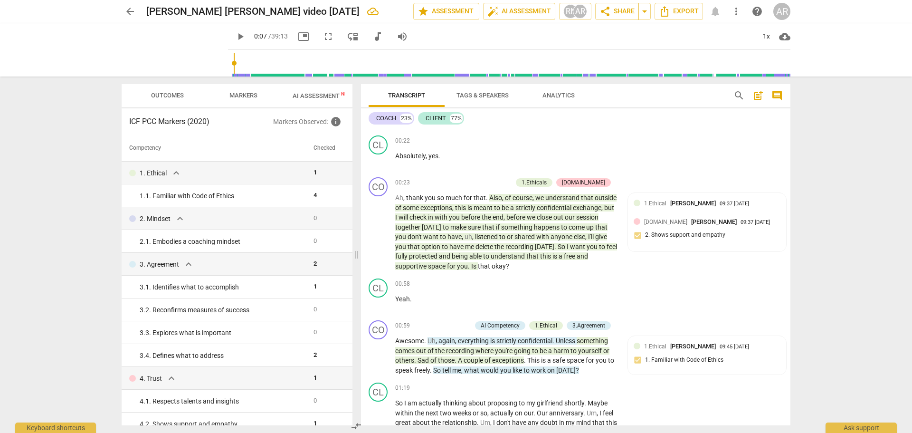
scroll to position [0, 0]
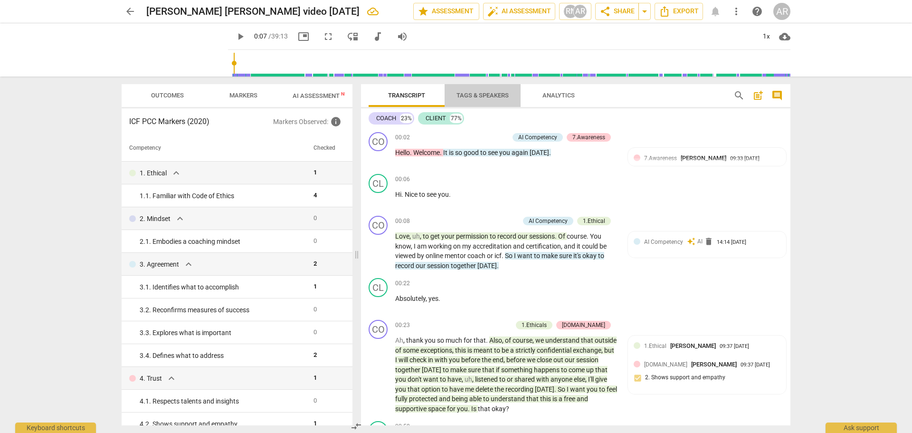
click at [483, 95] on span "Tags & Speakers" at bounding box center [483, 95] width 52 height 7
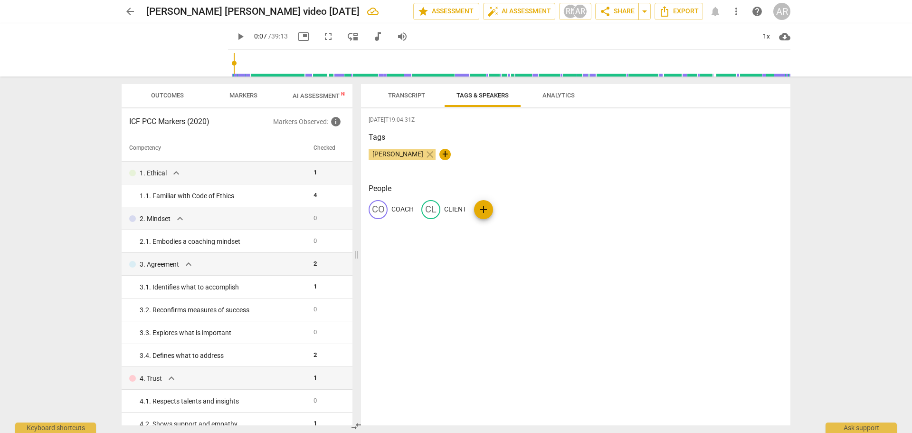
click at [158, 95] on span "Outcomes" at bounding box center [167, 95] width 33 height 7
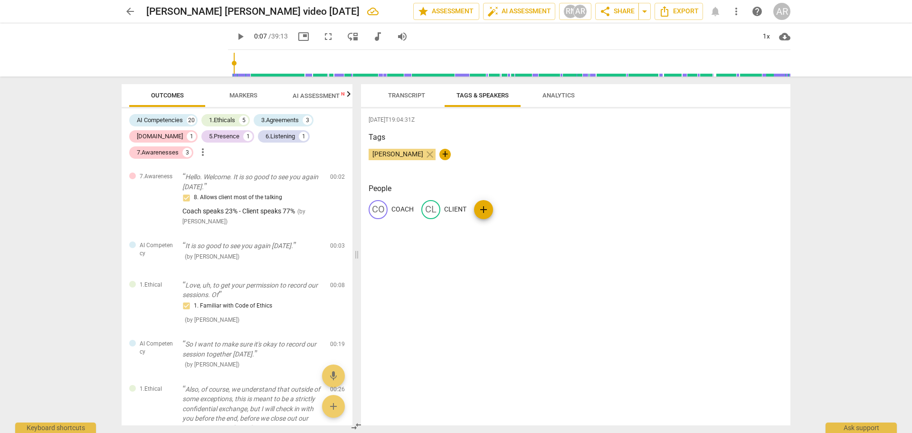
click at [244, 96] on span "Markers" at bounding box center [244, 95] width 28 height 7
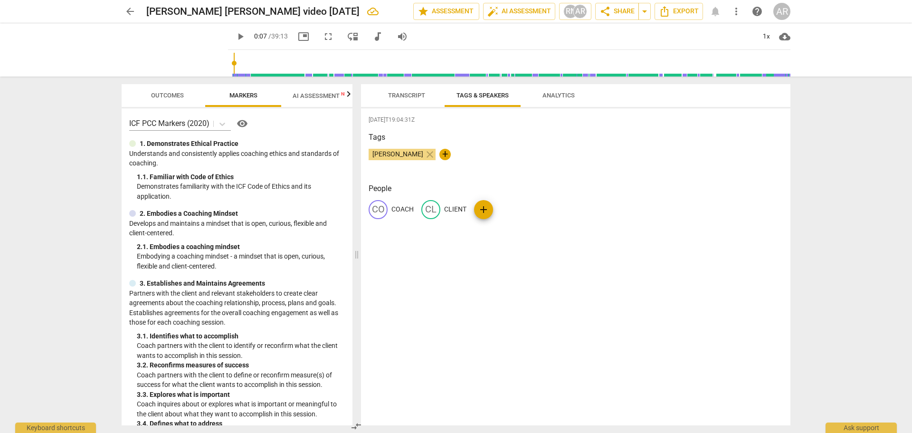
click at [314, 97] on span "AI Assessment New" at bounding box center [322, 95] width 59 height 7
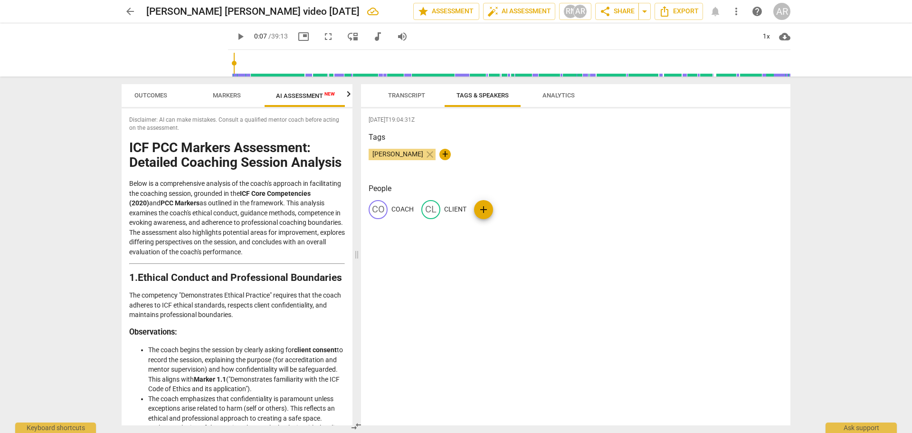
scroll to position [0, 18]
click at [349, 94] on icon "button" at bounding box center [348, 94] width 3 height 6
click at [309, 96] on span "Scores" at bounding box center [307, 95] width 23 height 7
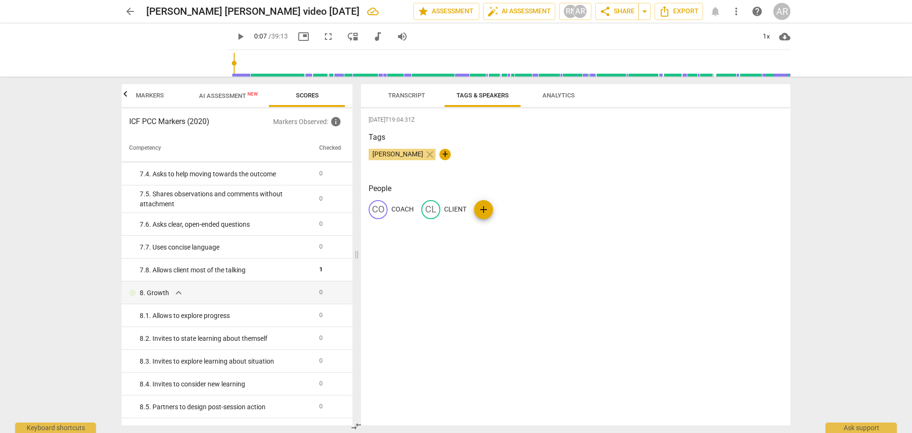
scroll to position [528, 0]
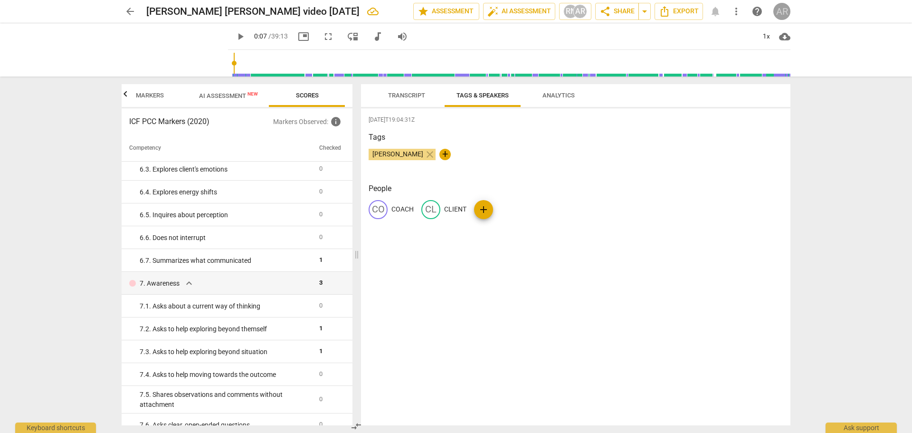
click at [785, 9] on div "AR" at bounding box center [782, 11] width 17 height 17
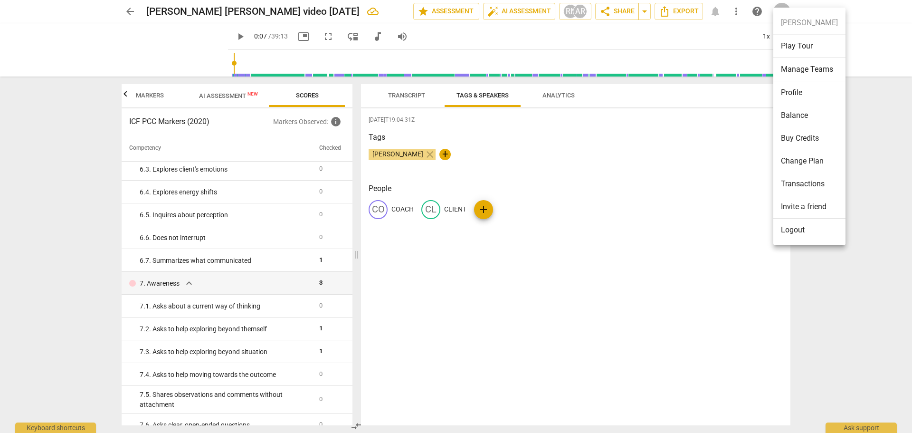
click at [700, 211] on div at bounding box center [456, 216] width 912 height 433
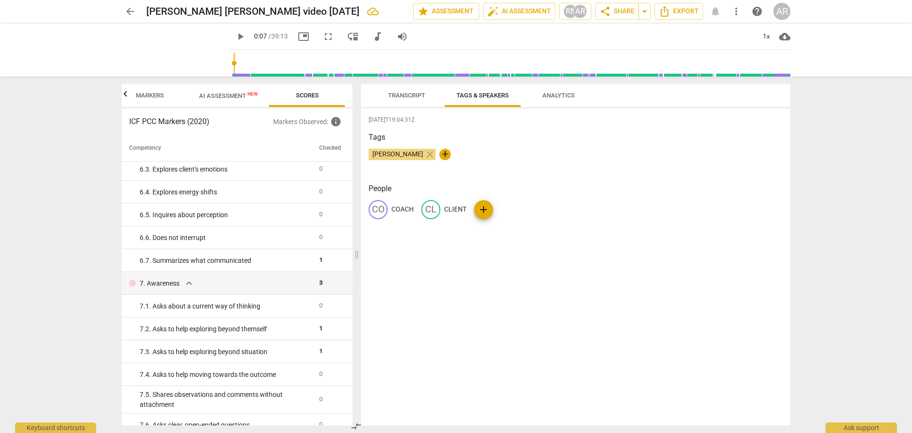
click at [786, 13] on div "AR" at bounding box center [782, 11] width 17 height 17
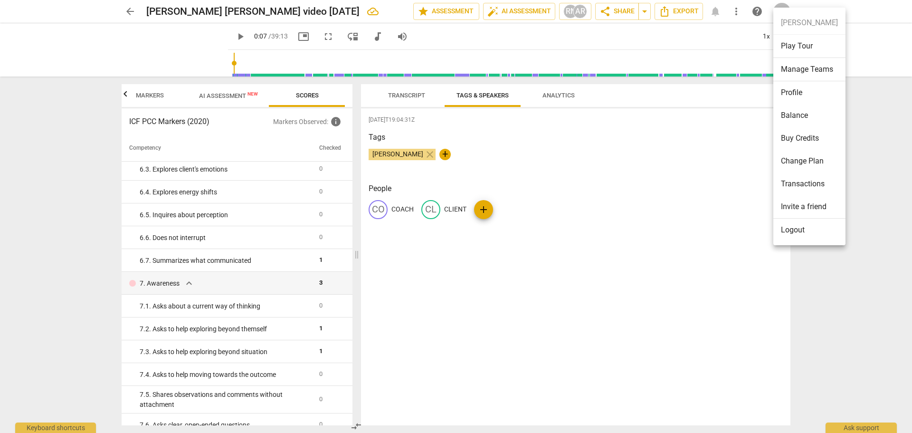
click at [792, 232] on li "Logout" at bounding box center [810, 230] width 72 height 23
